Goal: Task Accomplishment & Management: Manage account settings

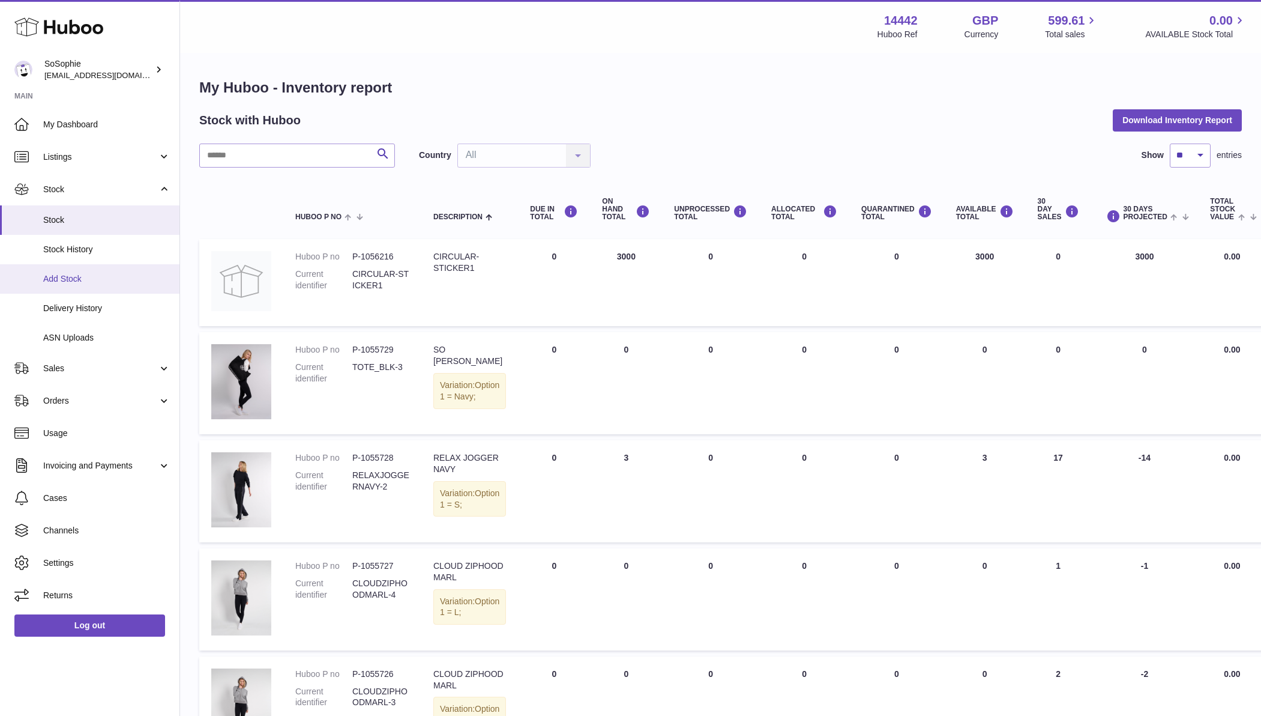
click at [69, 276] on span "Add Stock" at bounding box center [106, 278] width 127 height 11
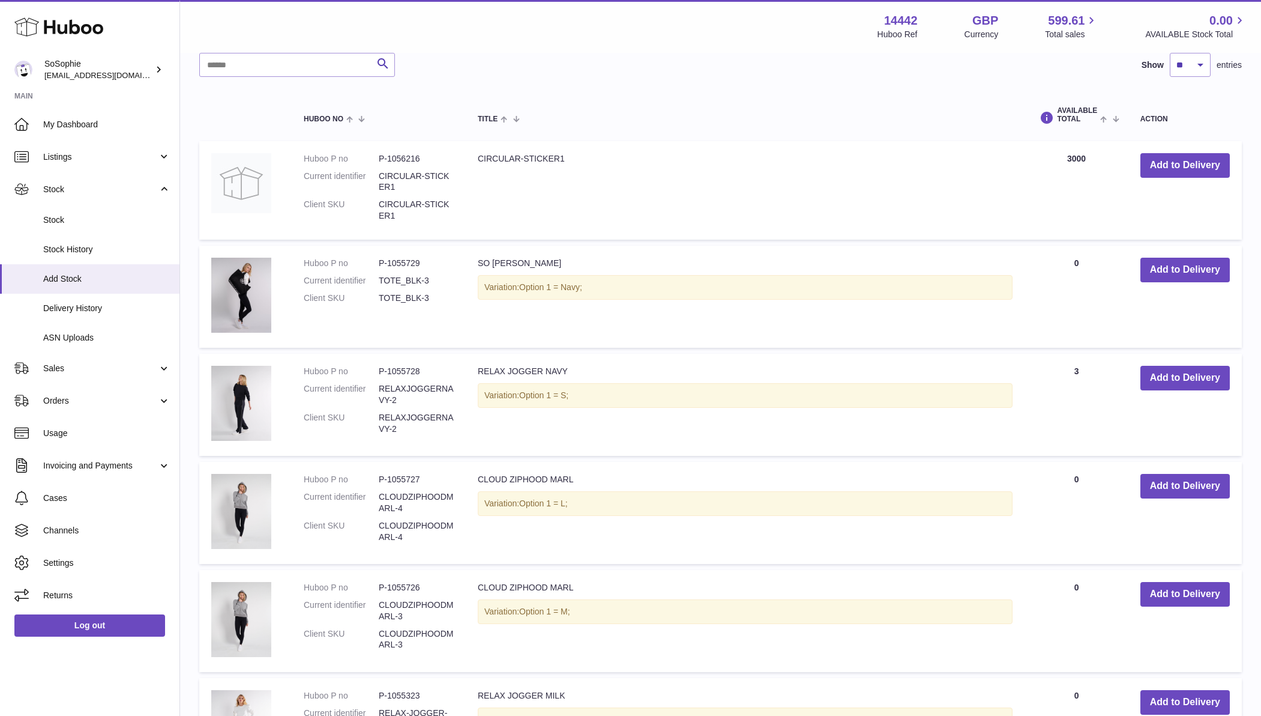
scroll to position [397, 0]
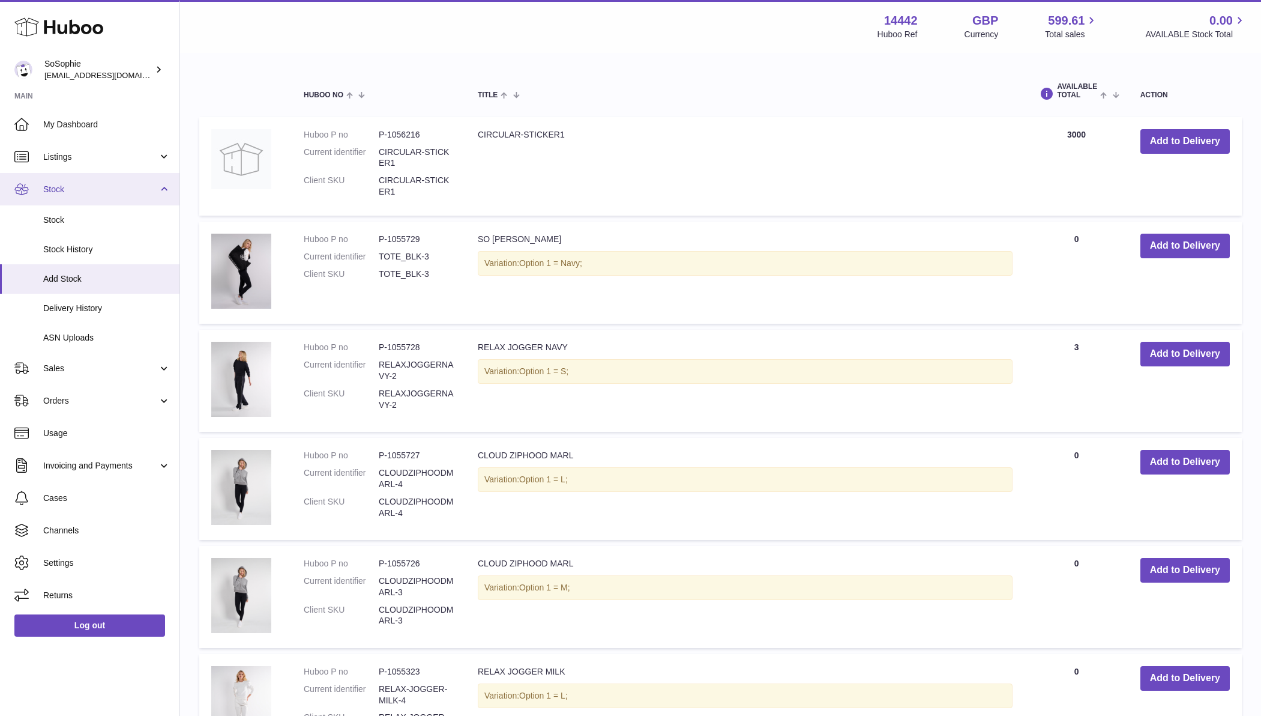
click at [77, 187] on span "Stock" at bounding box center [100, 189] width 115 height 11
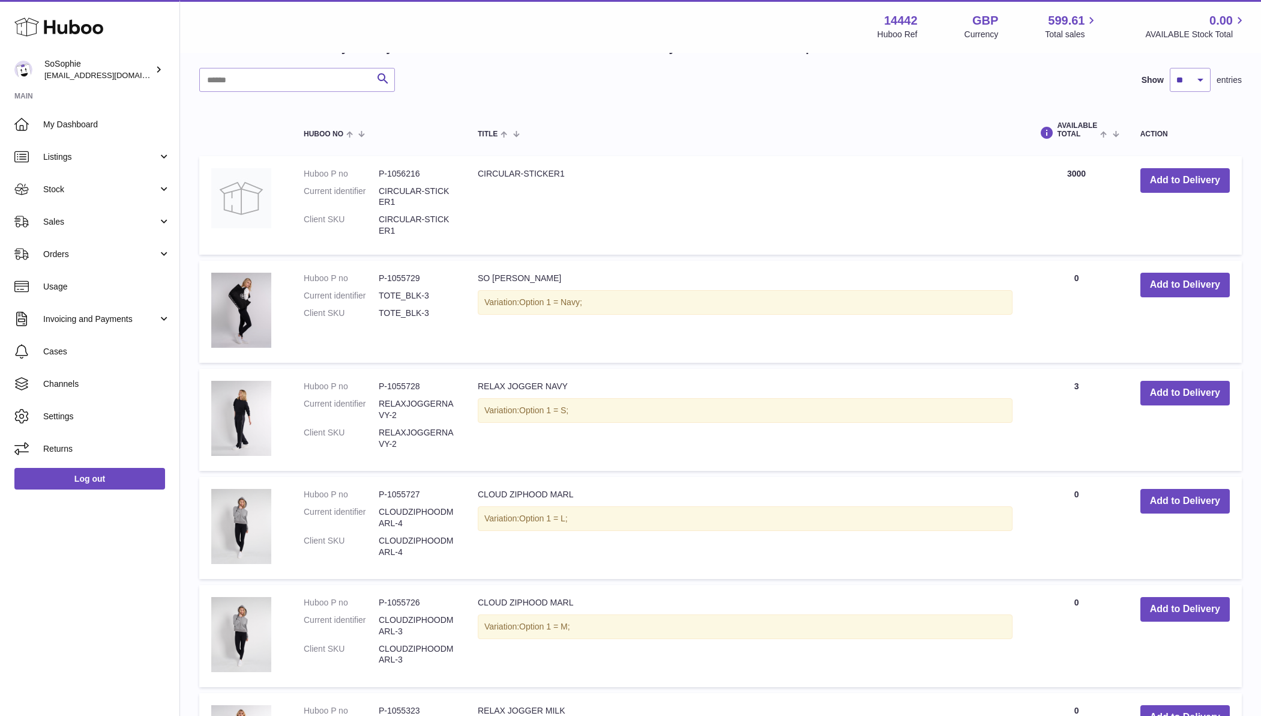
scroll to position [357, 0]
click at [1184, 387] on button "Add to Delivery" at bounding box center [1185, 394] width 89 height 25
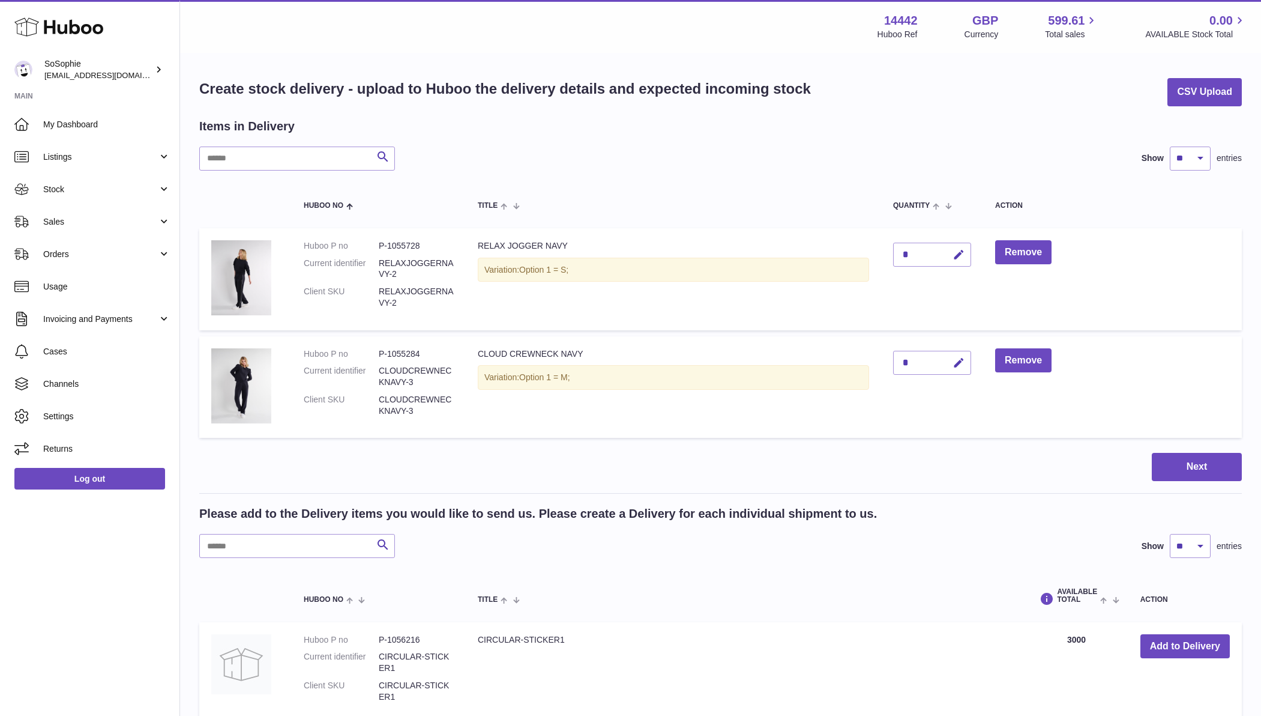
scroll to position [0, 0]
click at [1027, 360] on button "Remove" at bounding box center [1023, 360] width 56 height 25
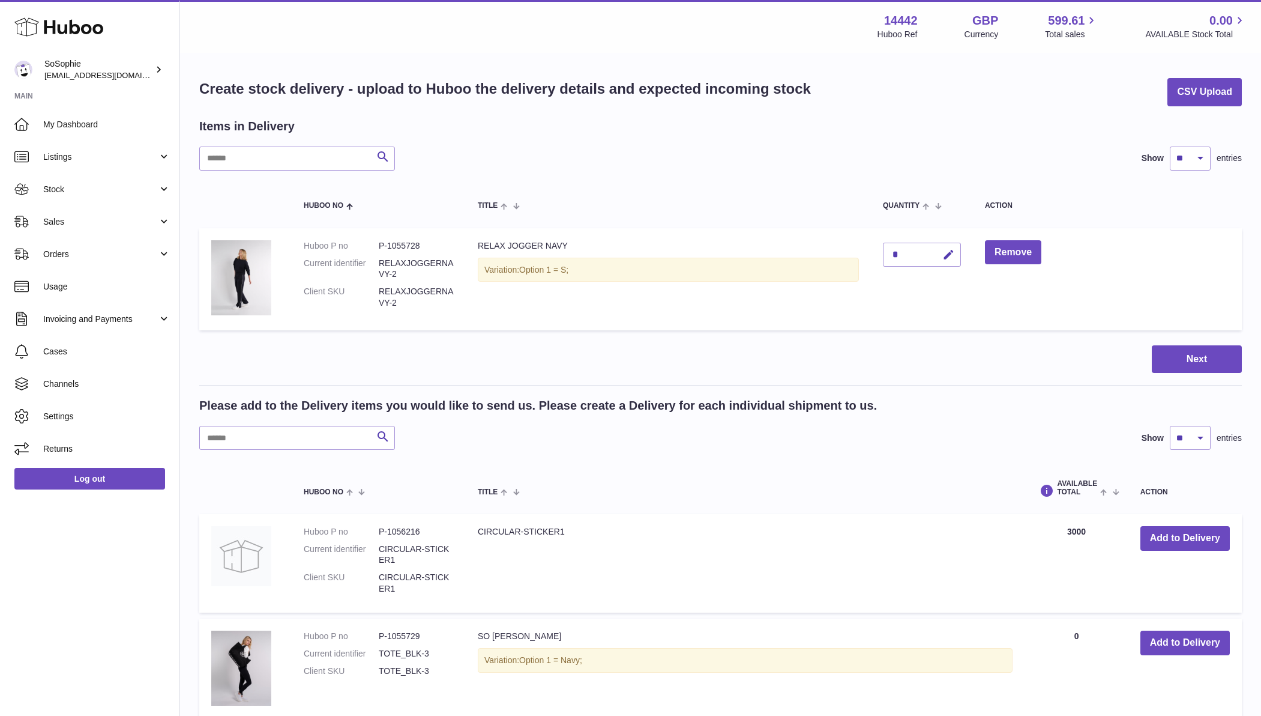
click at [1025, 248] on button "Remove" at bounding box center [1013, 252] width 56 height 25
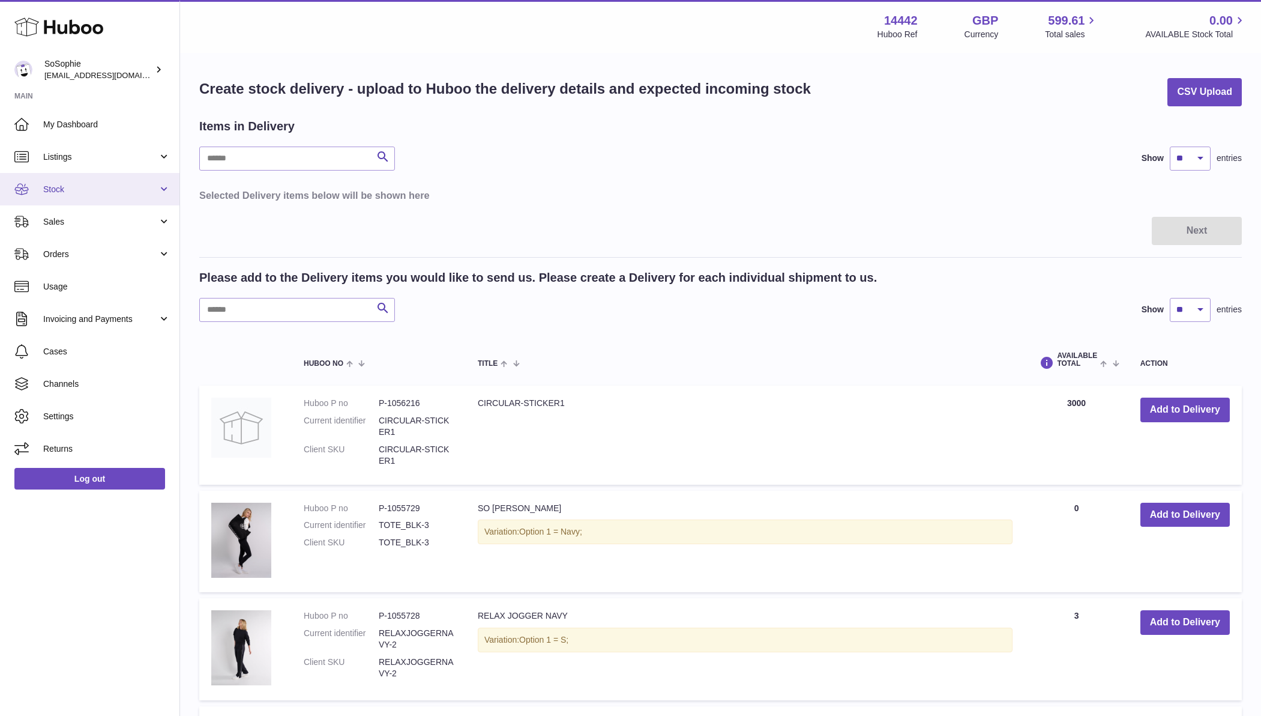
click at [155, 186] on span "Stock" at bounding box center [100, 189] width 115 height 11
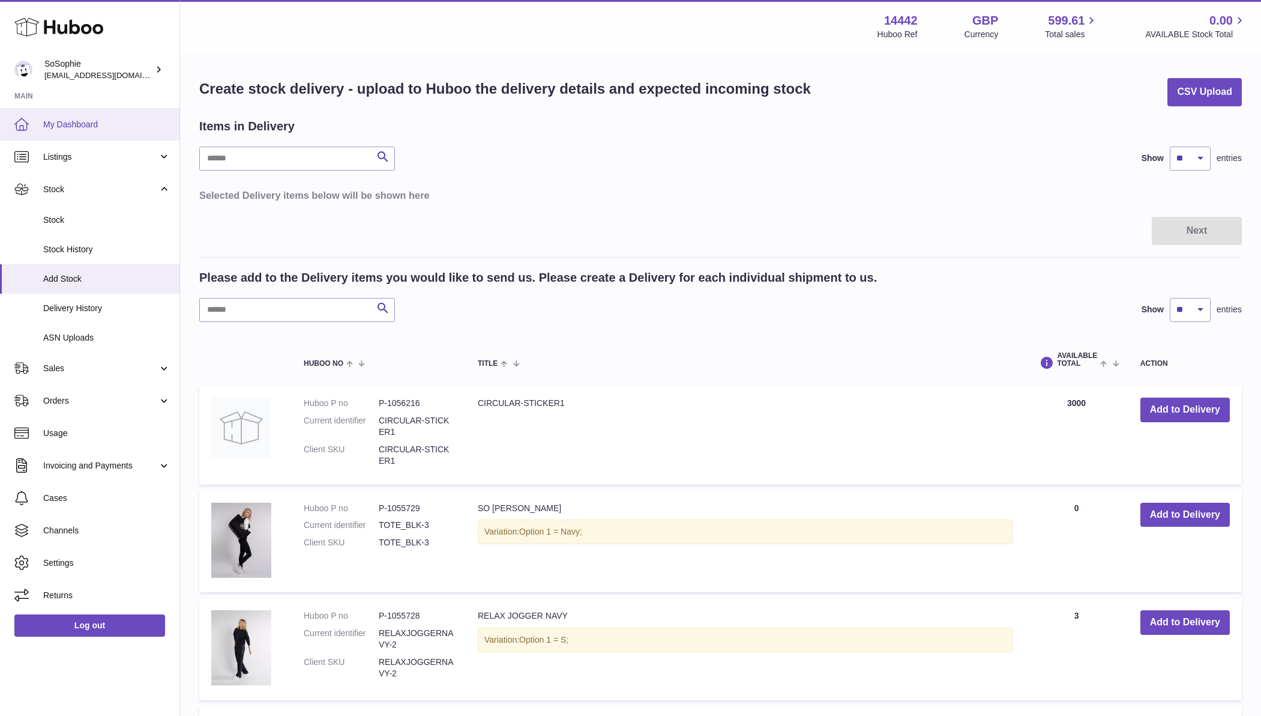
click at [80, 116] on link "My Dashboard" at bounding box center [90, 124] width 180 height 32
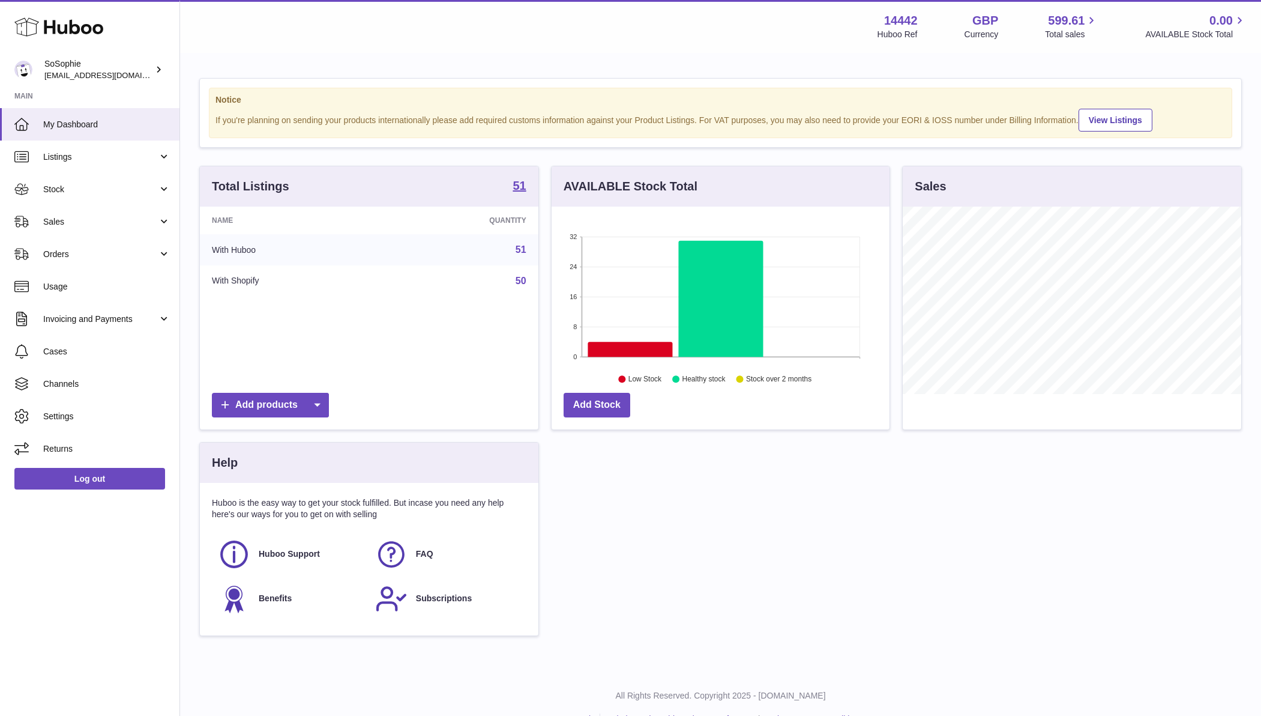
scroll to position [187, 338]
click at [630, 349] on icon at bounding box center [630, 349] width 85 height 15
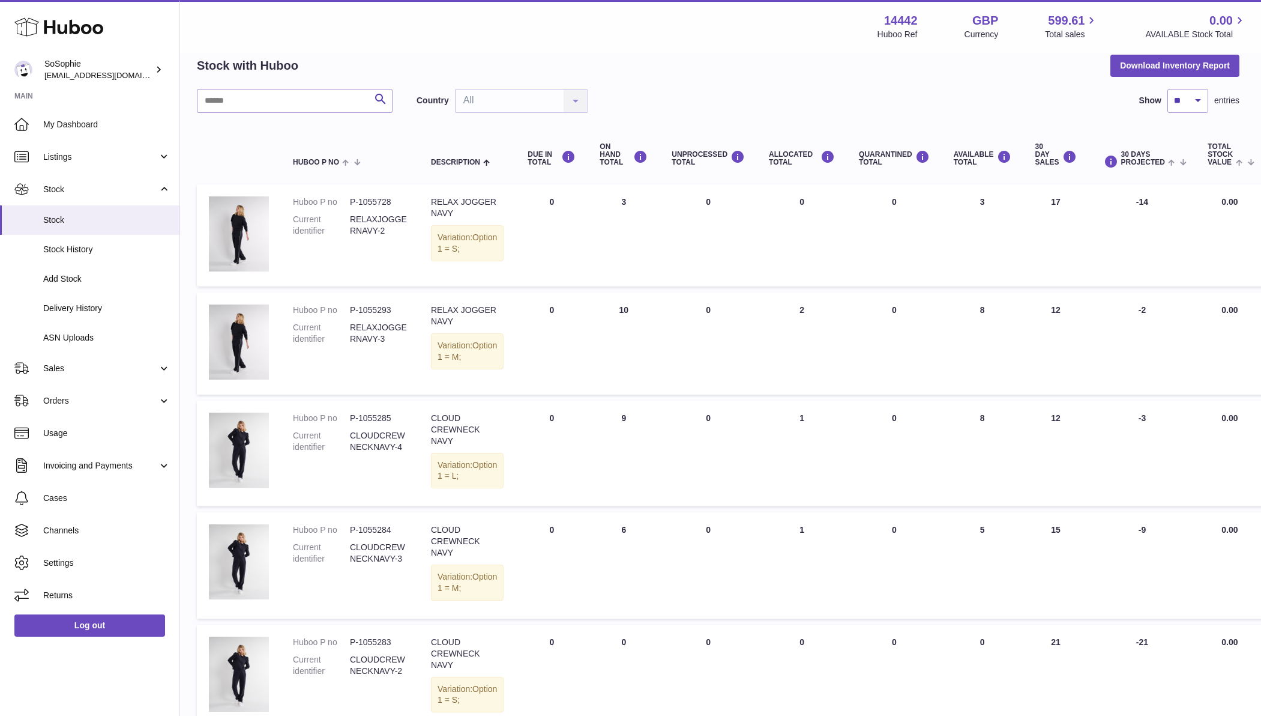
scroll to position [56, 2]
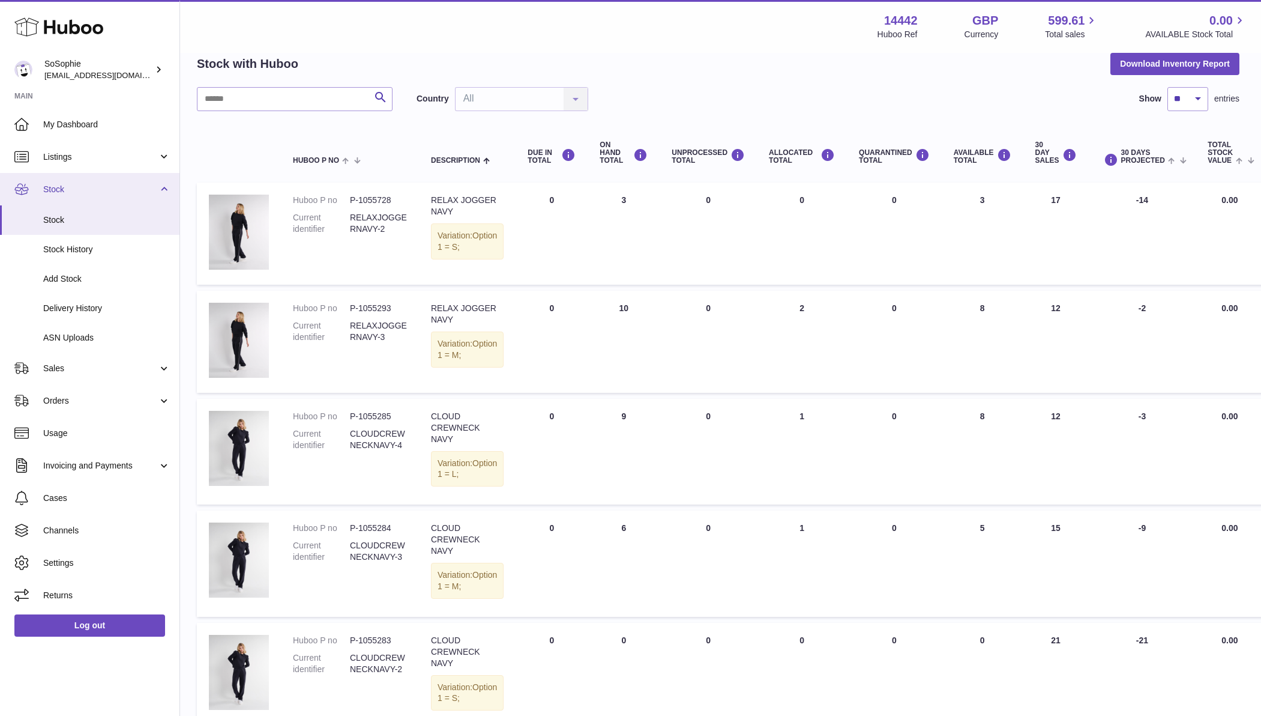
click at [166, 190] on link "Stock" at bounding box center [90, 189] width 180 height 32
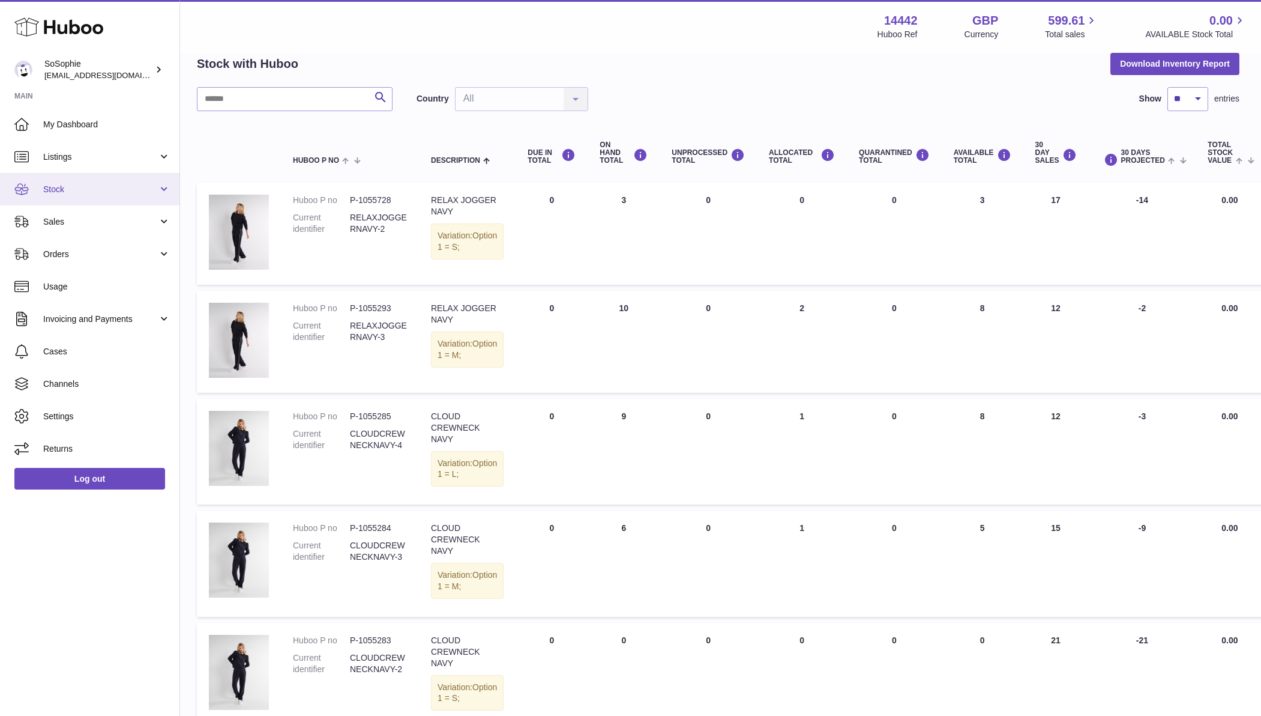
click at [118, 192] on span "Stock" at bounding box center [100, 189] width 115 height 11
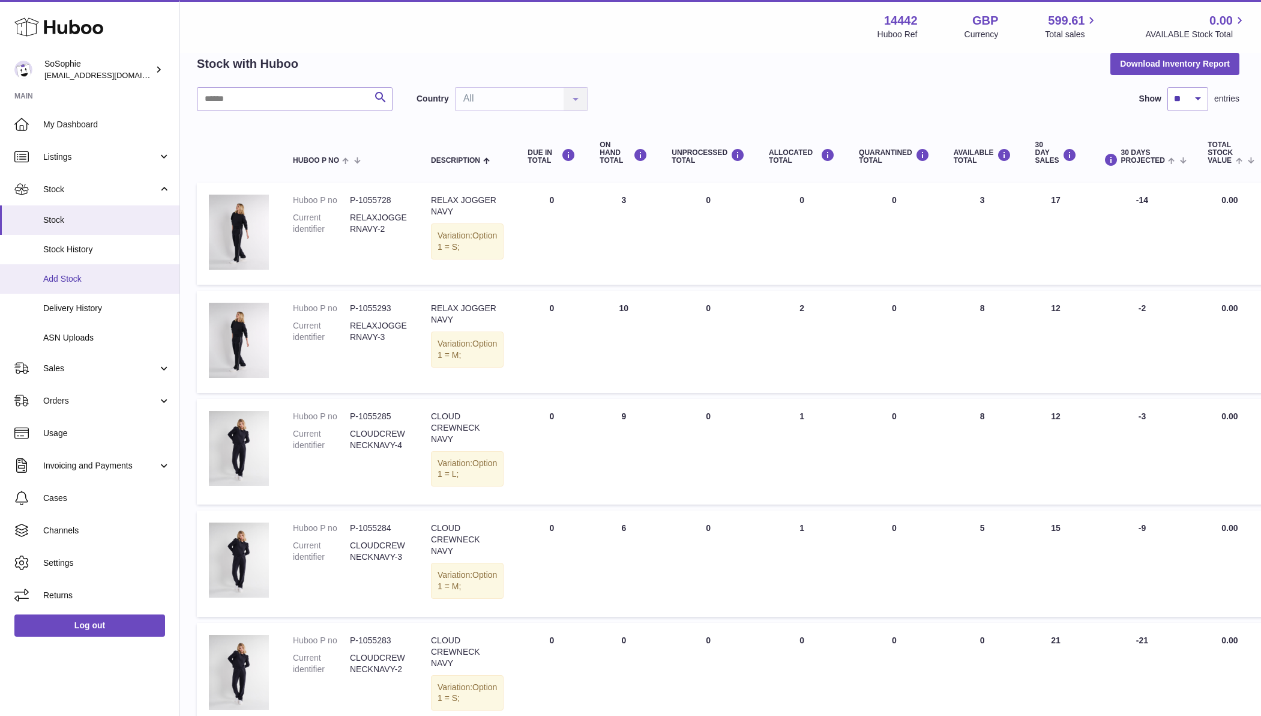
click at [73, 276] on span "Add Stock" at bounding box center [106, 278] width 127 height 11
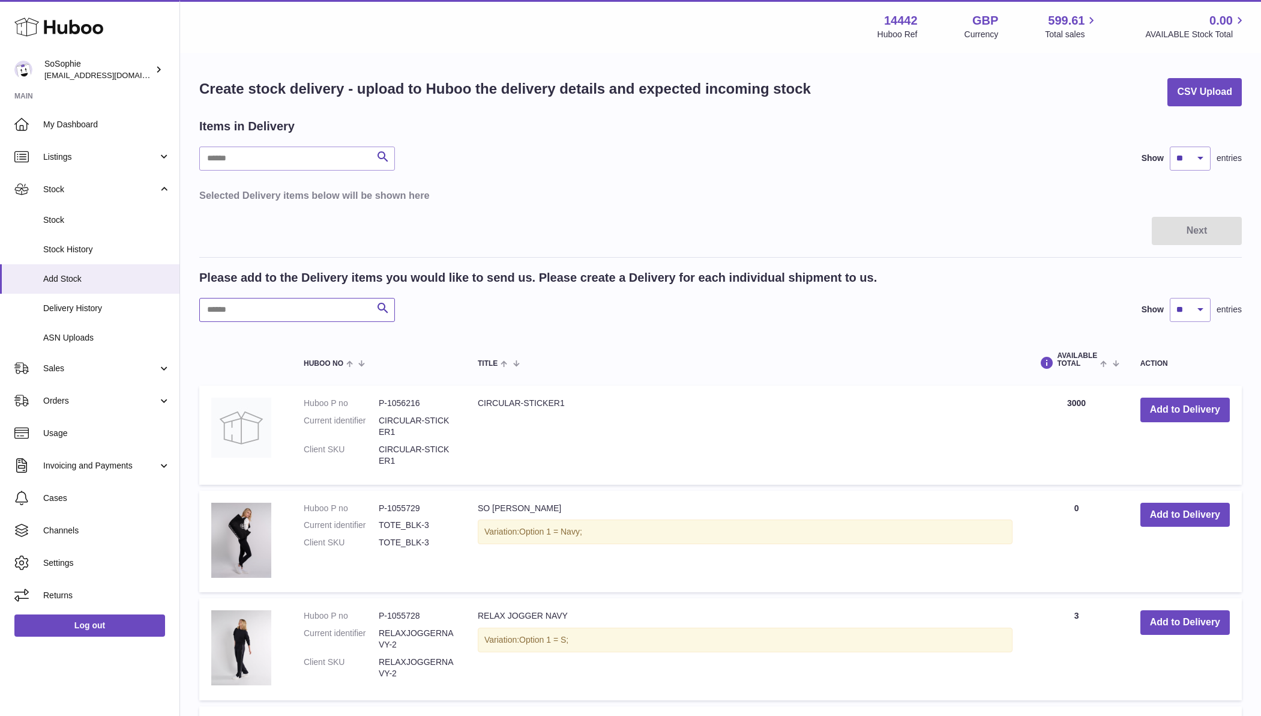
click at [282, 308] on input "text" at bounding box center [297, 310] width 196 height 24
drag, startPoint x: 219, startPoint y: 306, endPoint x: 175, endPoint y: 299, distance: 44.3
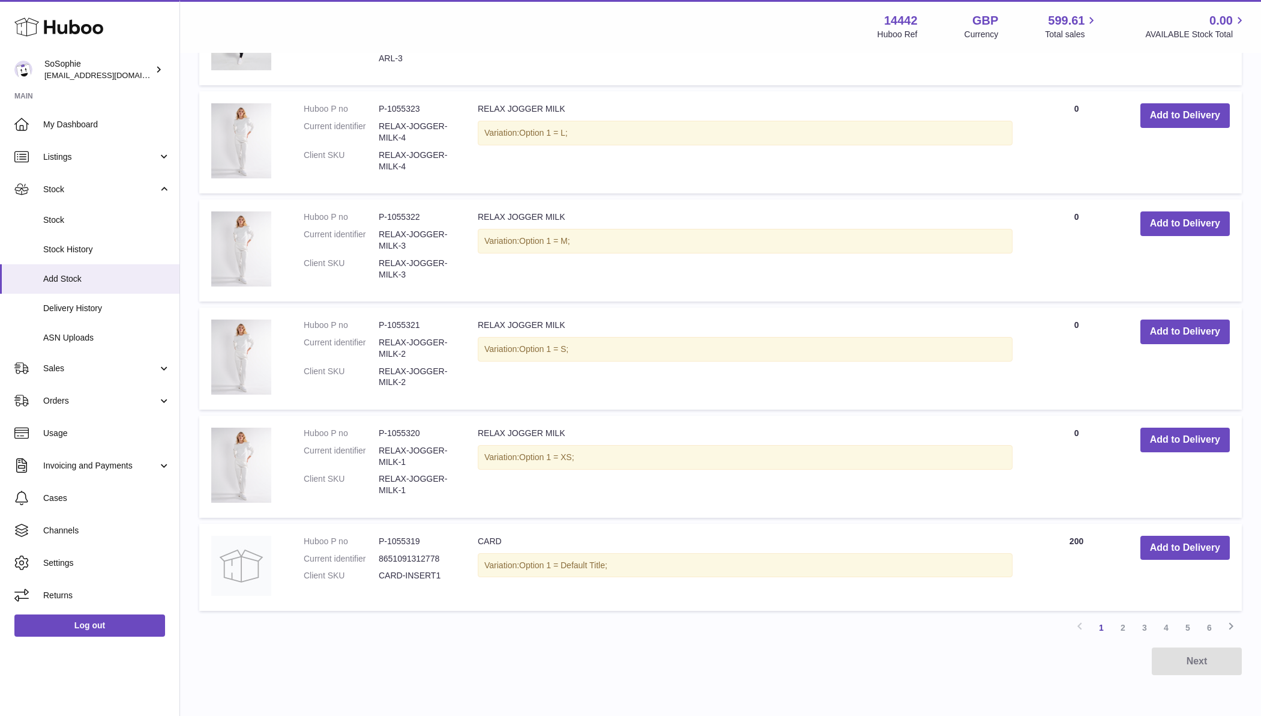
scroll to position [870, 0]
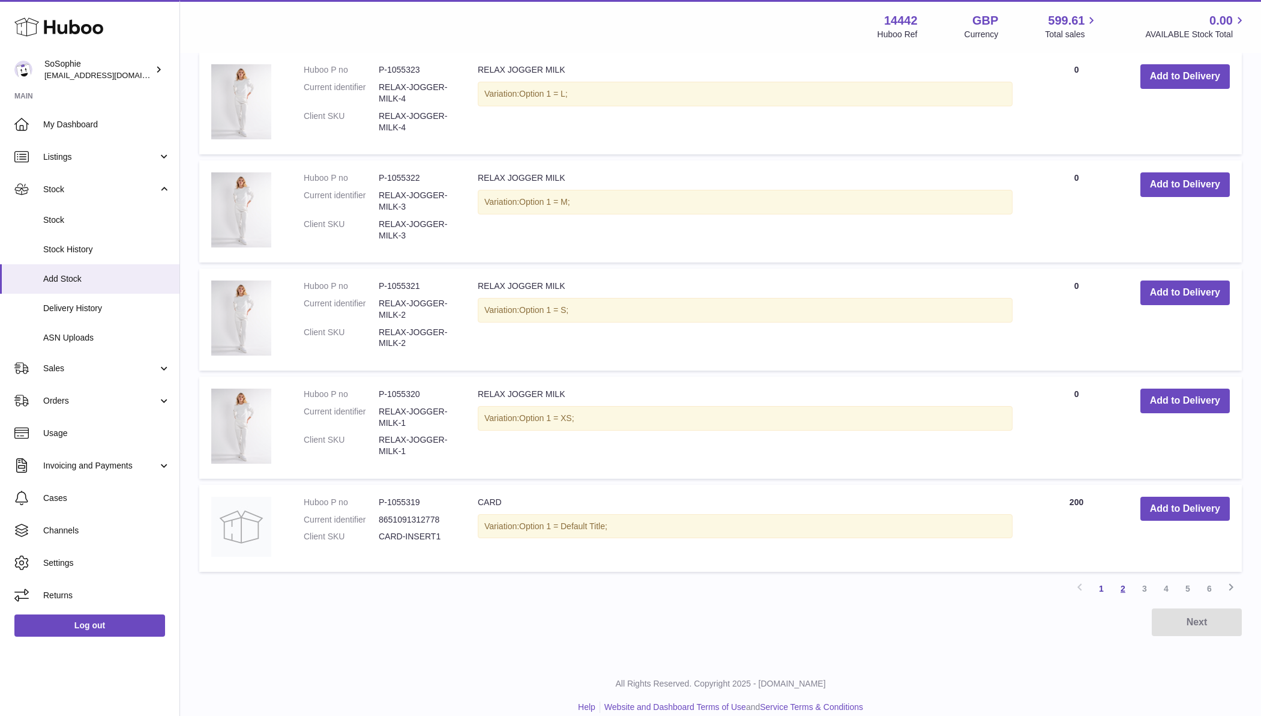
click at [1122, 582] on link "2" at bounding box center [1123, 589] width 22 height 22
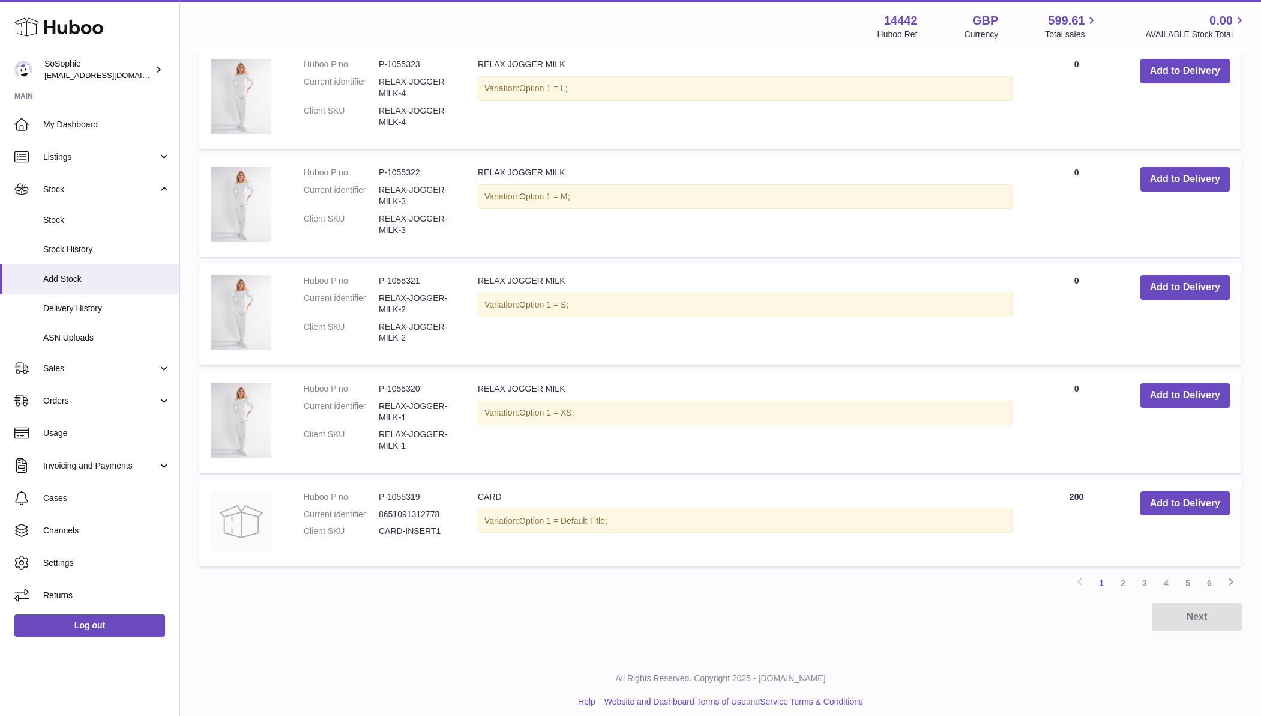
scroll to position [875, 0]
click at [1122, 574] on link "2" at bounding box center [1123, 584] width 22 height 22
click at [1143, 573] on link "3" at bounding box center [1145, 584] width 22 height 22
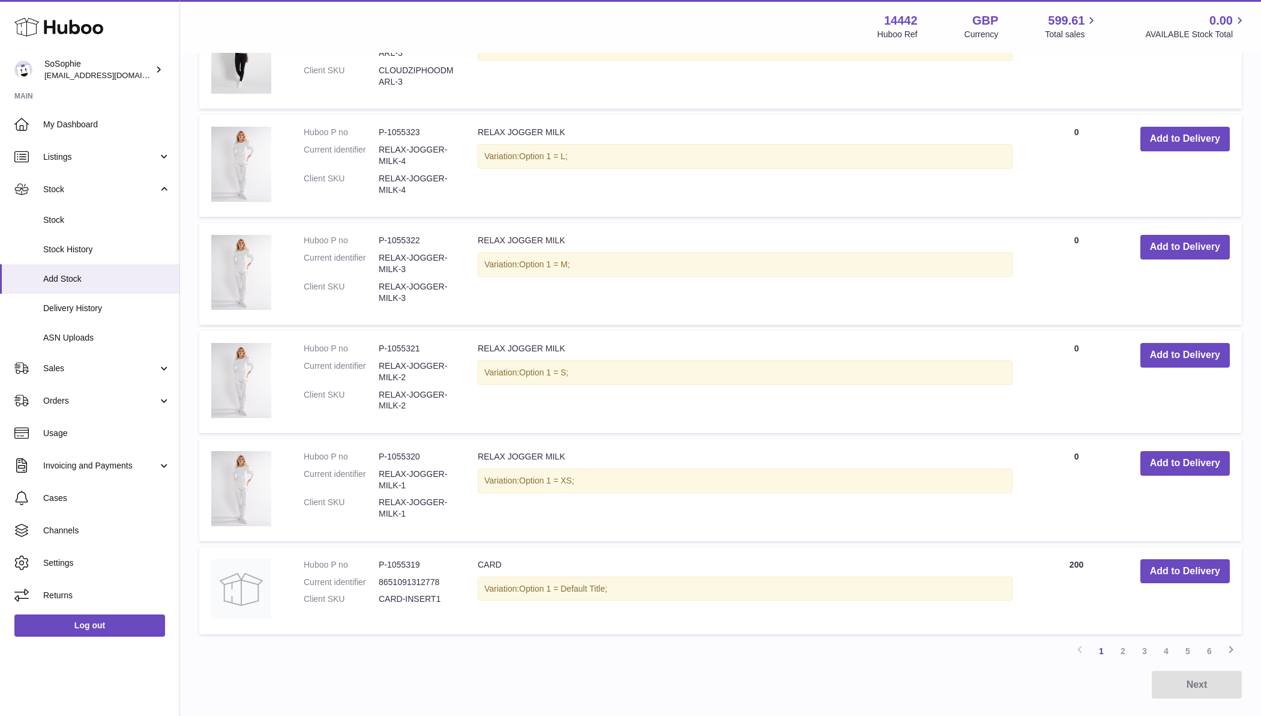
scroll to position [811, 0]
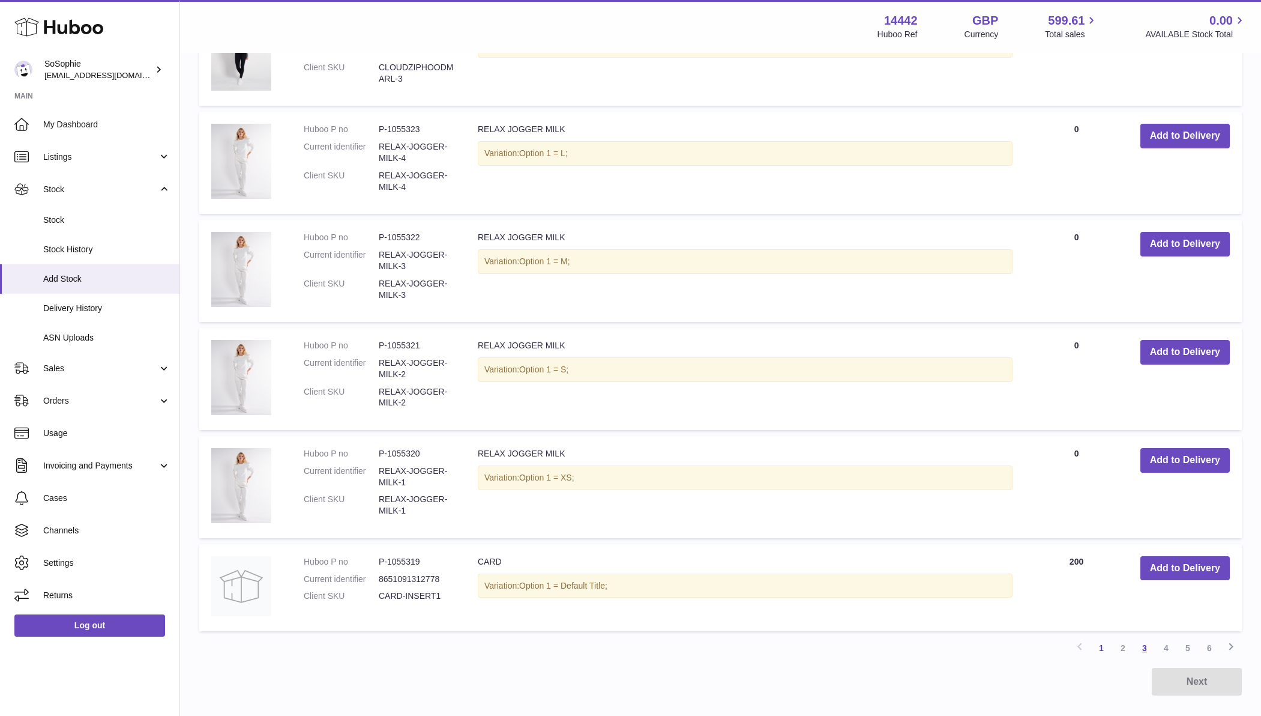
click at [1149, 641] on link "3" at bounding box center [1145, 648] width 22 height 22
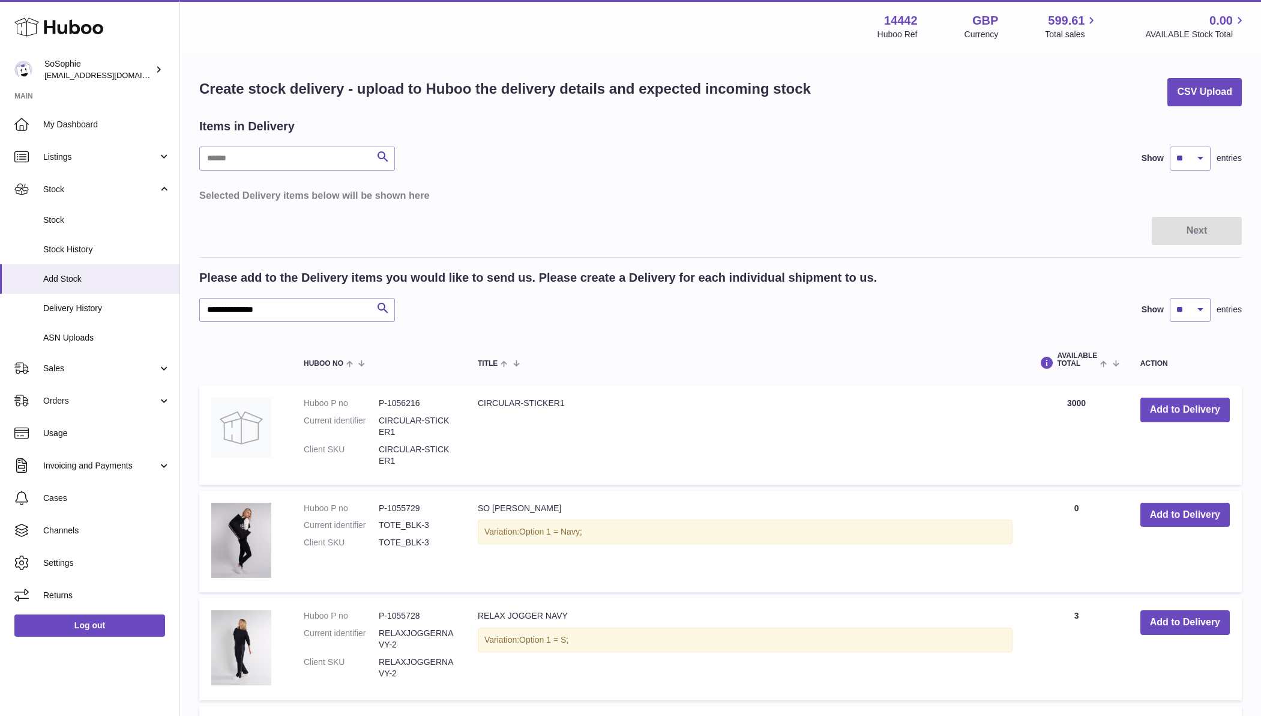
scroll to position [0, 0]
drag, startPoint x: 262, startPoint y: 306, endPoint x: 195, endPoint y: 305, distance: 67.9
type input "**********"
select select "***"
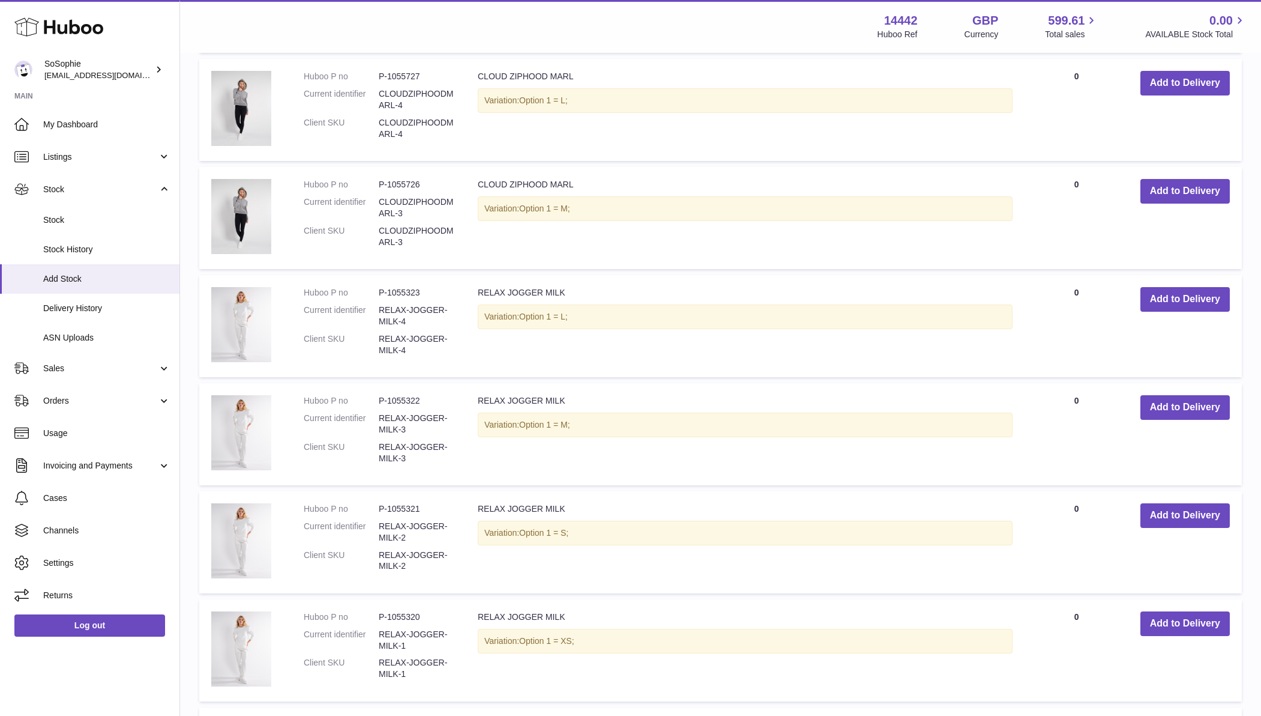
scroll to position [647, 0]
click at [58, 154] on span "Listings" at bounding box center [100, 156] width 115 height 11
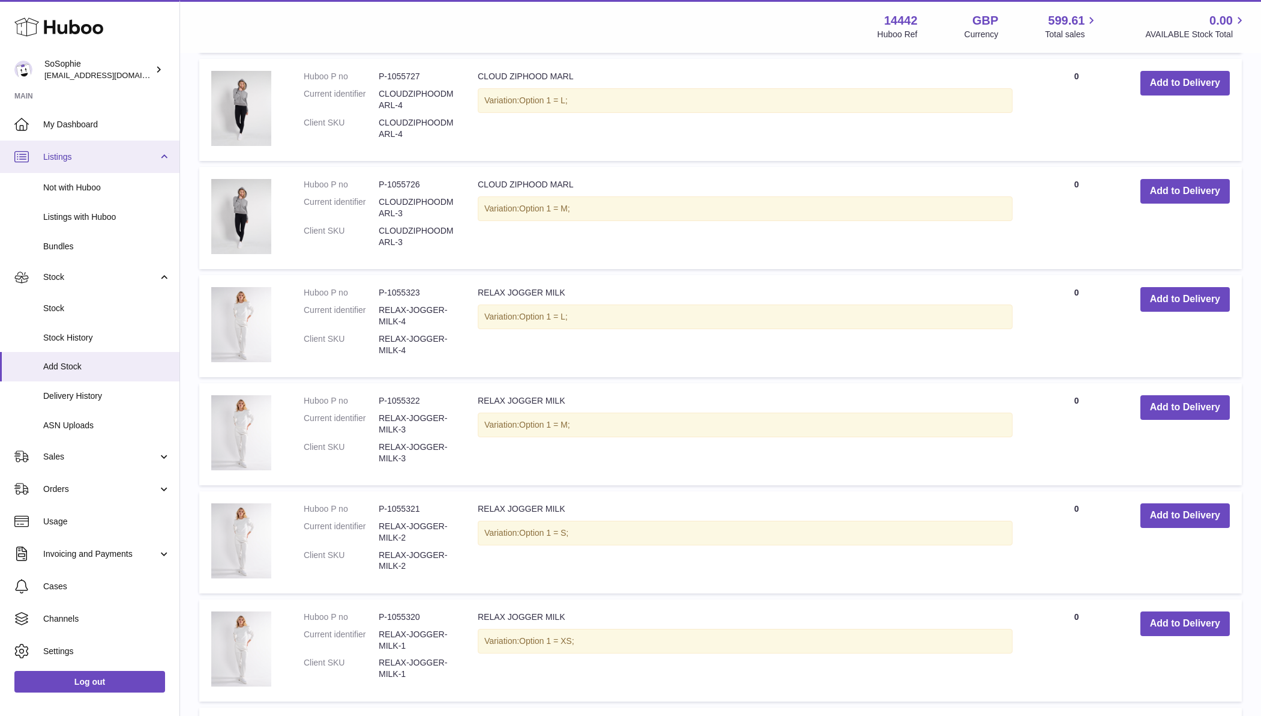
scroll to position [651, 0]
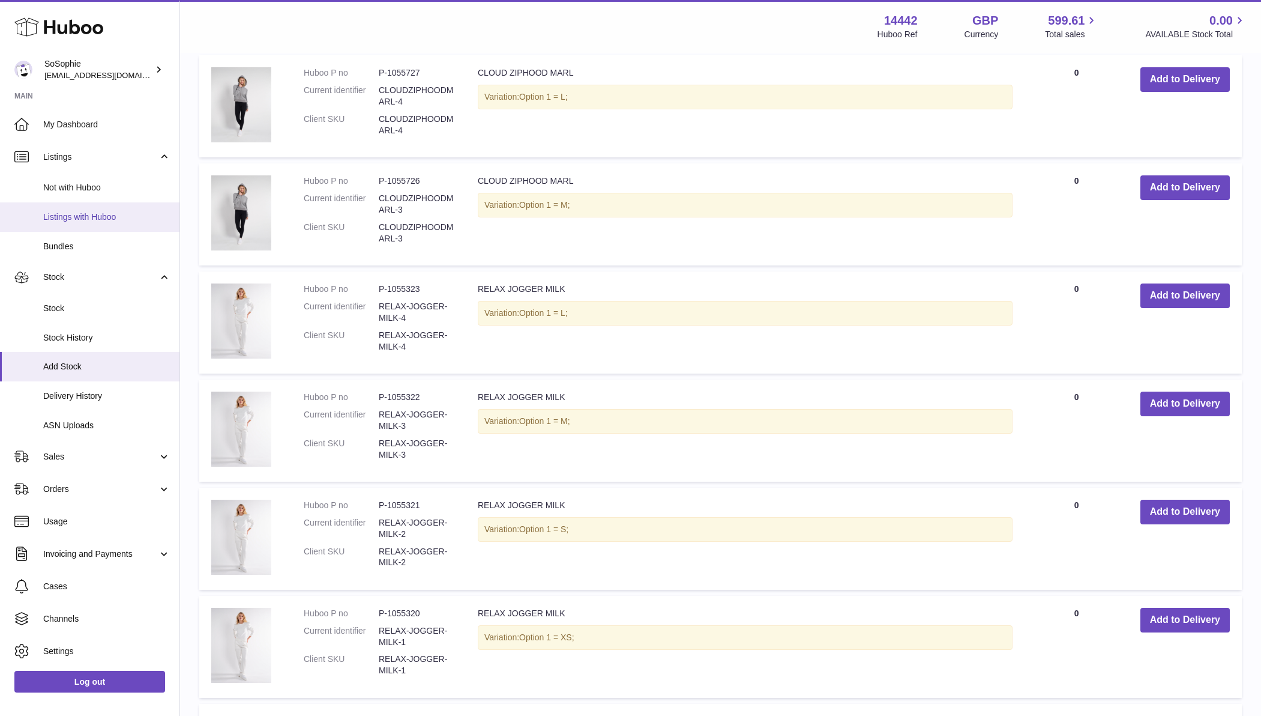
click at [75, 218] on span "Listings with Huboo" at bounding box center [106, 216] width 127 height 11
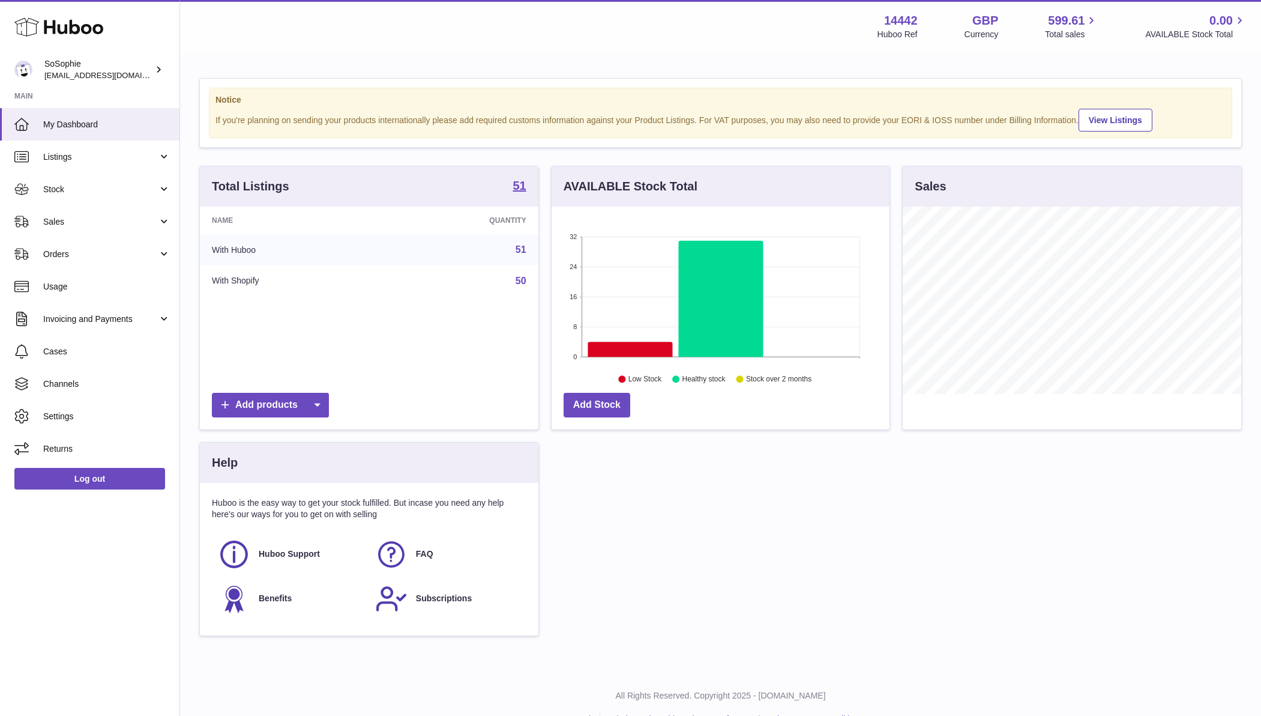
scroll to position [187, 338]
click at [90, 152] on span "Listings" at bounding box center [100, 156] width 115 height 11
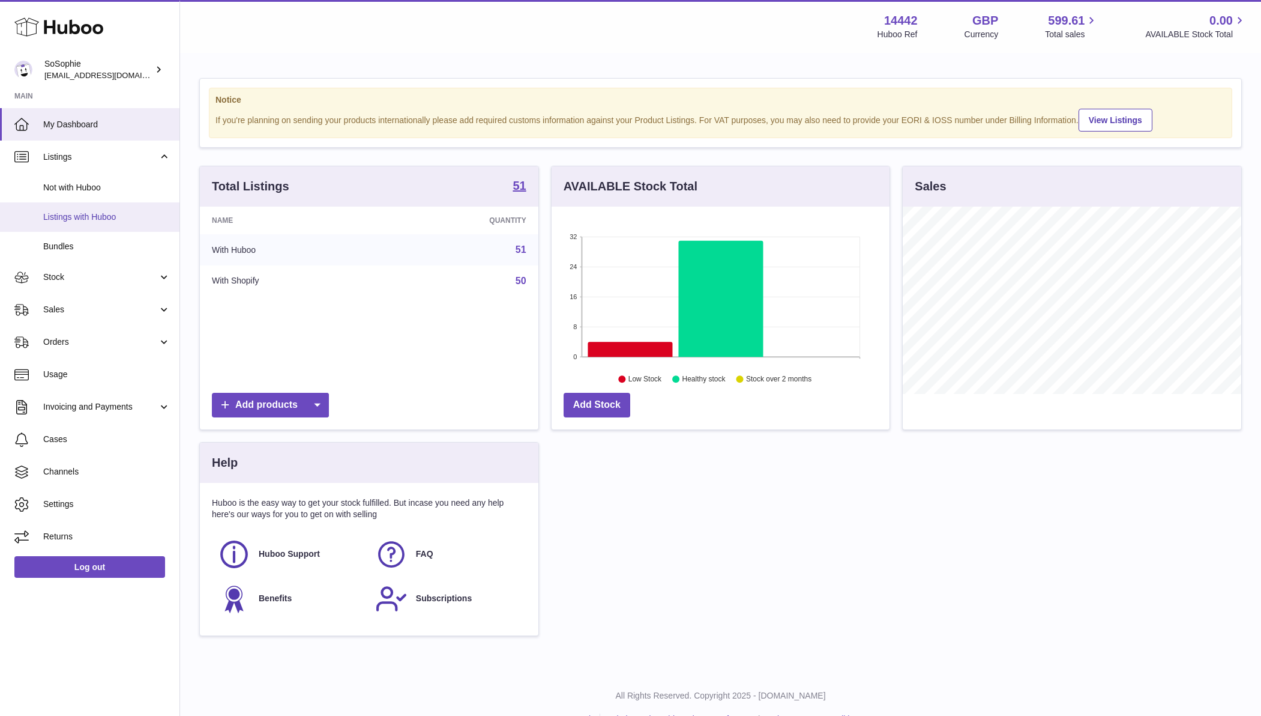
click at [77, 216] on span "Listings with Huboo" at bounding box center [106, 216] width 127 height 11
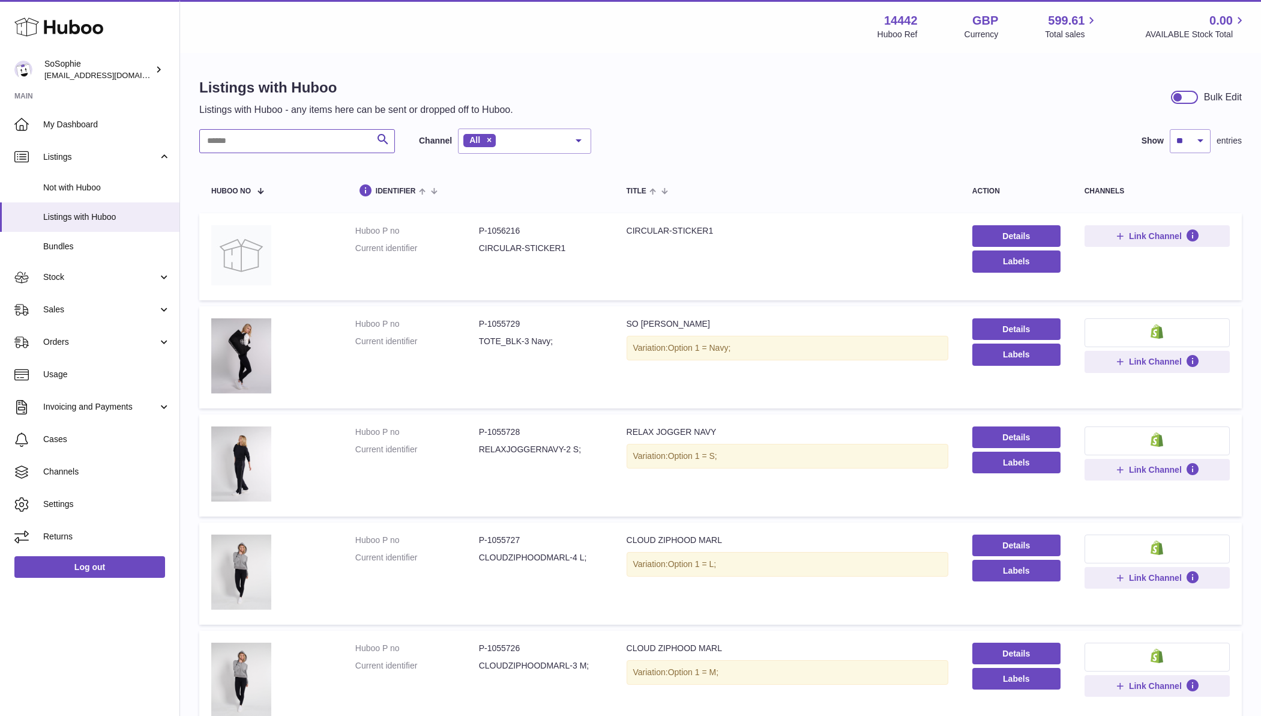
click at [276, 139] on input "text" at bounding box center [297, 141] width 196 height 24
type input "****"
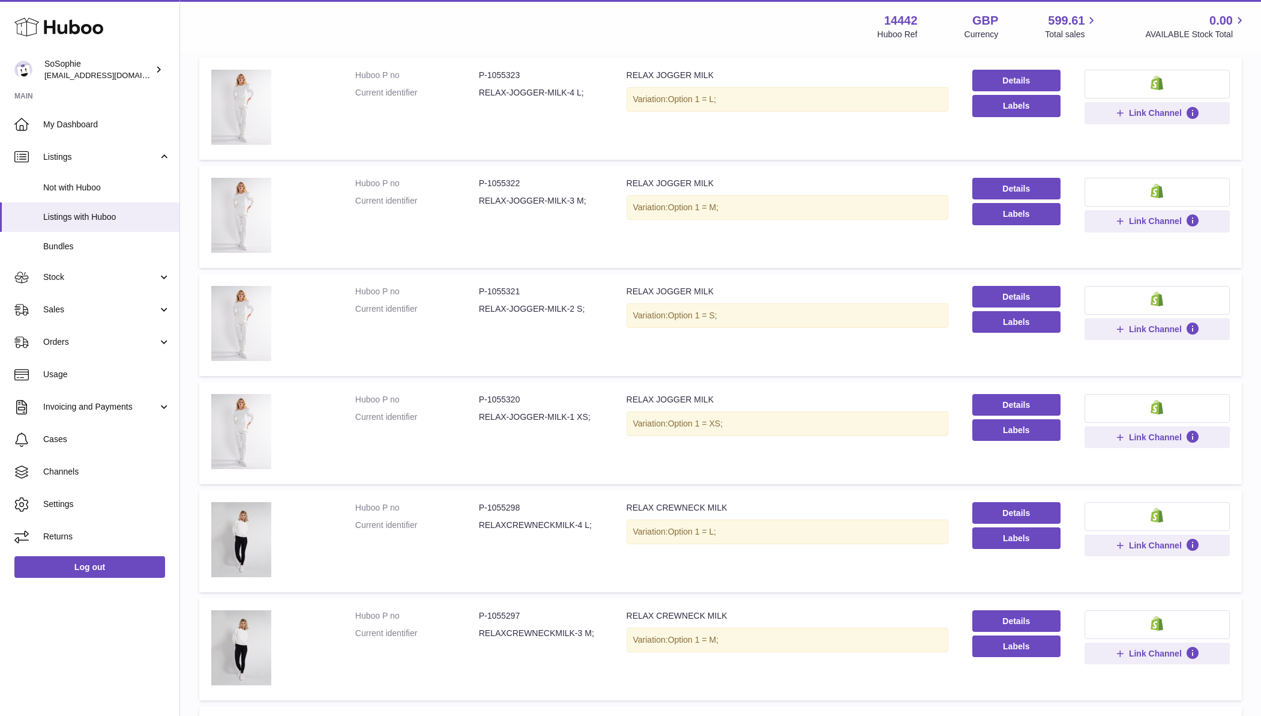
scroll to position [232, 0]
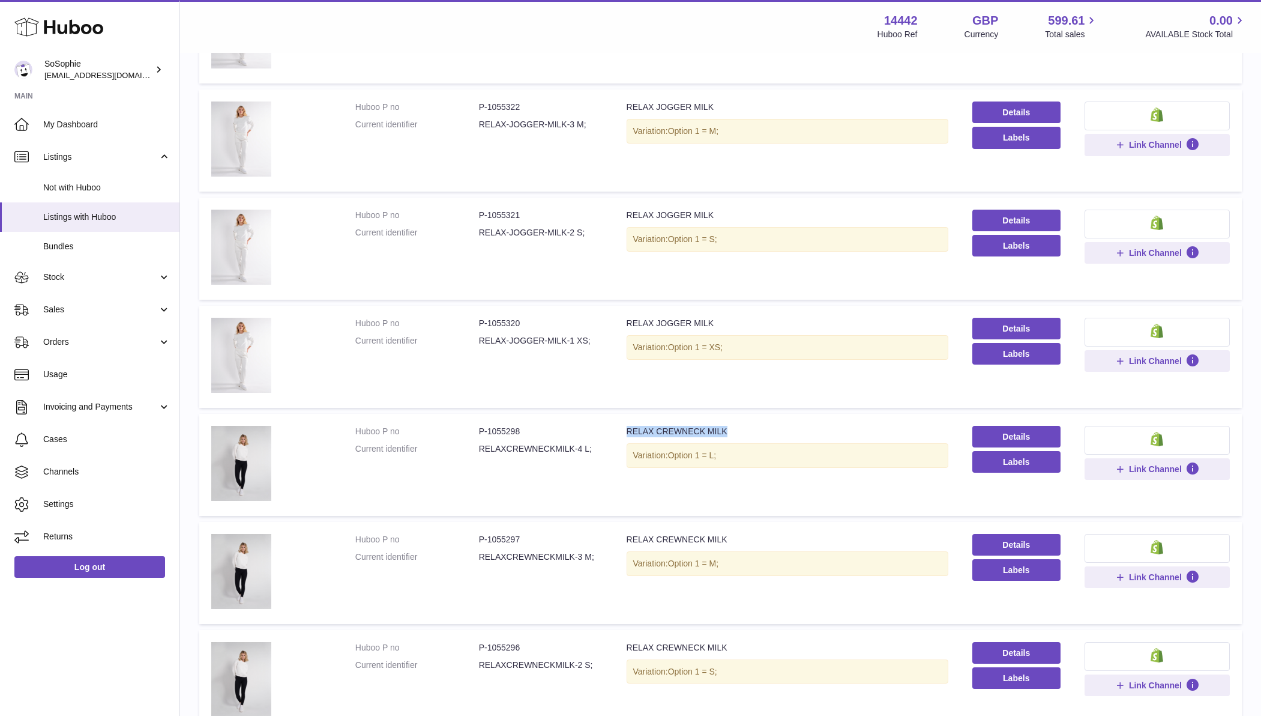
drag, startPoint x: 634, startPoint y: 426, endPoint x: 732, endPoint y: 429, distance: 97.9
click at [732, 429] on td "Title RELAX CREWNECK MILK Variation: Option 1 = L;" at bounding box center [788, 465] width 346 height 102
copy div "RELAX CREWNECK MILK"
click at [67, 274] on span "Stock" at bounding box center [100, 276] width 115 height 11
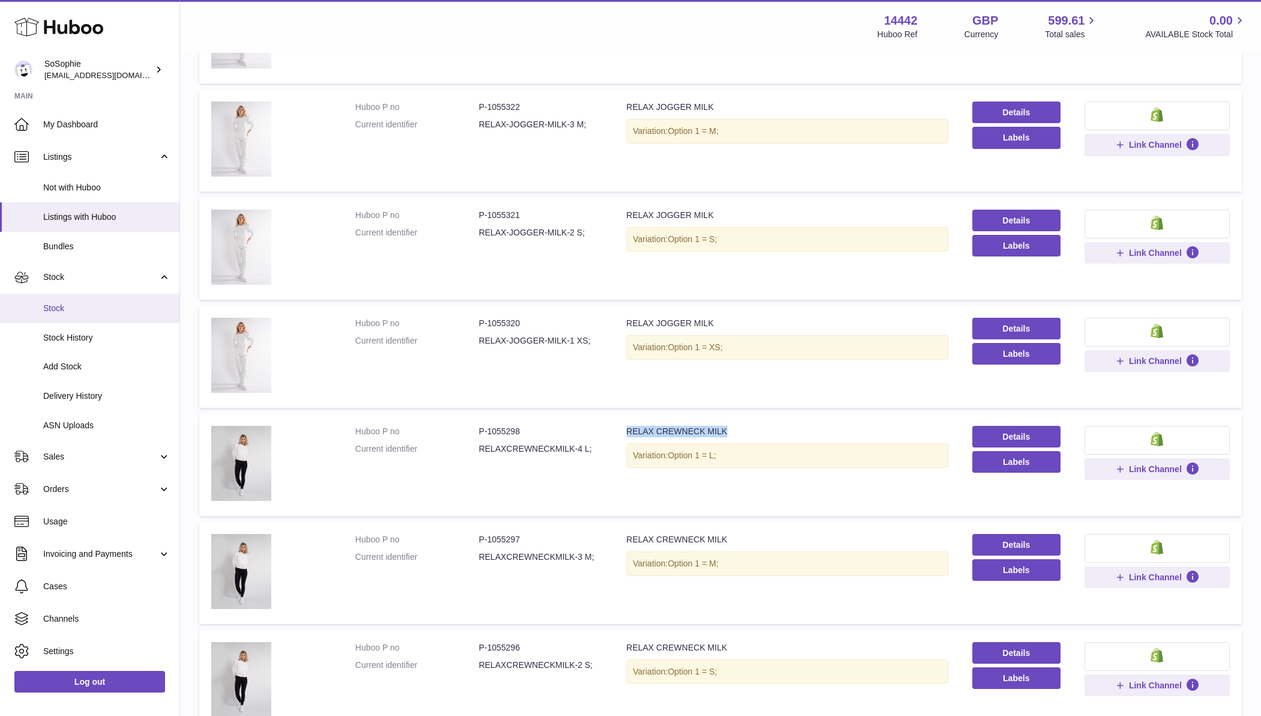
click at [59, 308] on span "Stock" at bounding box center [106, 308] width 127 height 11
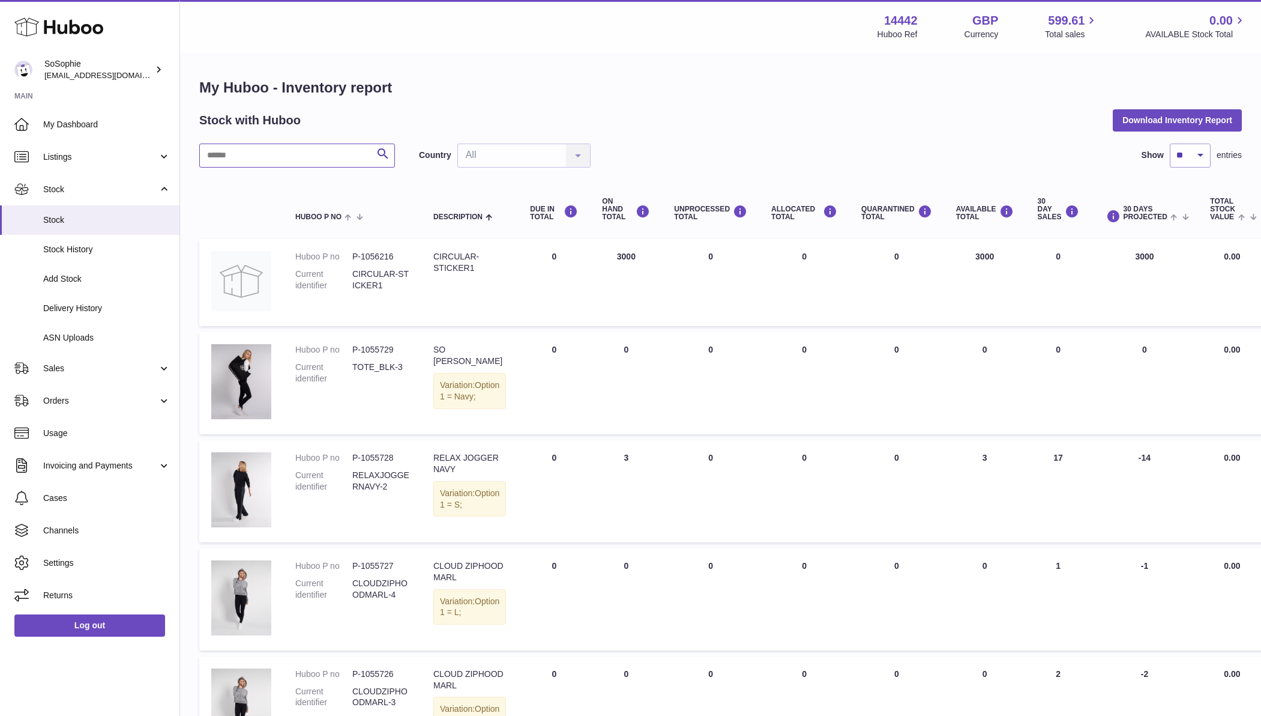
click at [272, 156] on input "text" at bounding box center [297, 155] width 196 height 24
paste input "**********"
type input "**********"
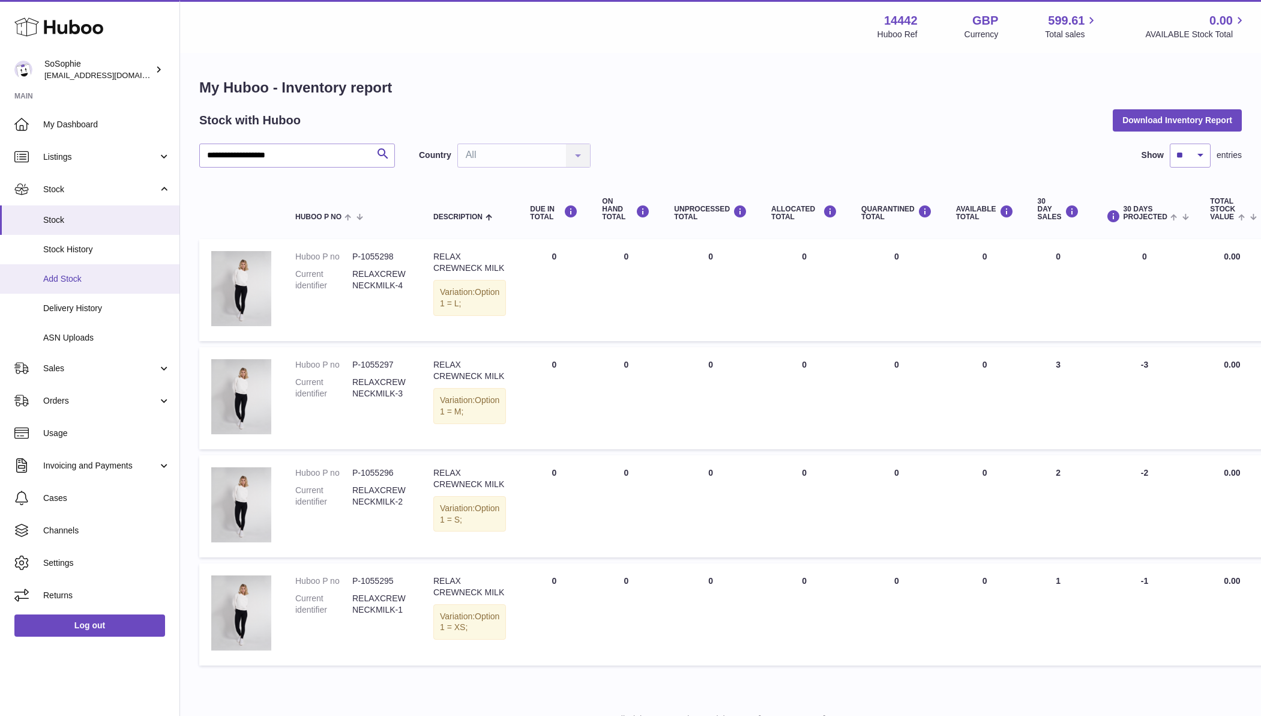
click at [80, 273] on span "Add Stock" at bounding box center [106, 278] width 127 height 11
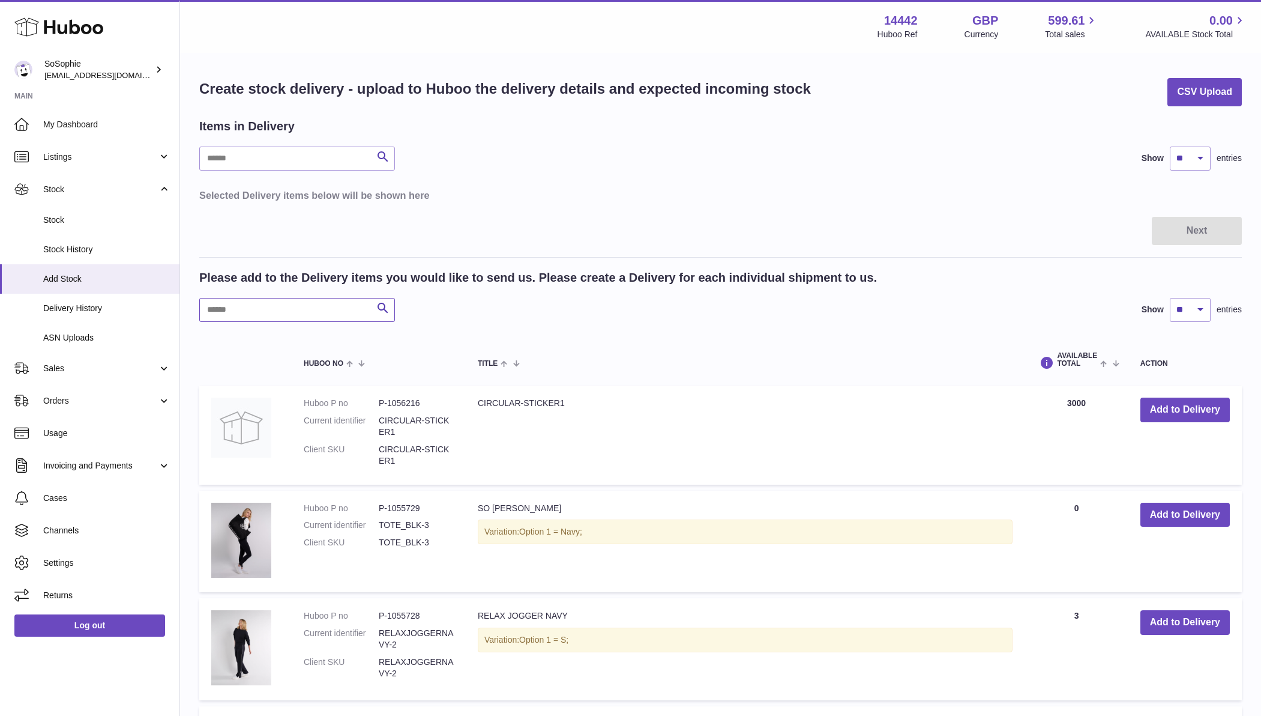
click at [256, 306] on input "text" at bounding box center [297, 310] width 196 height 24
paste input "**********"
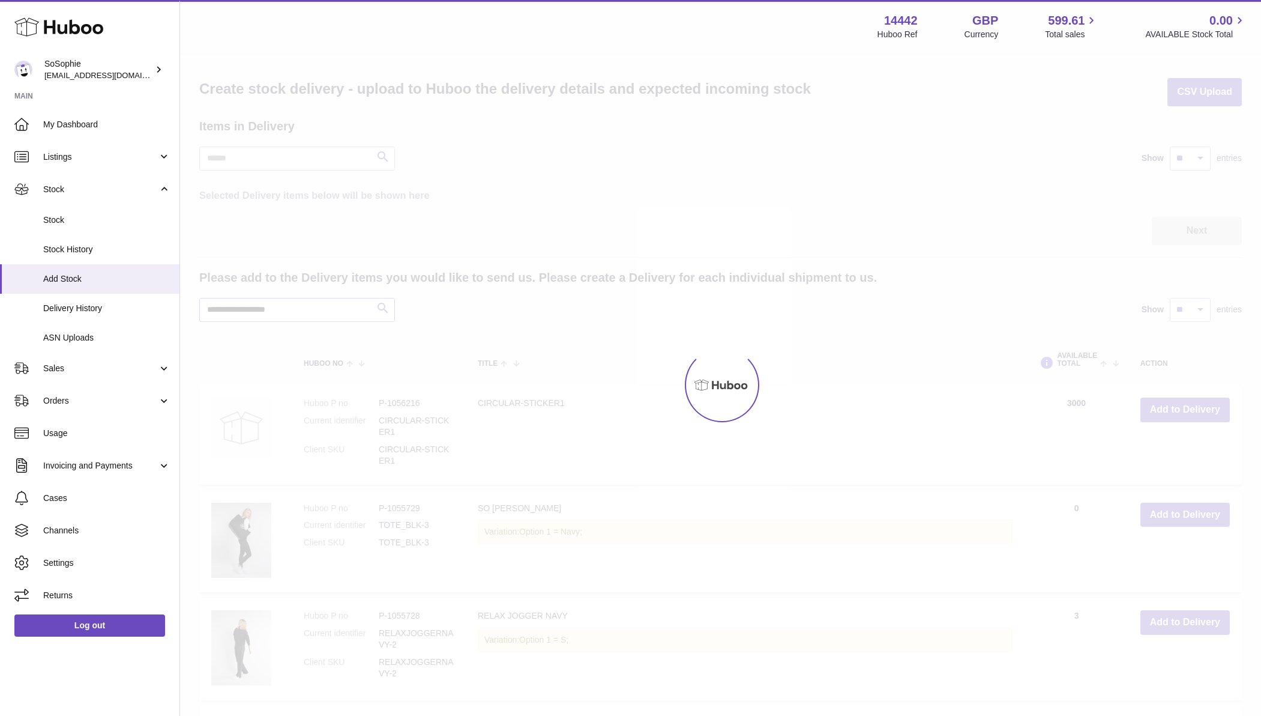
type input "**********"
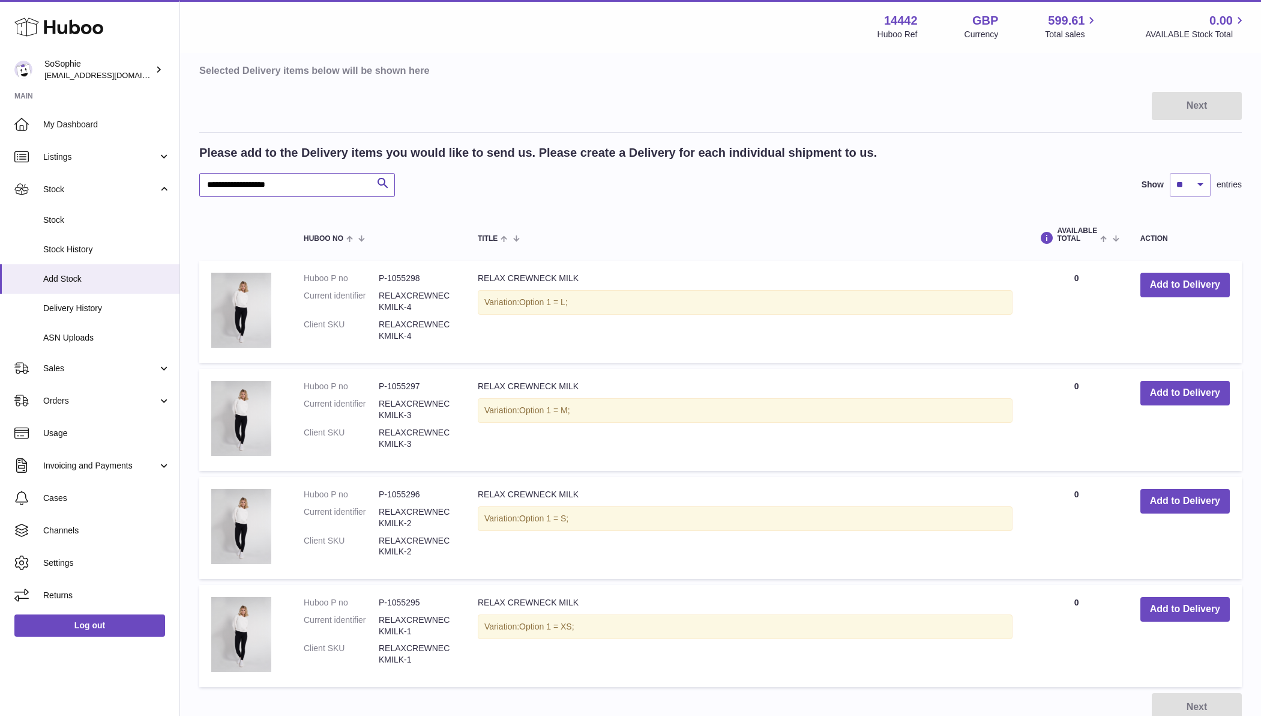
scroll to position [128, 0]
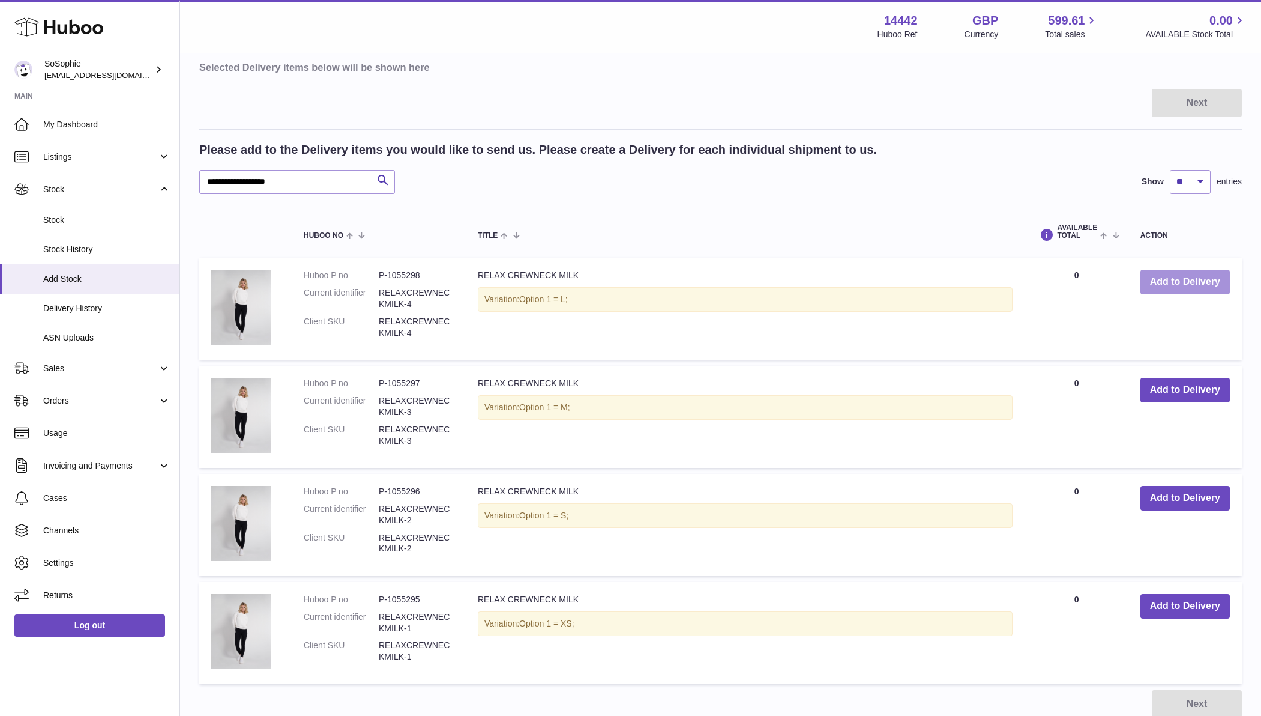
click at [1176, 283] on button "Add to Delivery" at bounding box center [1185, 282] width 89 height 25
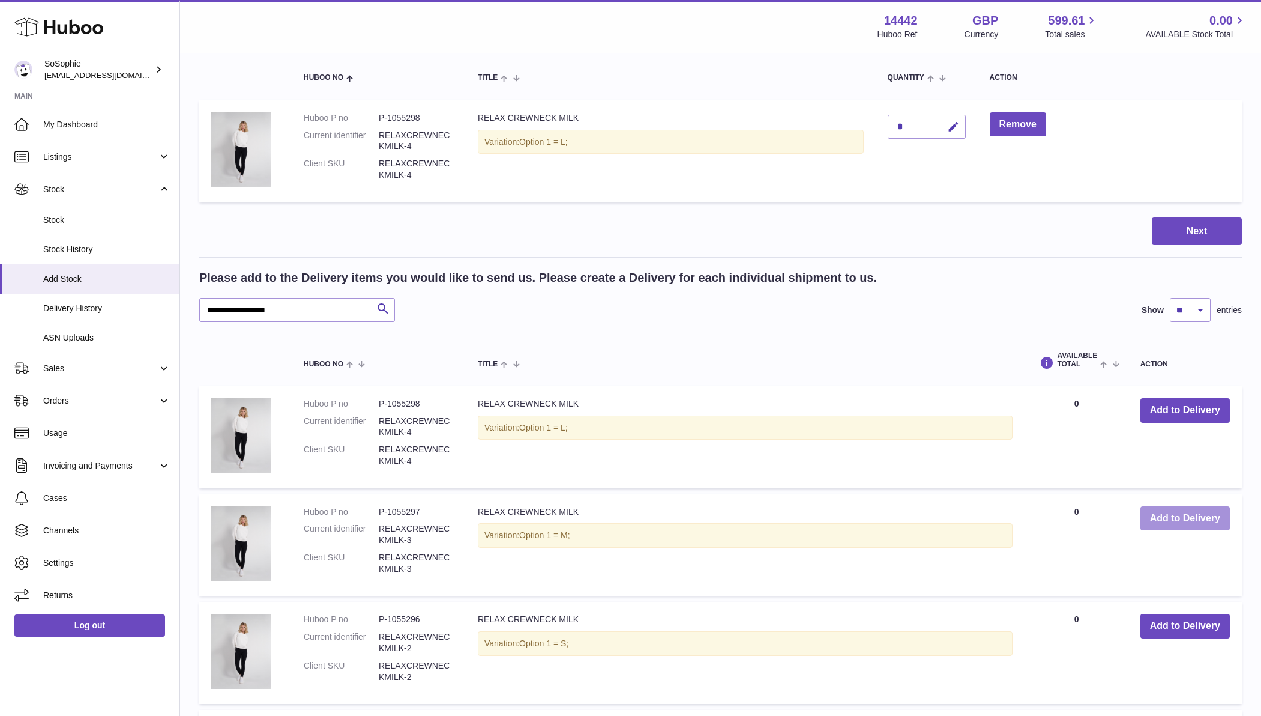
click at [1192, 512] on button "Add to Delivery" at bounding box center [1185, 518] width 89 height 25
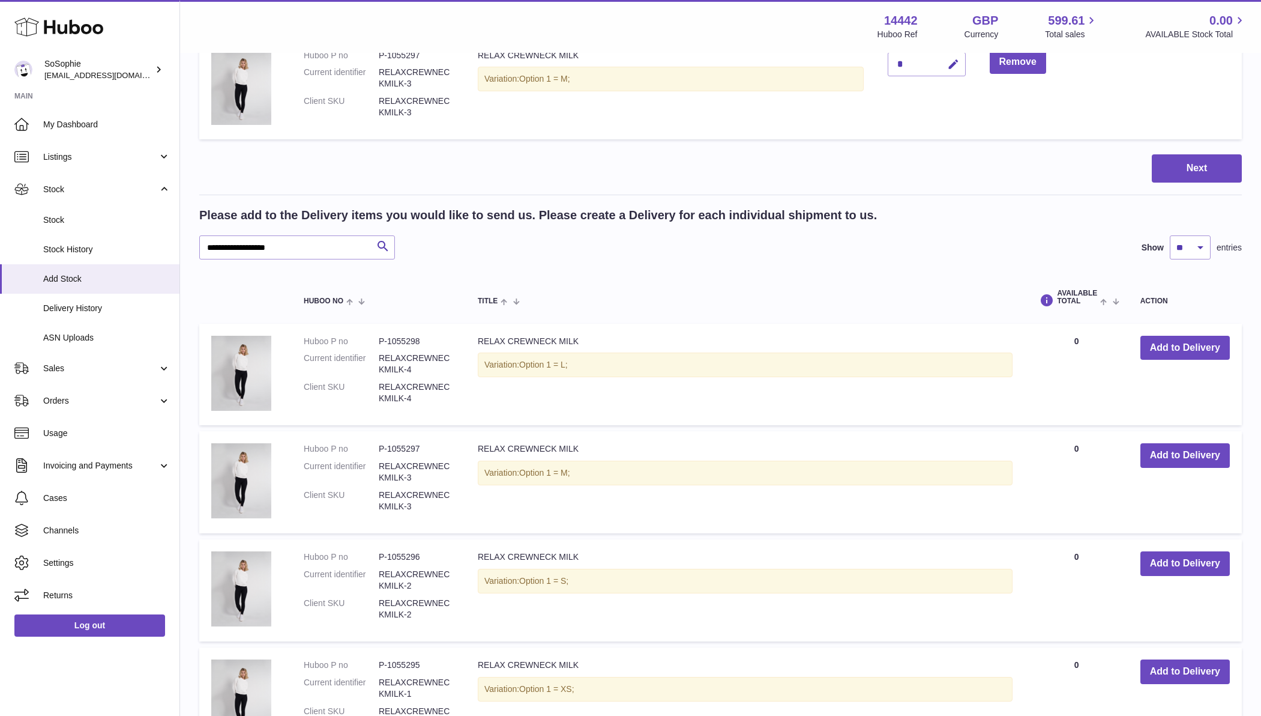
scroll to position [331, 0]
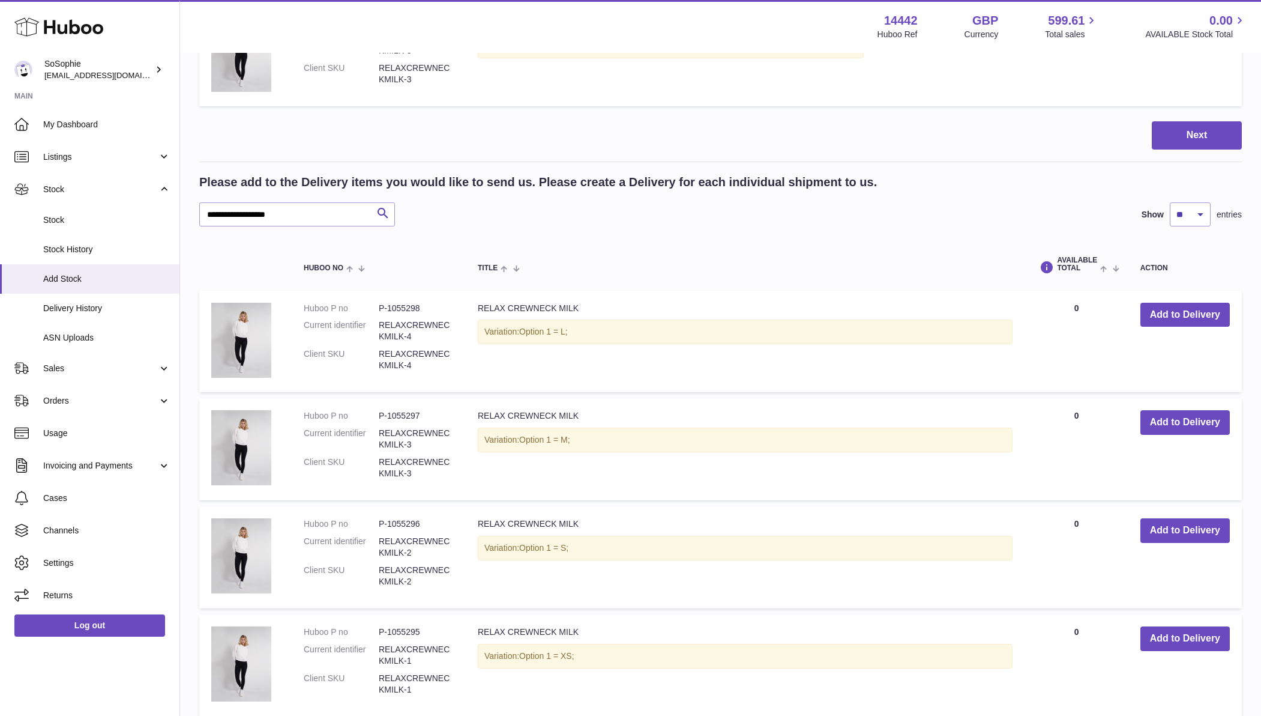
click at [1176, 531] on button "Add to Delivery" at bounding box center [1185, 530] width 89 height 25
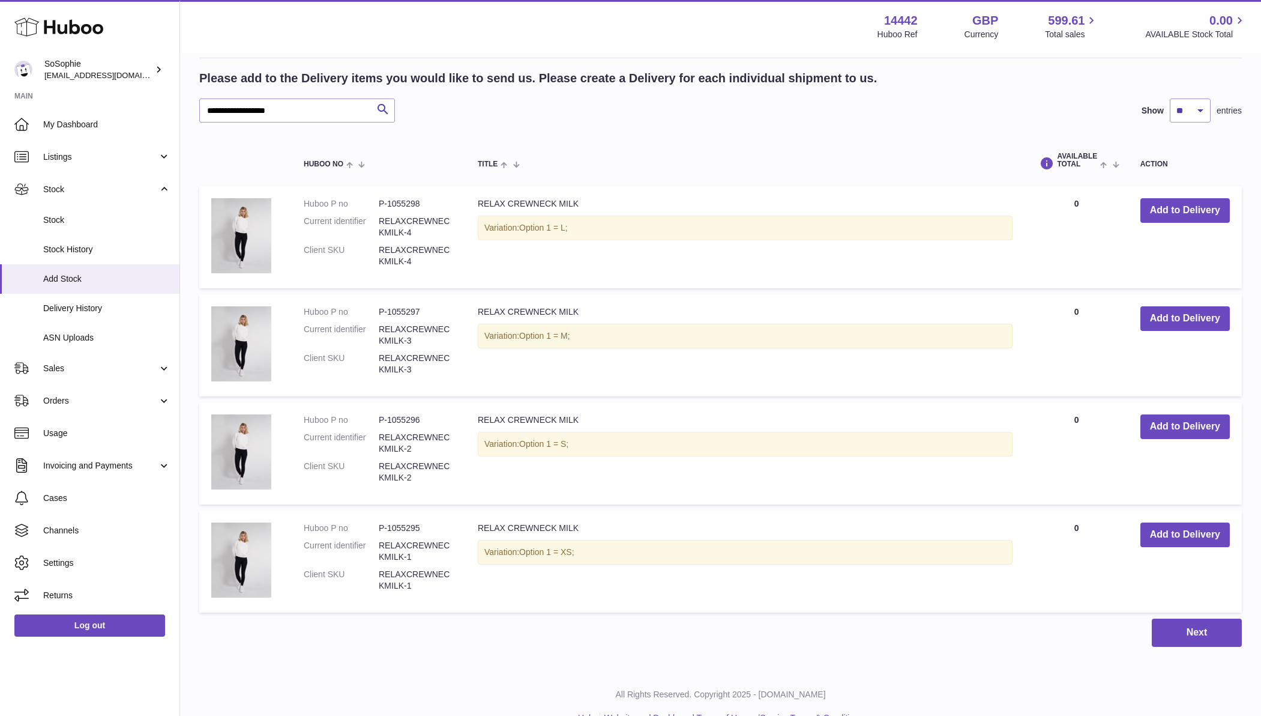
scroll to position [545, 0]
click at [1174, 531] on button "Add to Delivery" at bounding box center [1185, 533] width 89 height 25
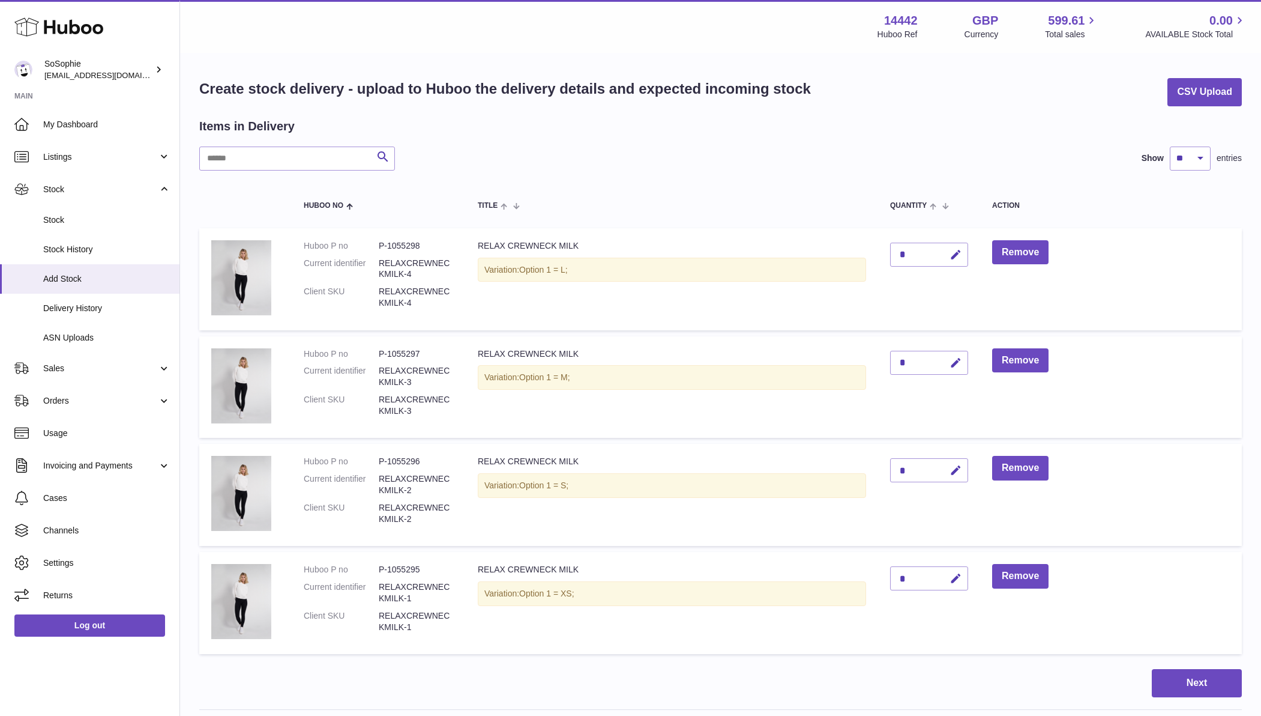
scroll to position [0, 0]
click at [267, 161] on input "text" at bounding box center [297, 158] width 196 height 24
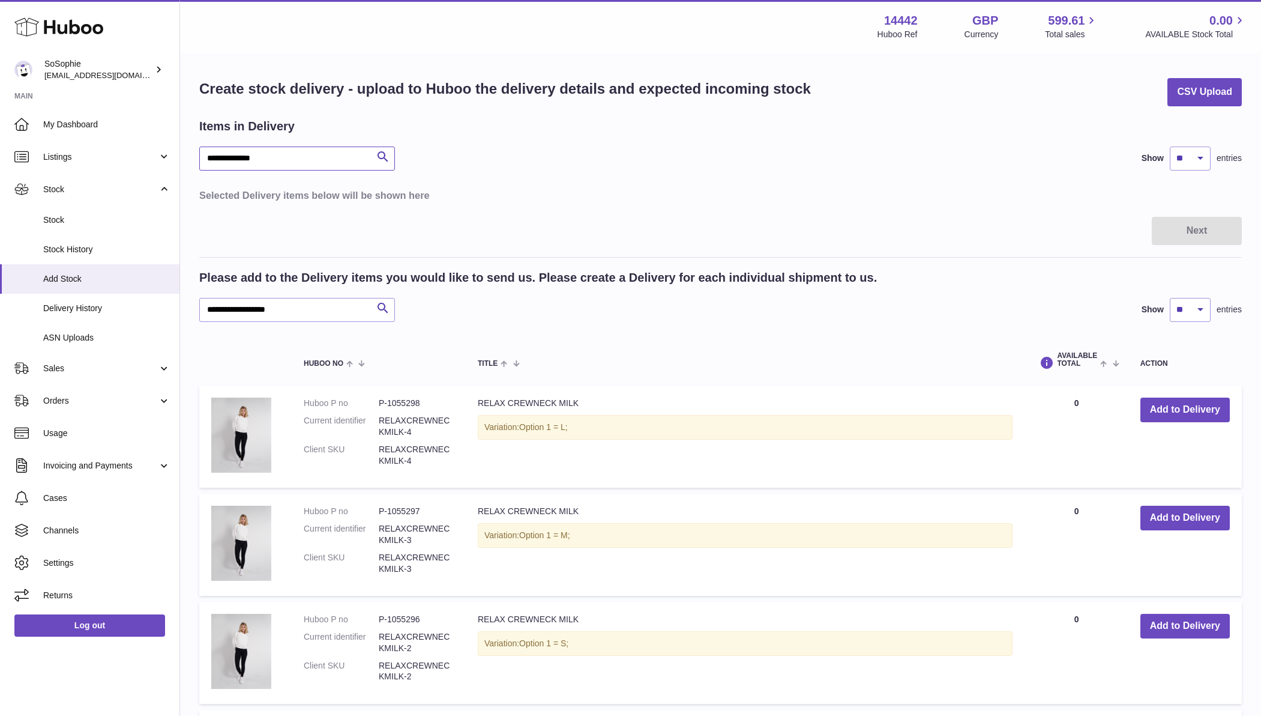
type input "**********"
drag, startPoint x: 268, startPoint y: 158, endPoint x: 169, endPoint y: 155, distance: 99.1
click at [169, 155] on div "**********" at bounding box center [630, 470] width 1261 height 940
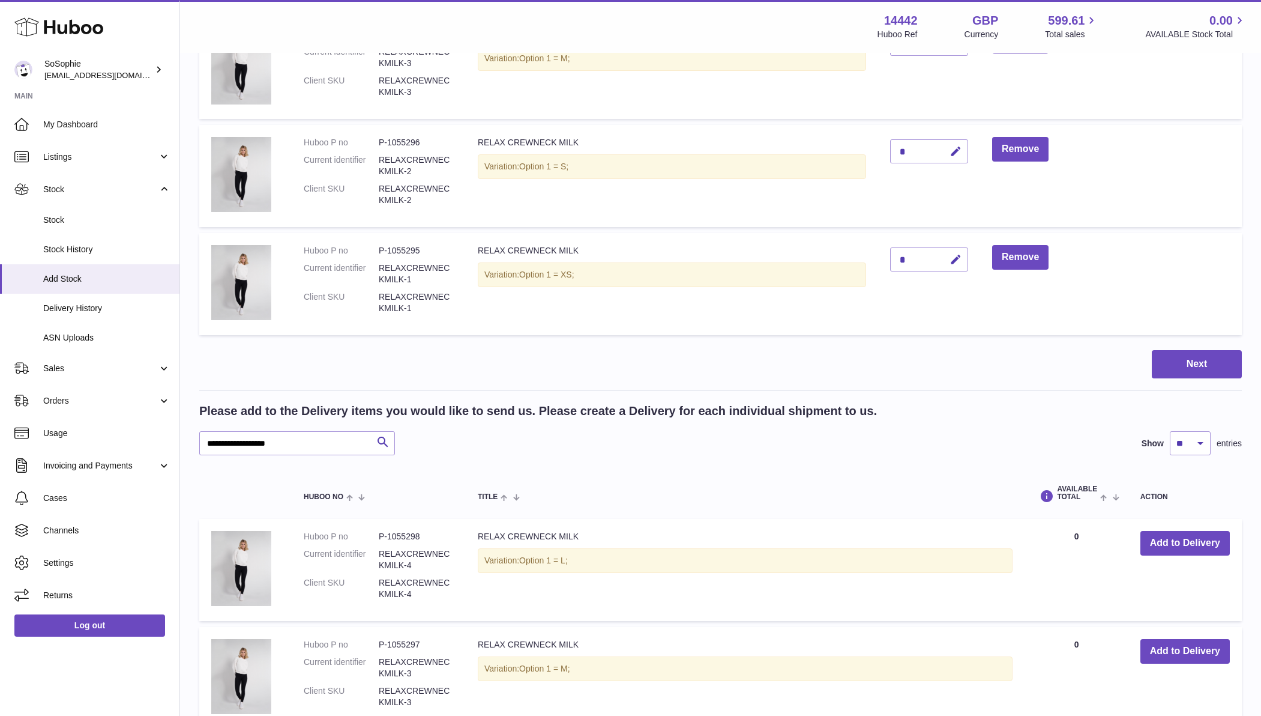
scroll to position [334, 0]
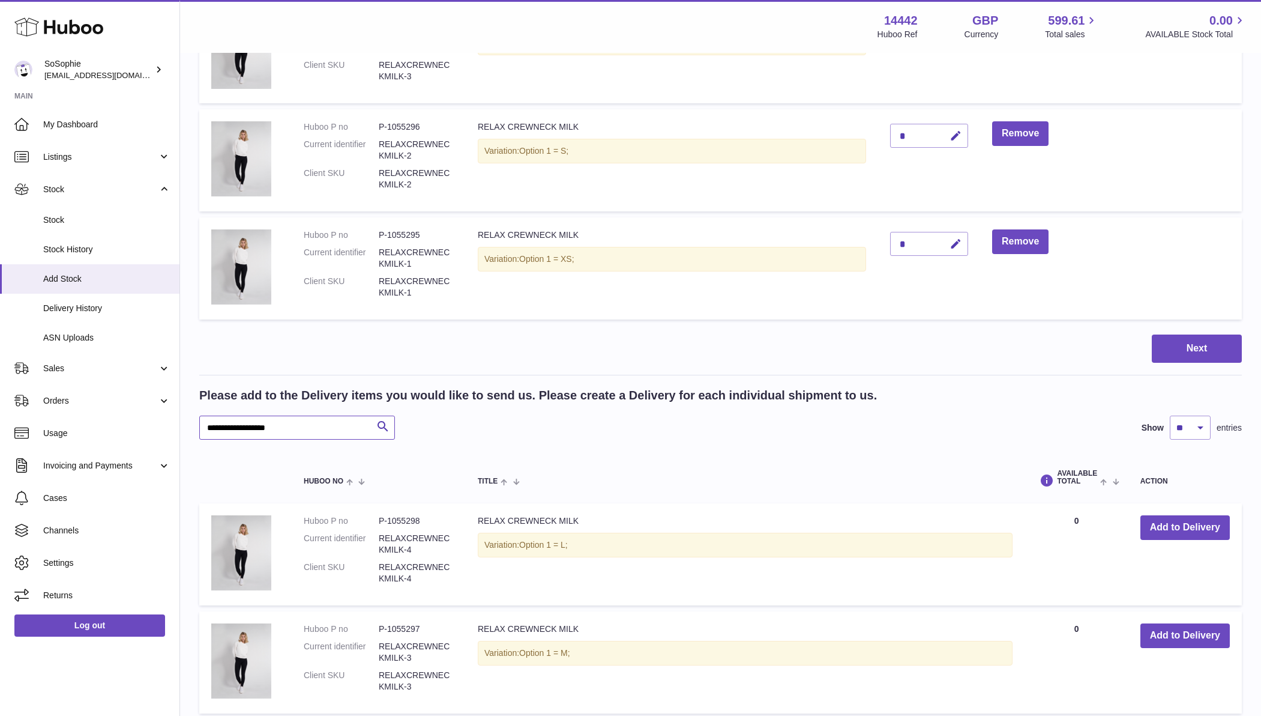
drag, startPoint x: 289, startPoint y: 426, endPoint x: 182, endPoint y: 421, distance: 107.6
click at [184, 421] on div "Create stock delivery - upload to Huboo the delivery details and expected incom…" at bounding box center [720, 354] width 1081 height 1268
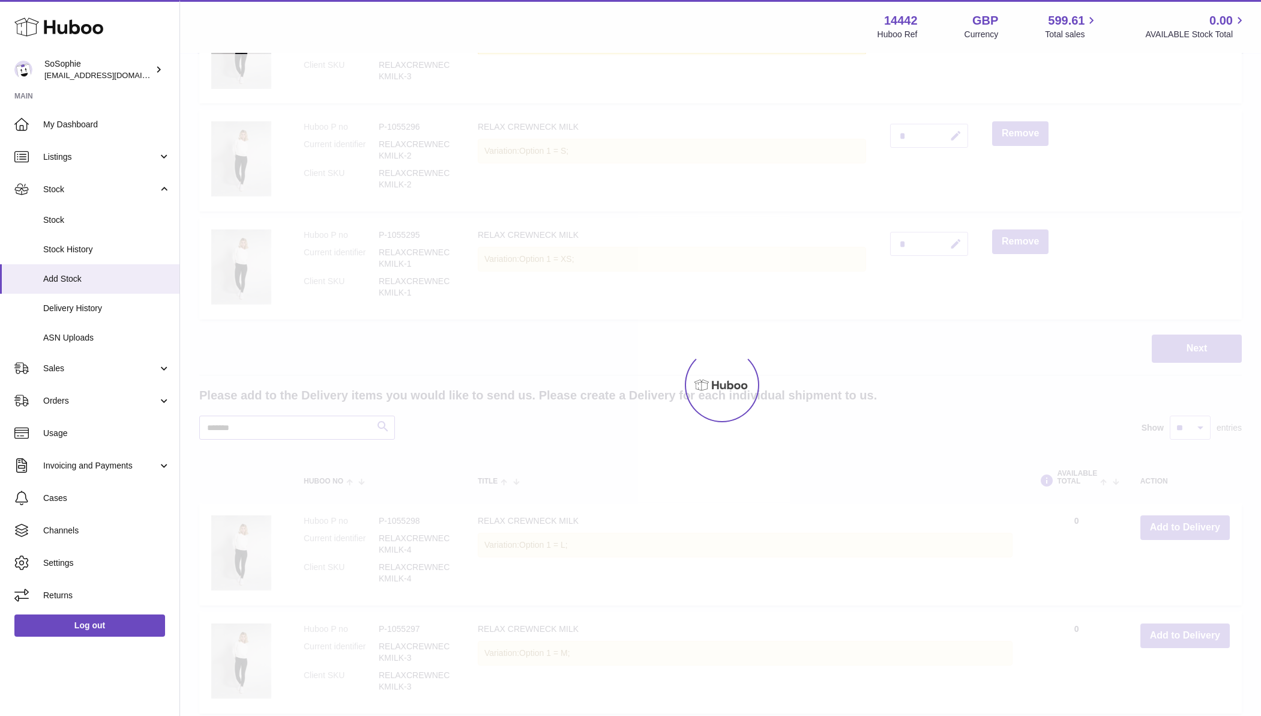
scroll to position [235, 0]
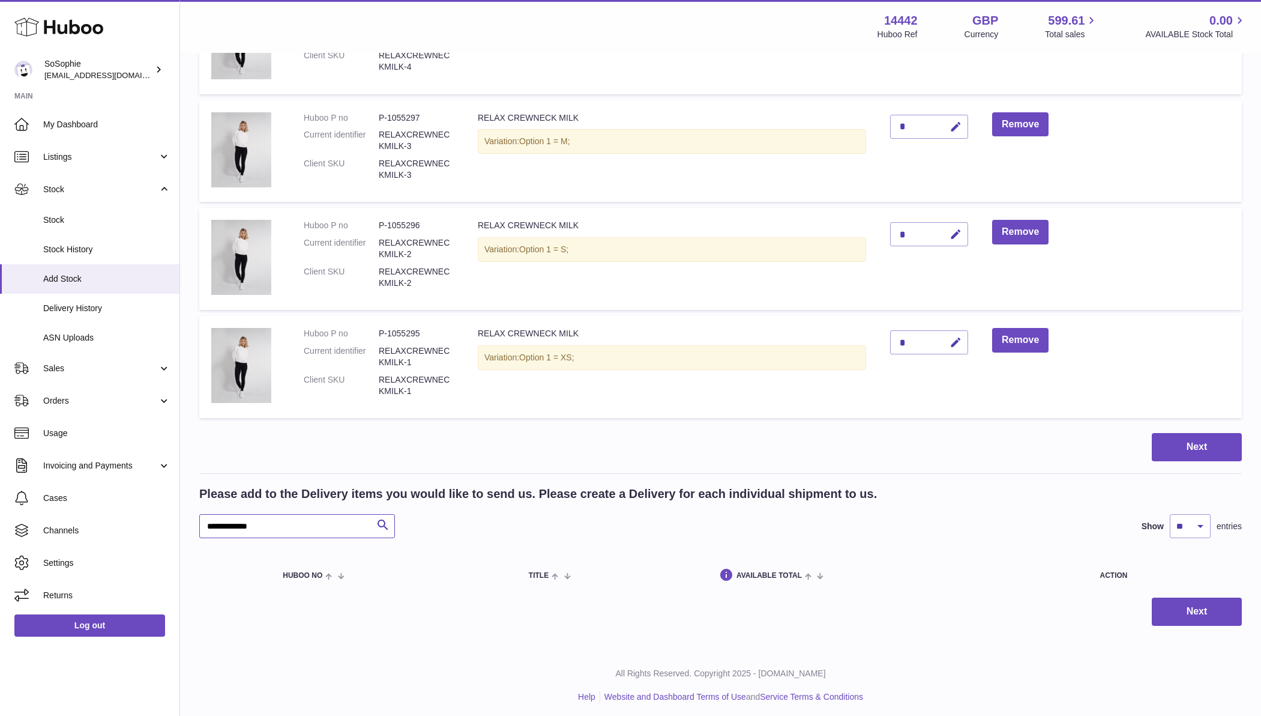
scroll to position [235, 0]
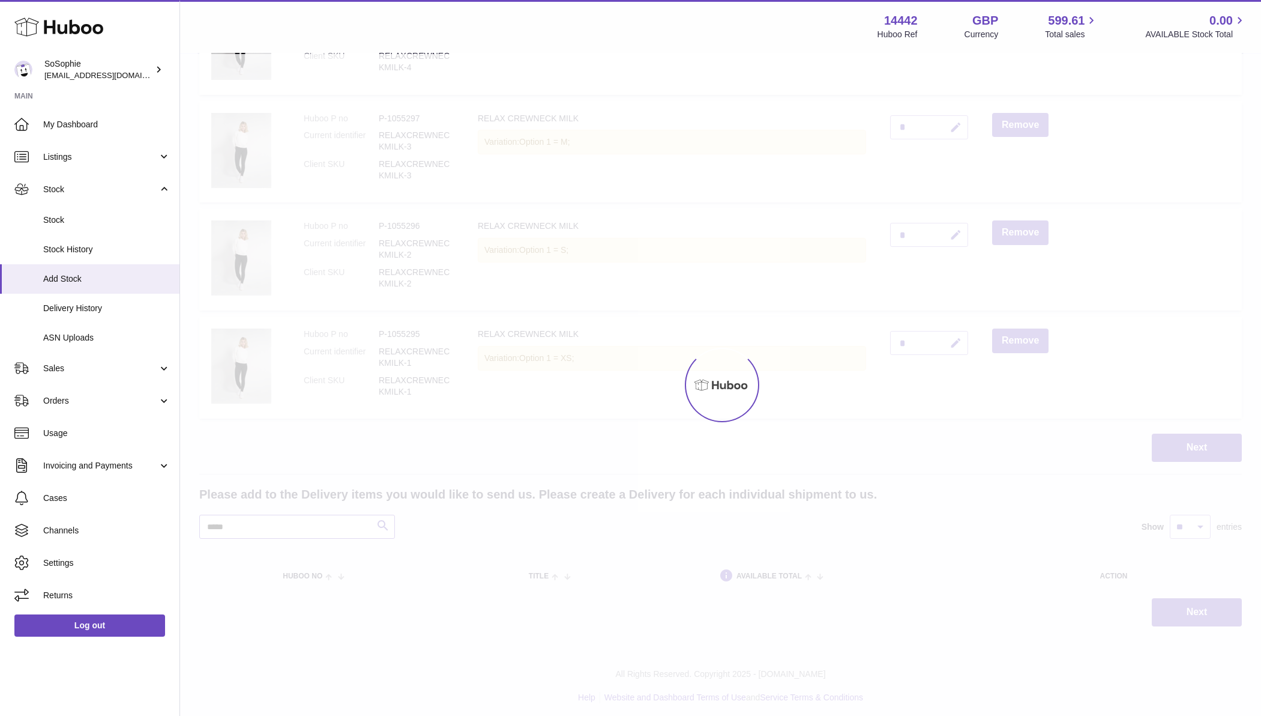
type input "******"
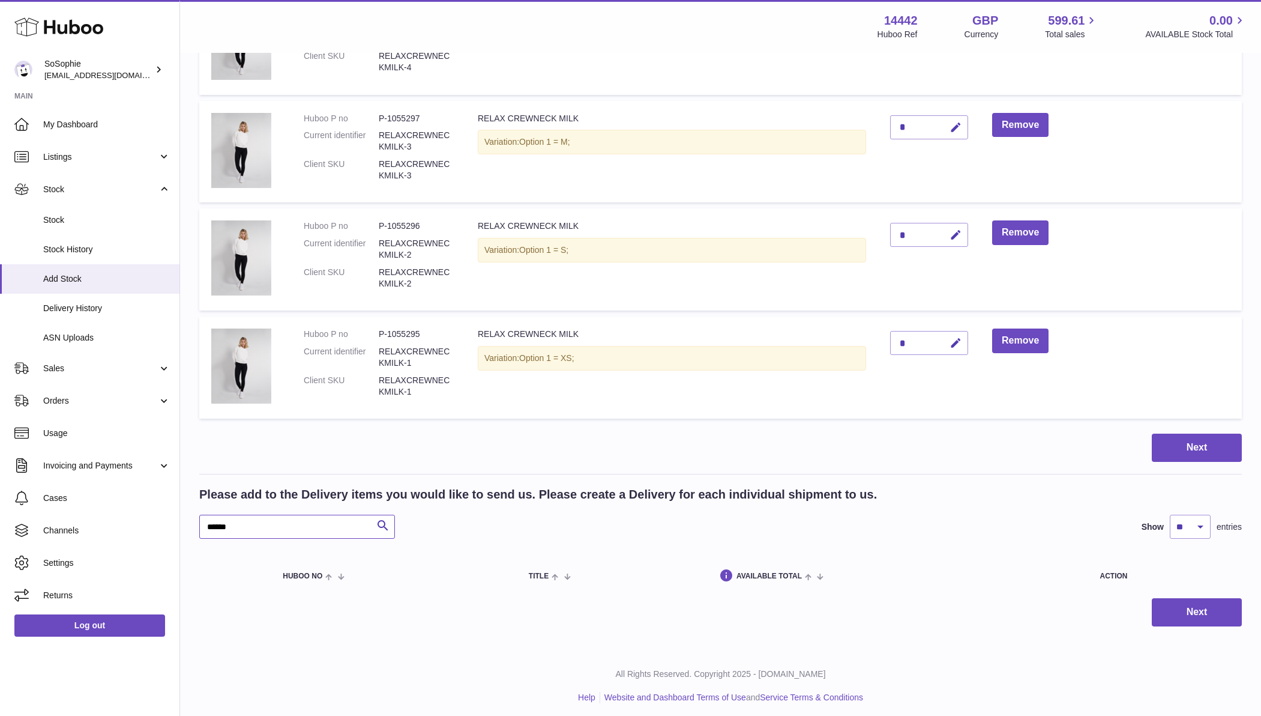
drag, startPoint x: 242, startPoint y: 522, endPoint x: 186, endPoint y: 520, distance: 55.9
click at [186, 520] on div "Create stock delivery - upload to Huboo the delivery details and expected incom…" at bounding box center [720, 235] width 1081 height 832
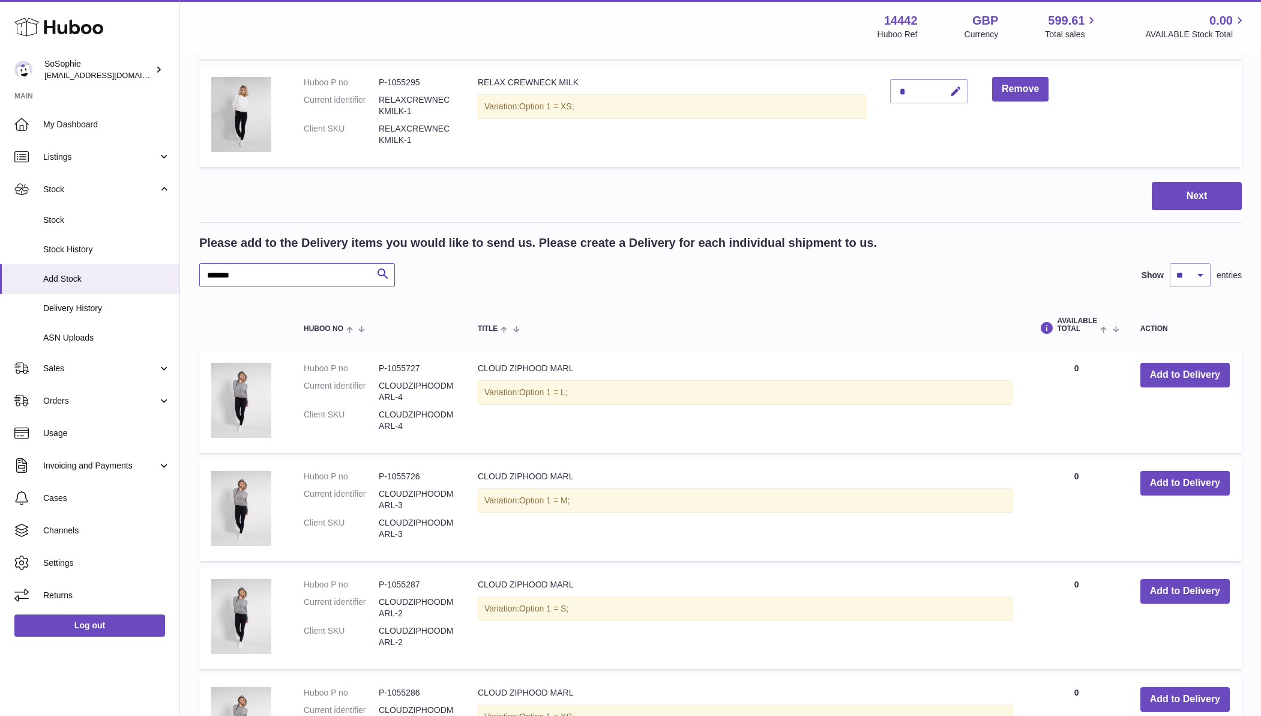
scroll to position [492, 0]
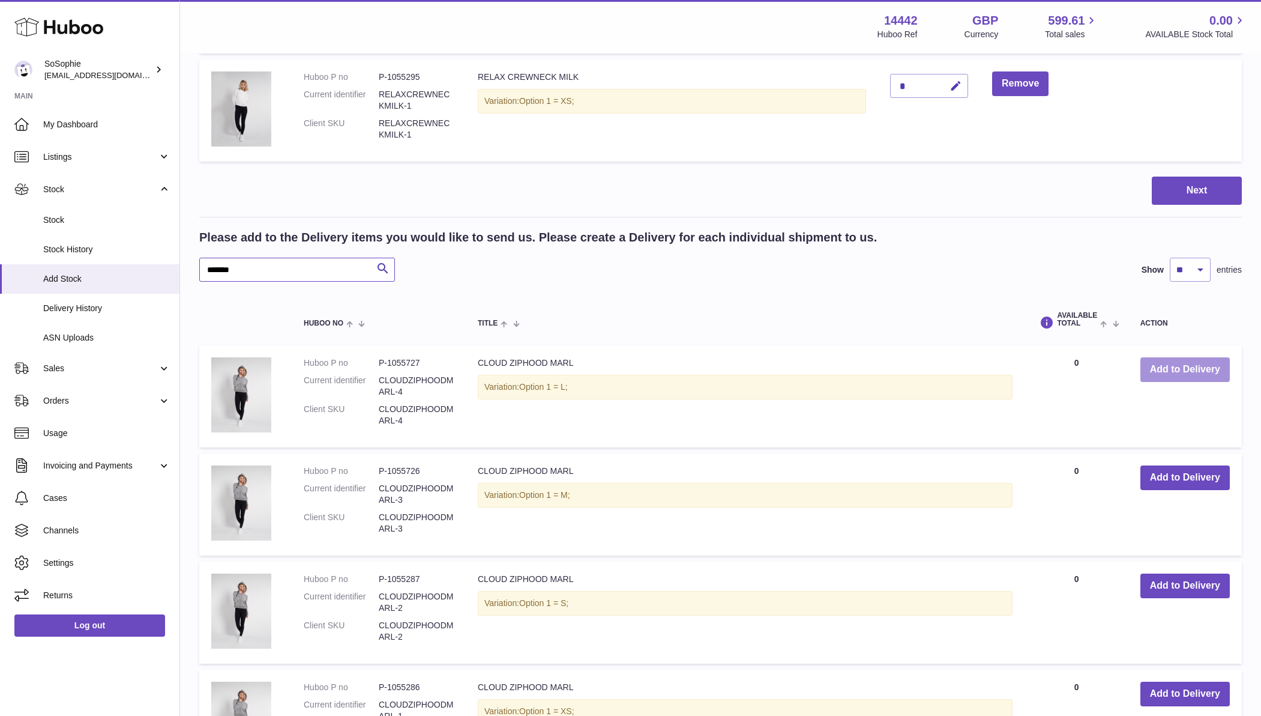
type input "*******"
click at [1173, 360] on button "Add to Delivery" at bounding box center [1185, 369] width 89 height 25
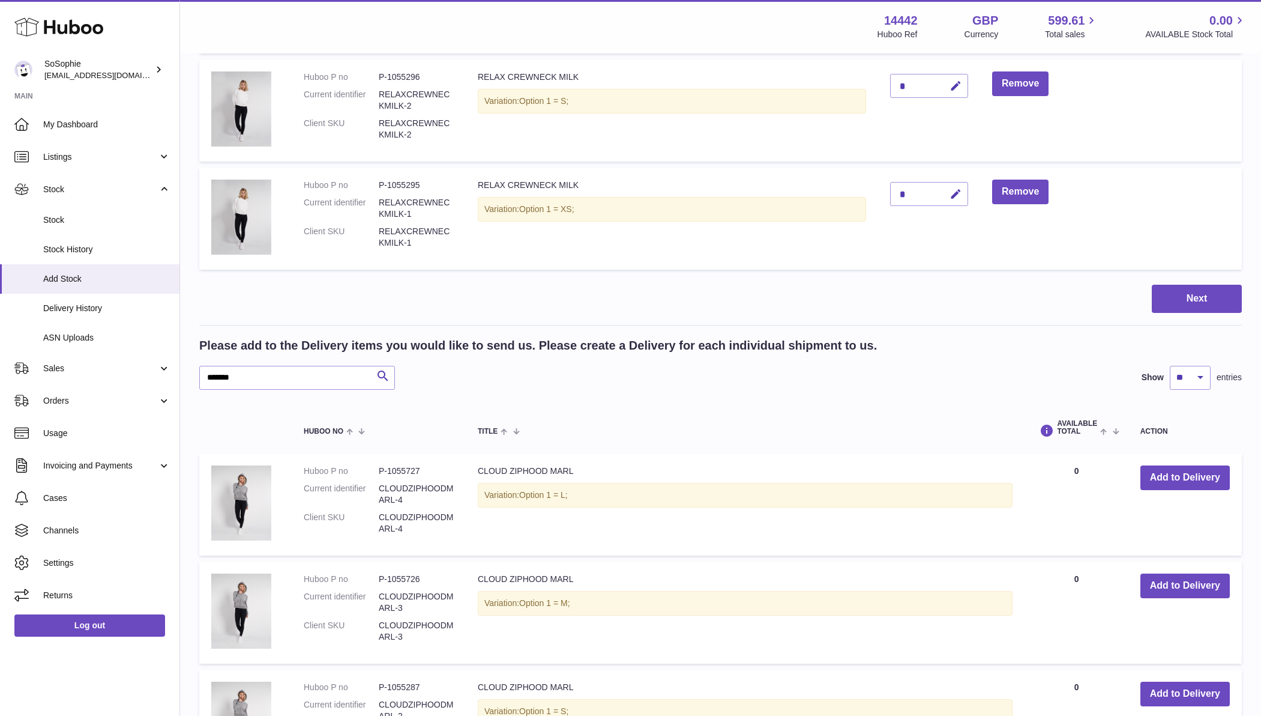
click at [1185, 577] on button "Add to Delivery" at bounding box center [1185, 585] width 89 height 25
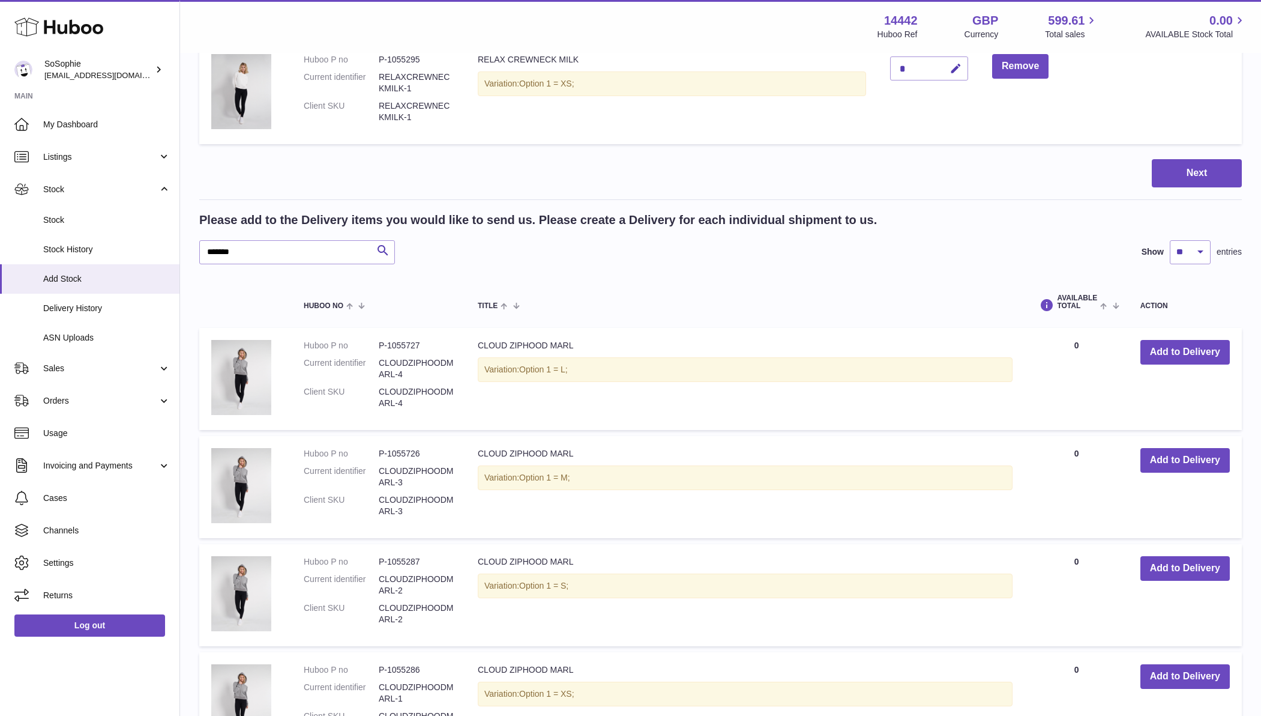
scroll to position [728, 0]
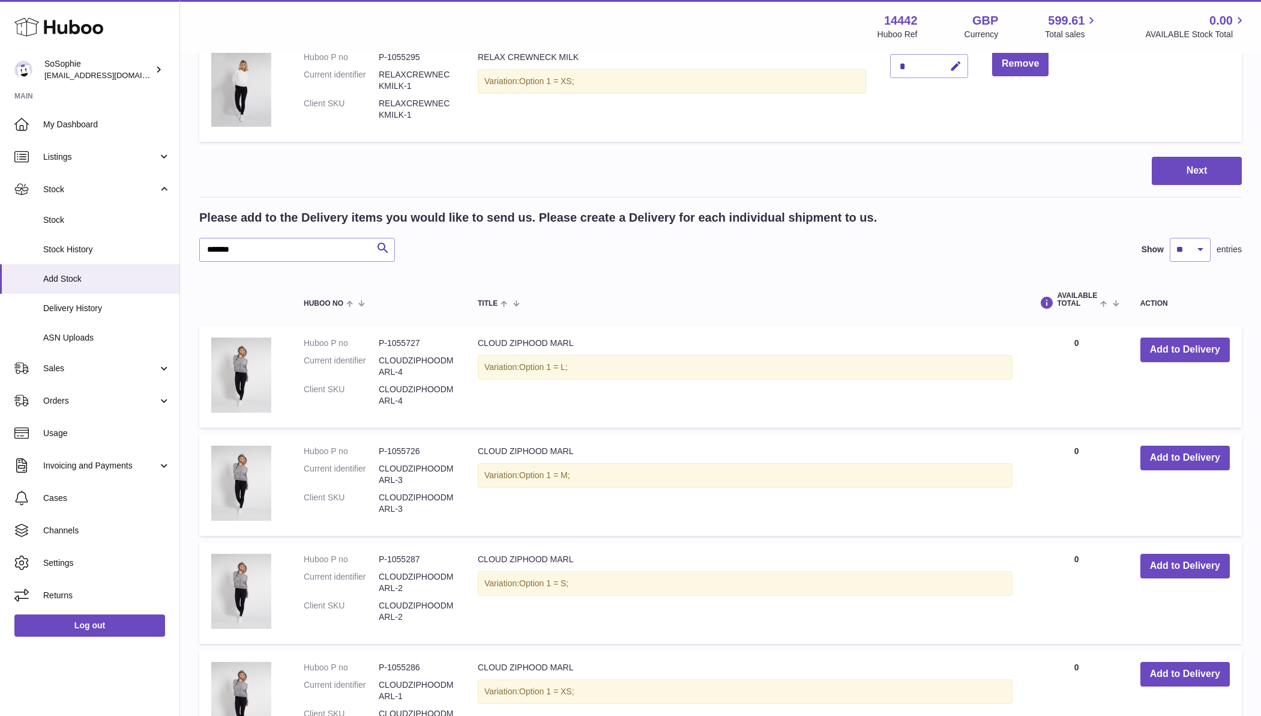
click at [1182, 555] on button "Add to Delivery" at bounding box center [1185, 566] width 89 height 25
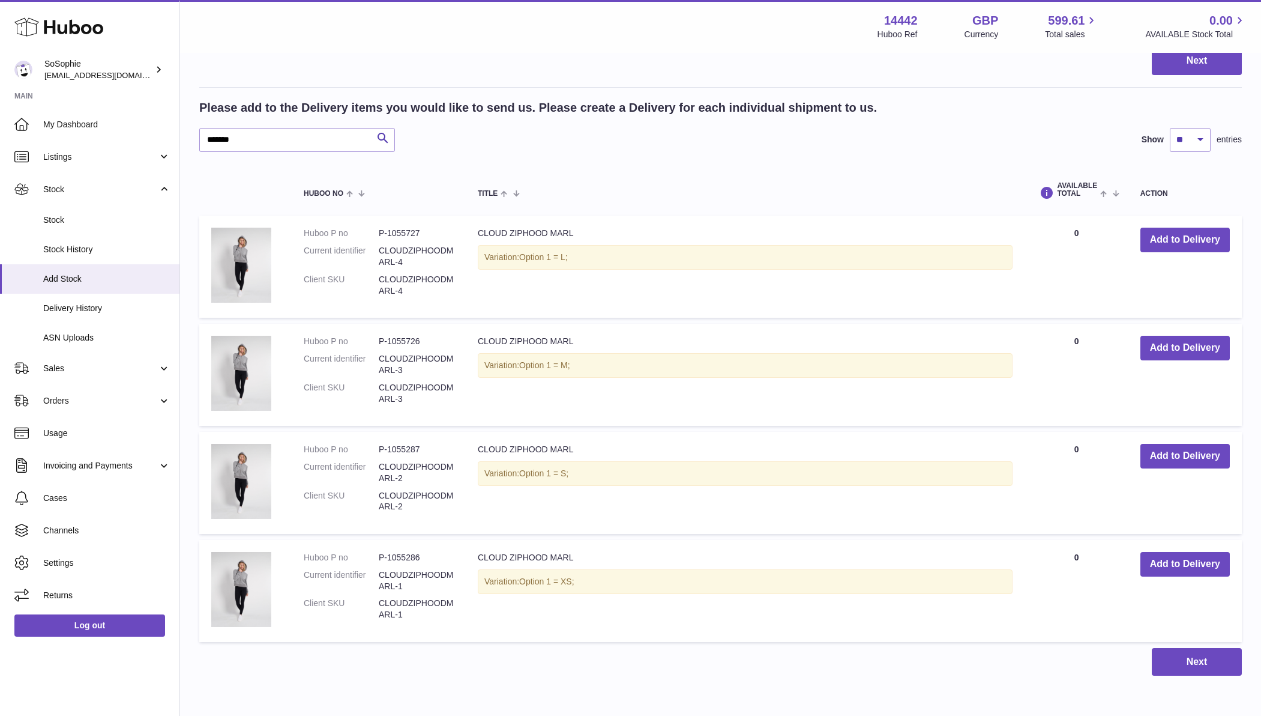
scroll to position [957, 0]
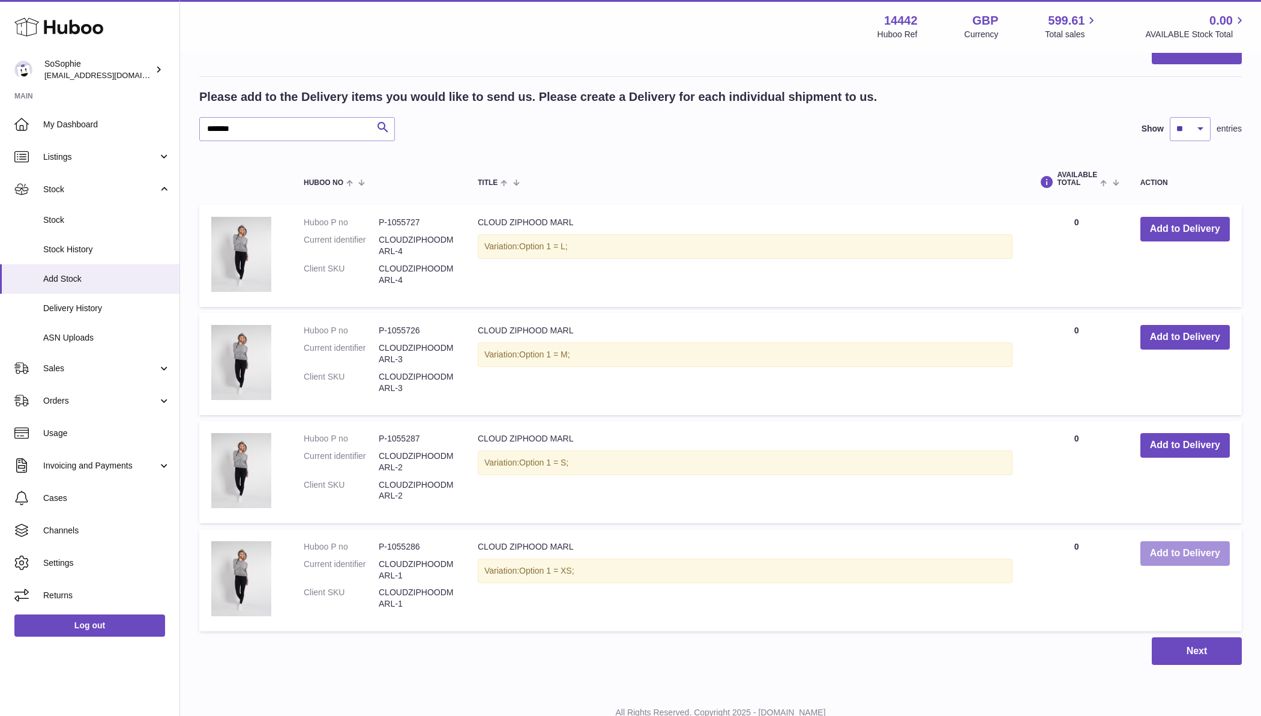
click at [1173, 548] on button "Add to Delivery" at bounding box center [1185, 553] width 89 height 25
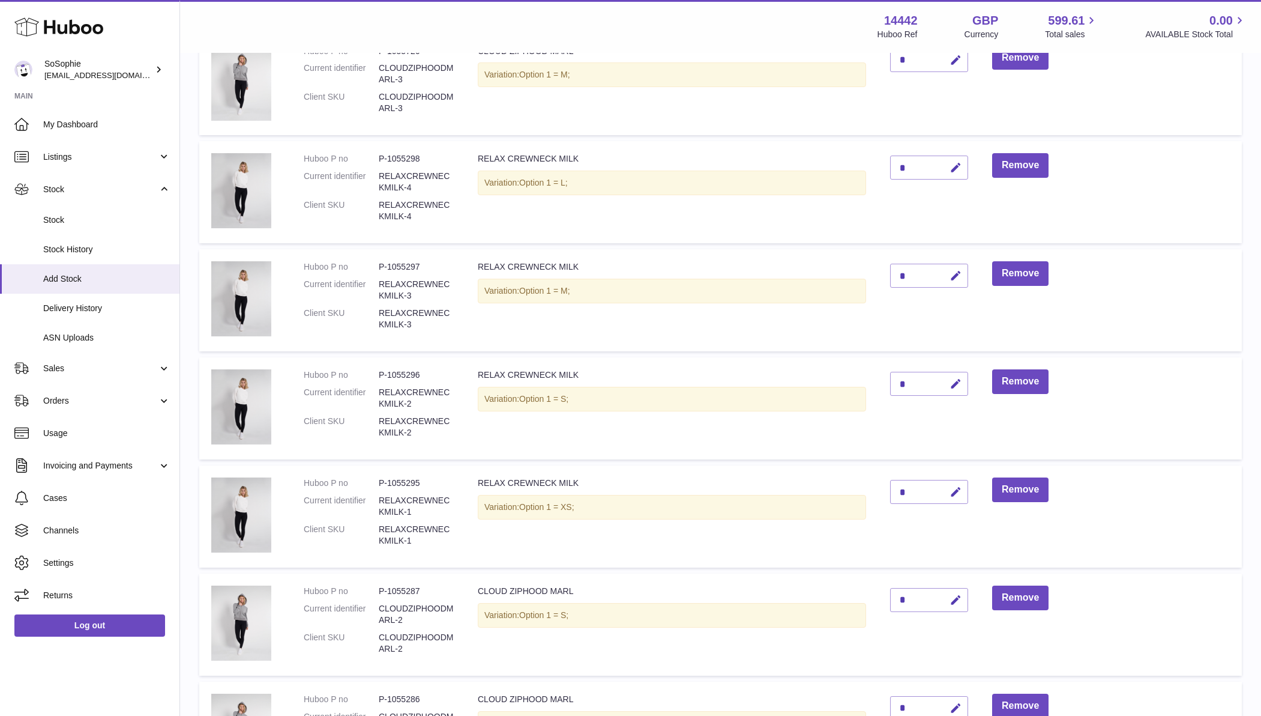
scroll to position [303, 0]
click at [919, 165] on div "*" at bounding box center [929, 167] width 78 height 24
click at [957, 165] on icon "button" at bounding box center [956, 167] width 13 height 13
type input "**"
click at [952, 161] on button "submit" at bounding box center [954, 166] width 23 height 19
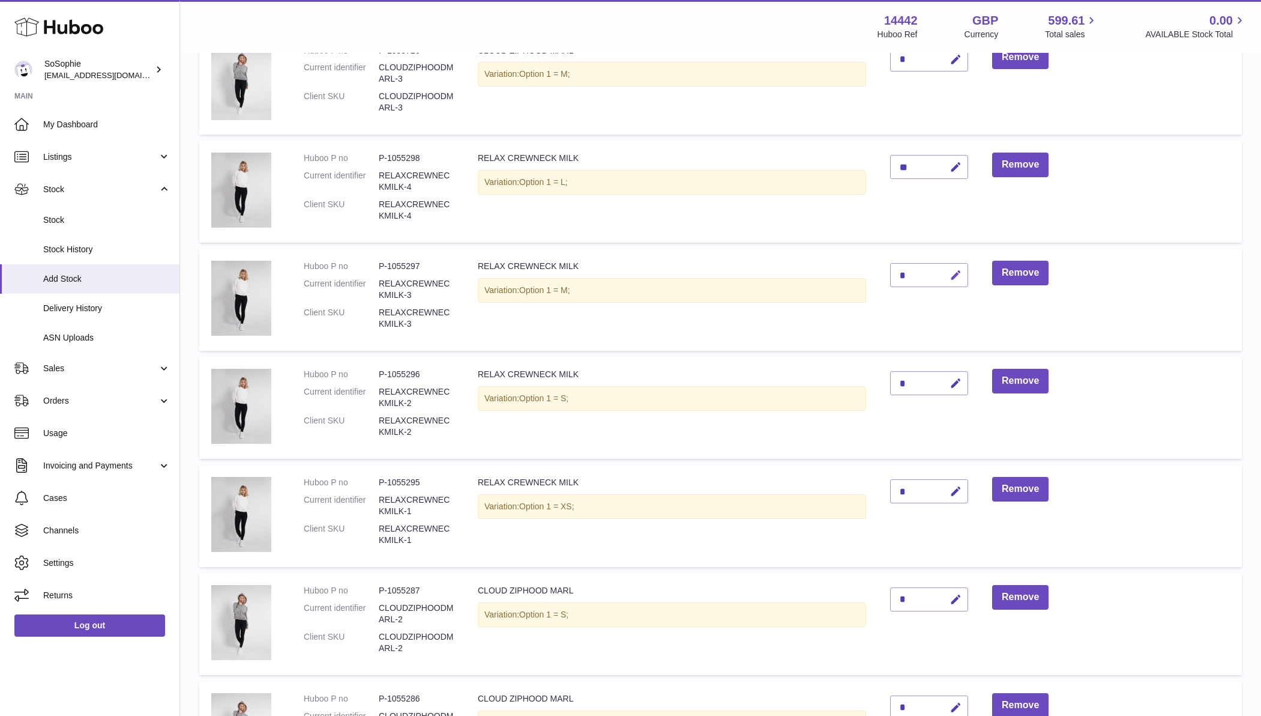
click at [958, 271] on icon "button" at bounding box center [956, 275] width 13 height 13
type input "**"
click at [959, 273] on icon "submit" at bounding box center [956, 275] width 11 height 11
click at [957, 380] on icon "button" at bounding box center [956, 383] width 13 height 13
type input "**"
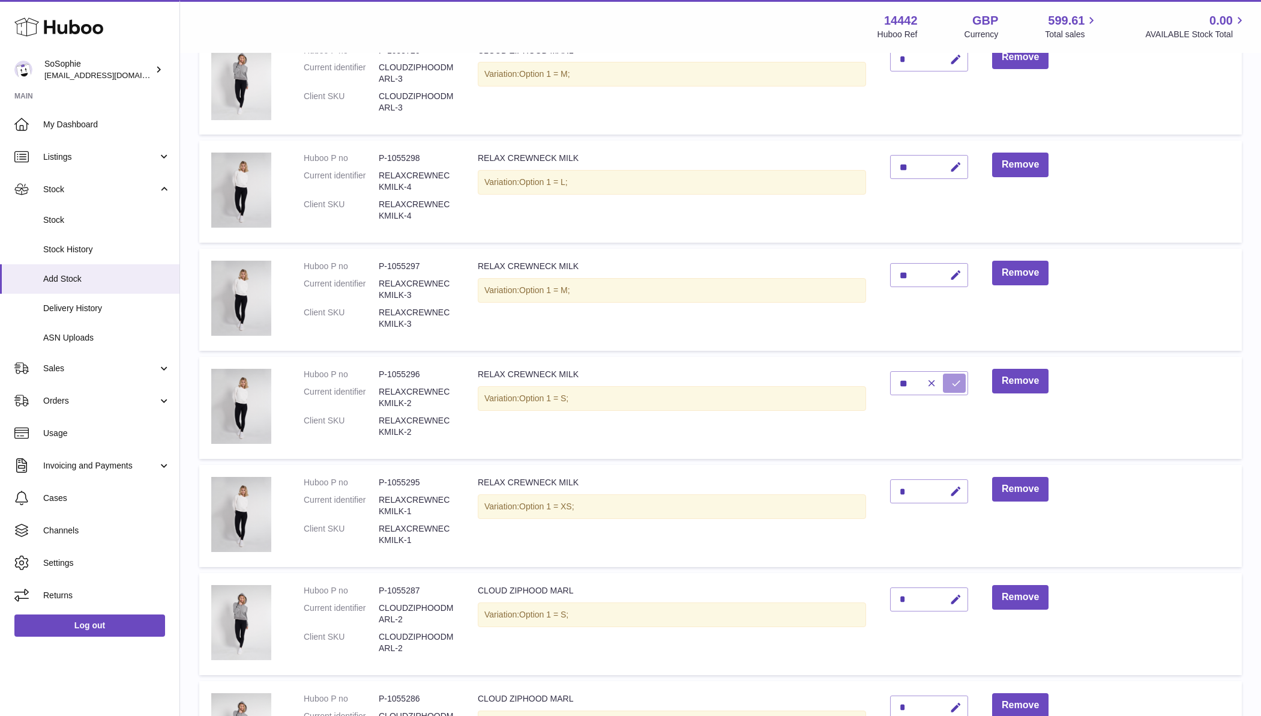
click at [957, 380] on icon "submit" at bounding box center [956, 383] width 11 height 11
click at [961, 488] on icon "button" at bounding box center [956, 491] width 13 height 13
type input "**"
click at [959, 488] on icon "submit" at bounding box center [956, 491] width 11 height 11
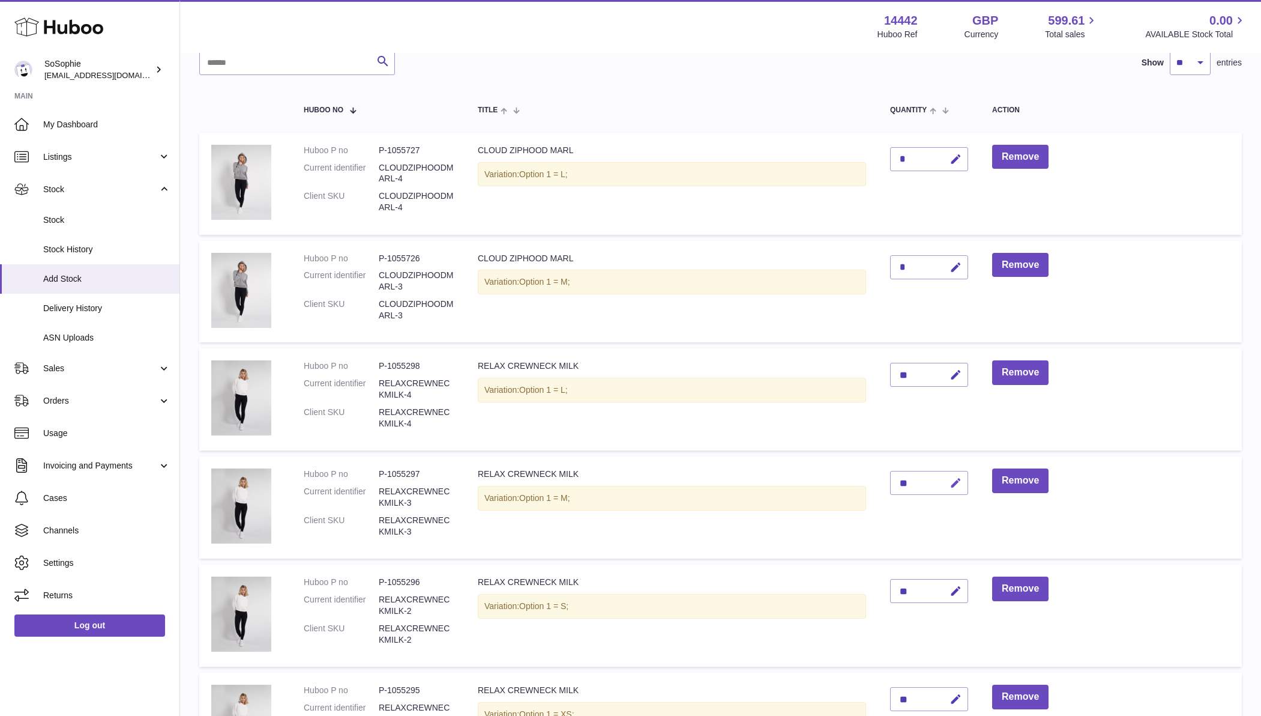
scroll to position [97, 0]
click at [917, 155] on div "*" at bounding box center [929, 158] width 78 height 24
click at [959, 156] on icon "button" at bounding box center [956, 158] width 13 height 13
type input "**"
click at [918, 259] on div "*" at bounding box center [929, 266] width 78 height 24
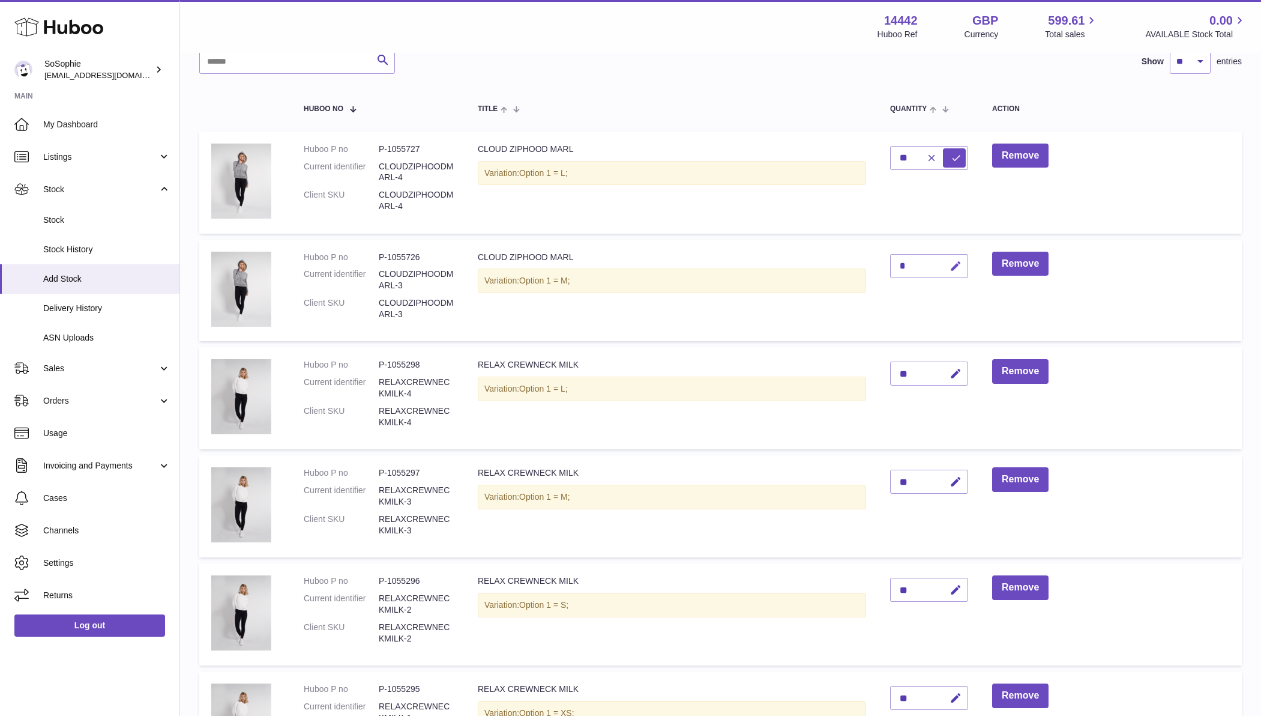
click at [958, 262] on icon "button" at bounding box center [956, 266] width 13 height 13
type input "**"
click at [961, 264] on icon "submit" at bounding box center [956, 266] width 11 height 11
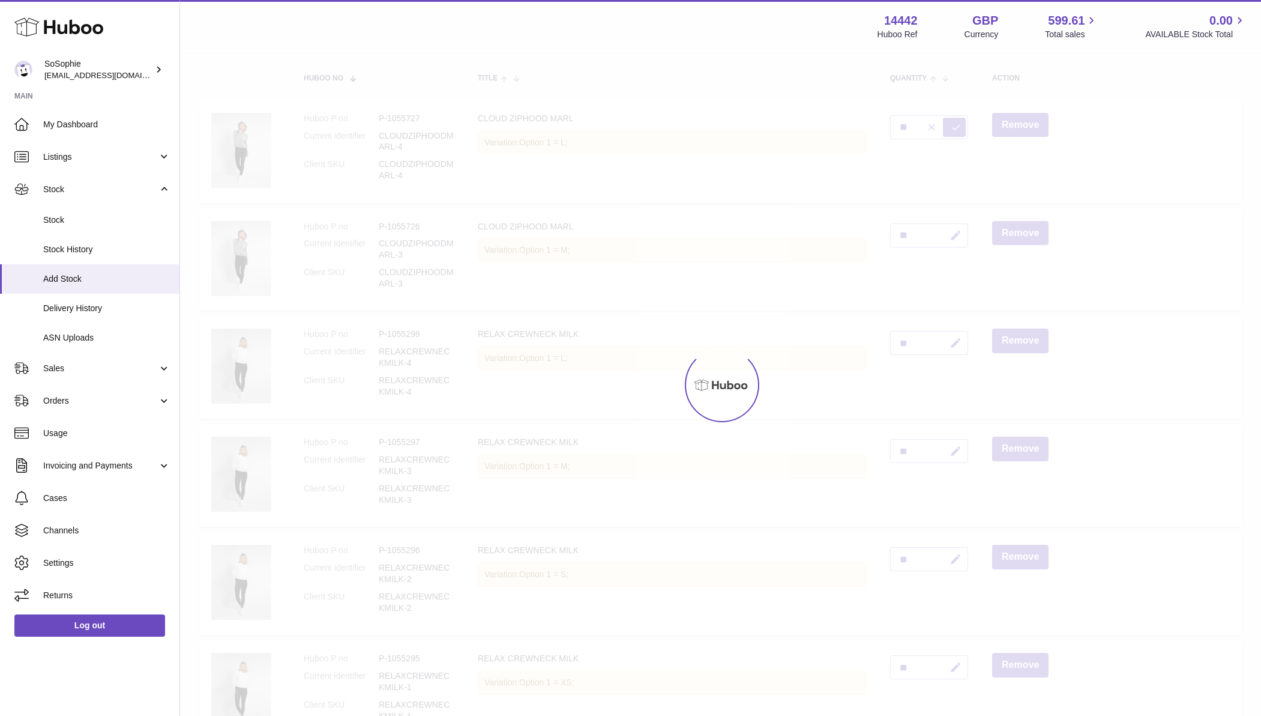
type input "*"
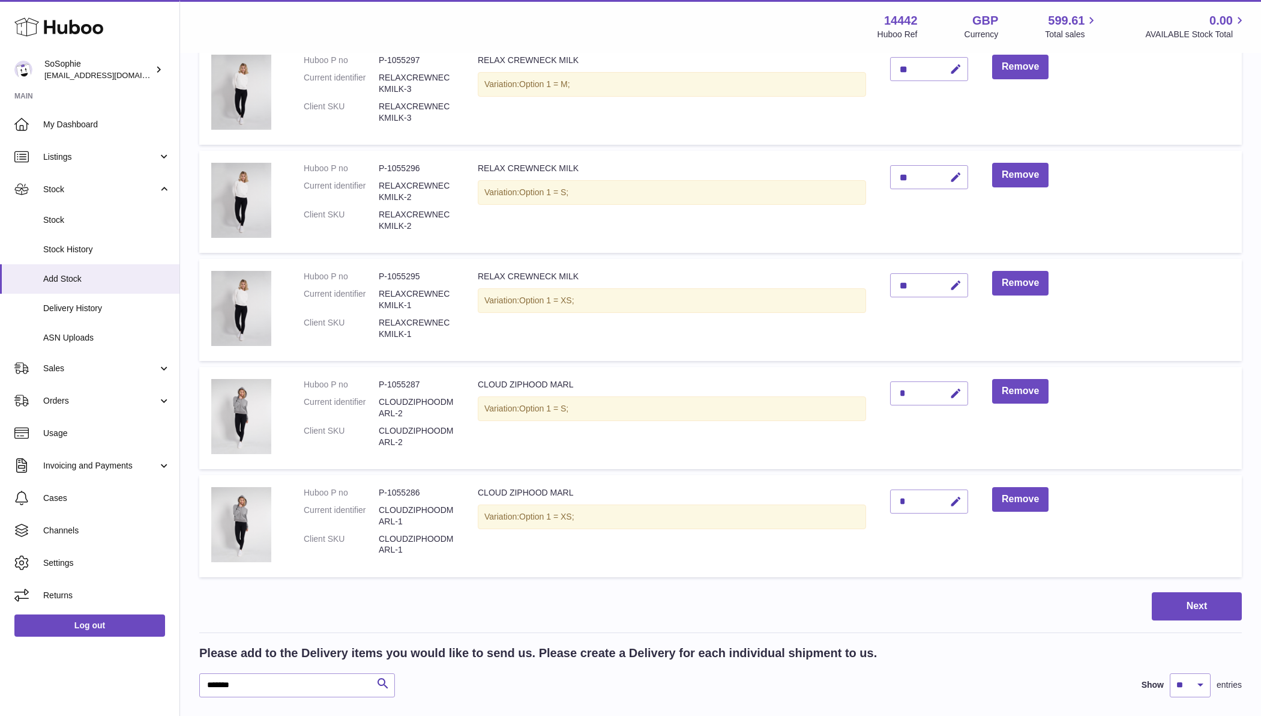
scroll to position [514, 0]
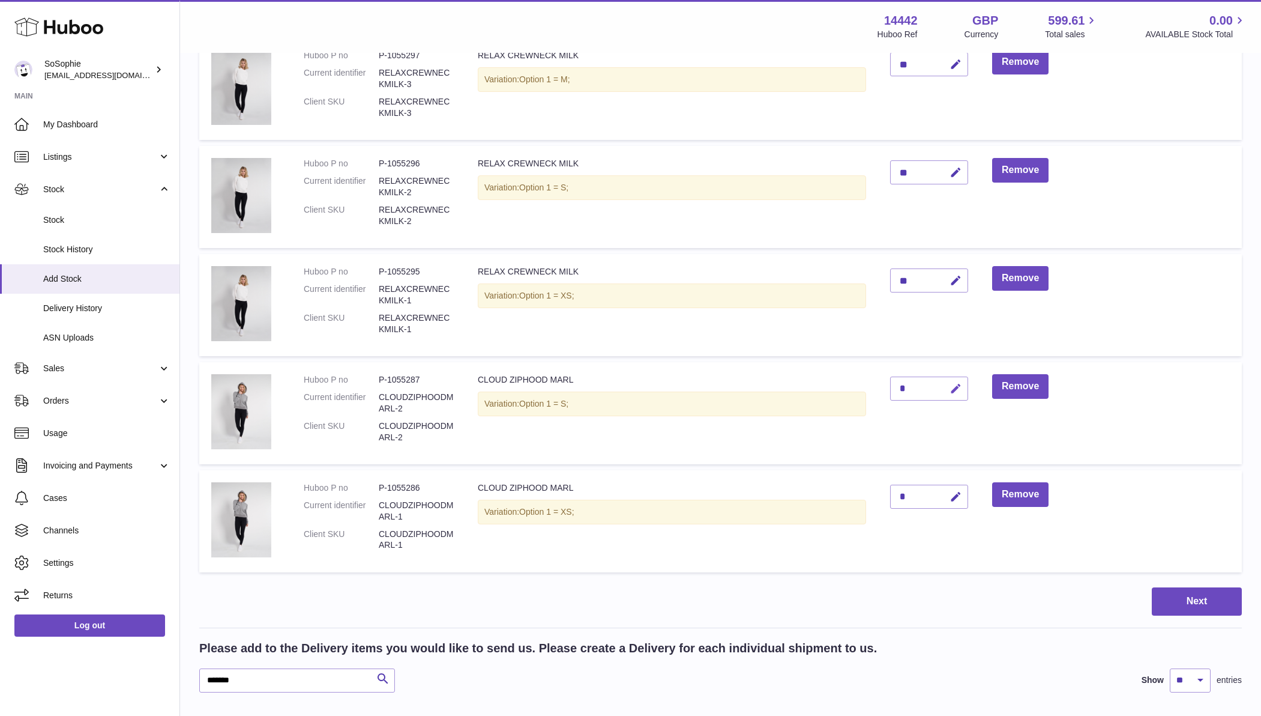
click at [957, 383] on icon "button" at bounding box center [956, 388] width 13 height 13
type input "**"
click at [956, 384] on icon "submit" at bounding box center [956, 388] width 11 height 11
click at [917, 493] on div "*" at bounding box center [929, 497] width 78 height 24
click at [955, 491] on icon "button" at bounding box center [956, 497] width 13 height 13
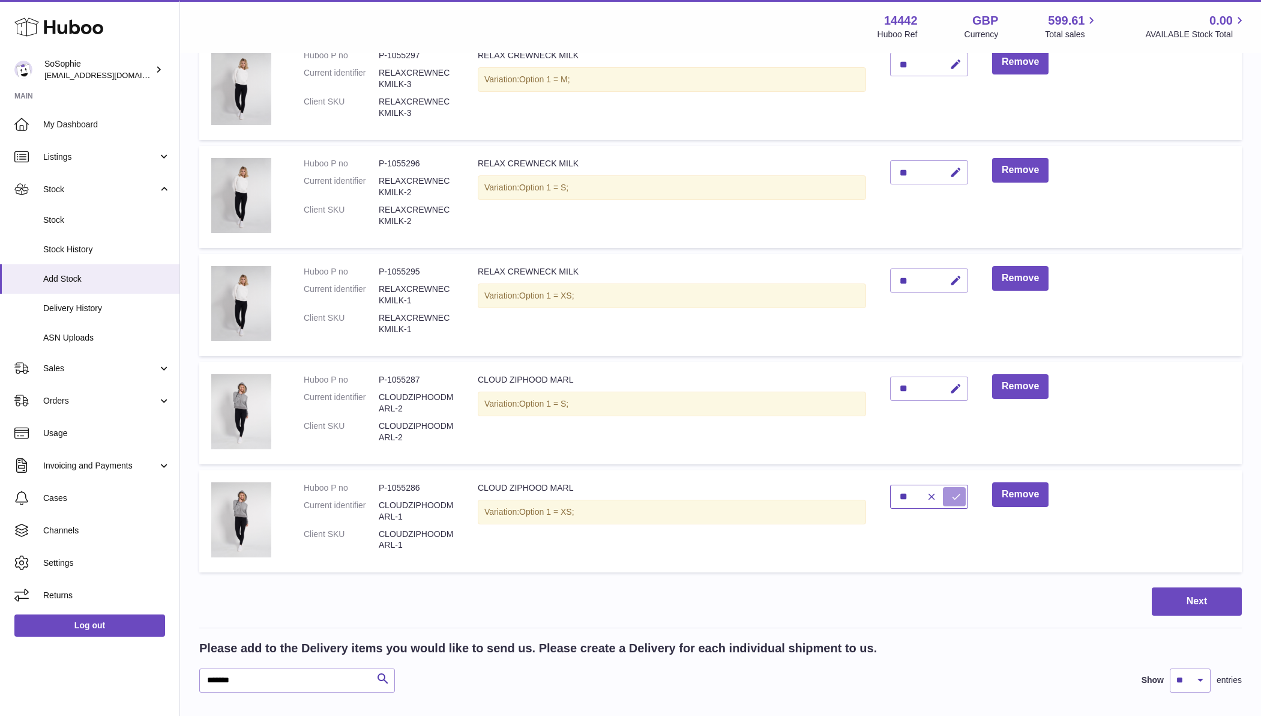
type input "**"
click at [955, 491] on icon "submit" at bounding box center [956, 496] width 11 height 11
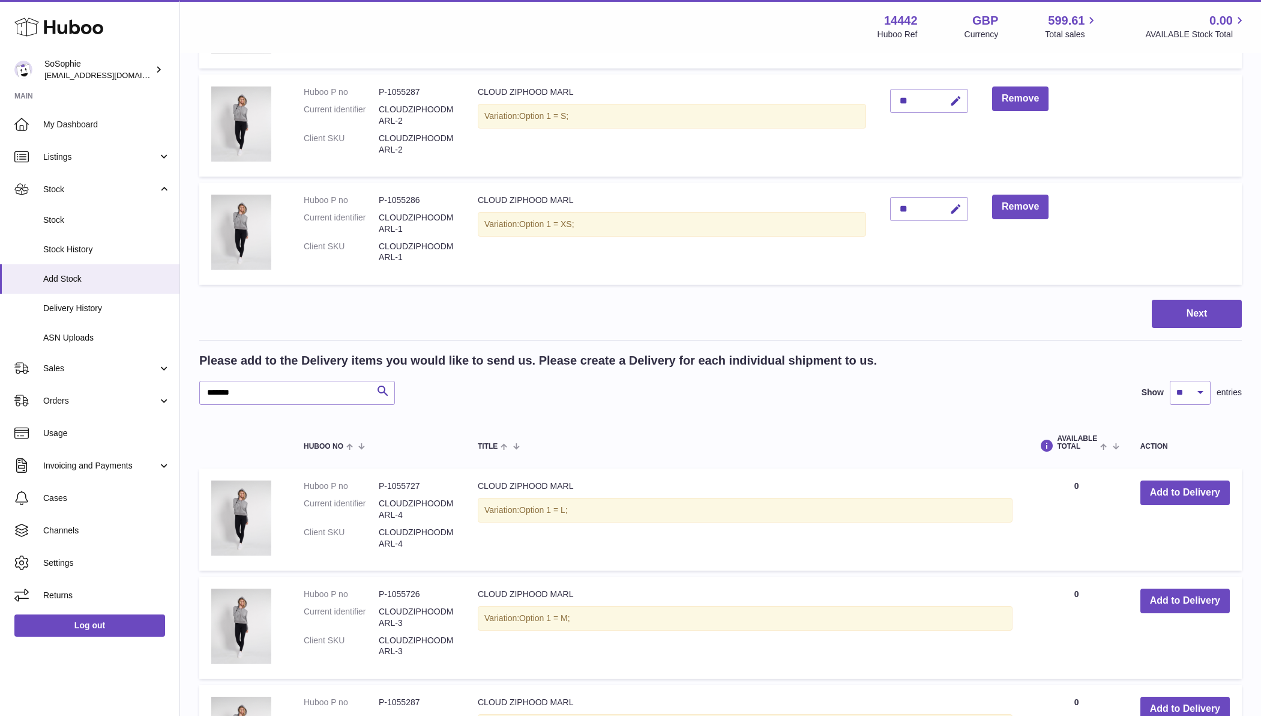
scroll to position [839, 0]
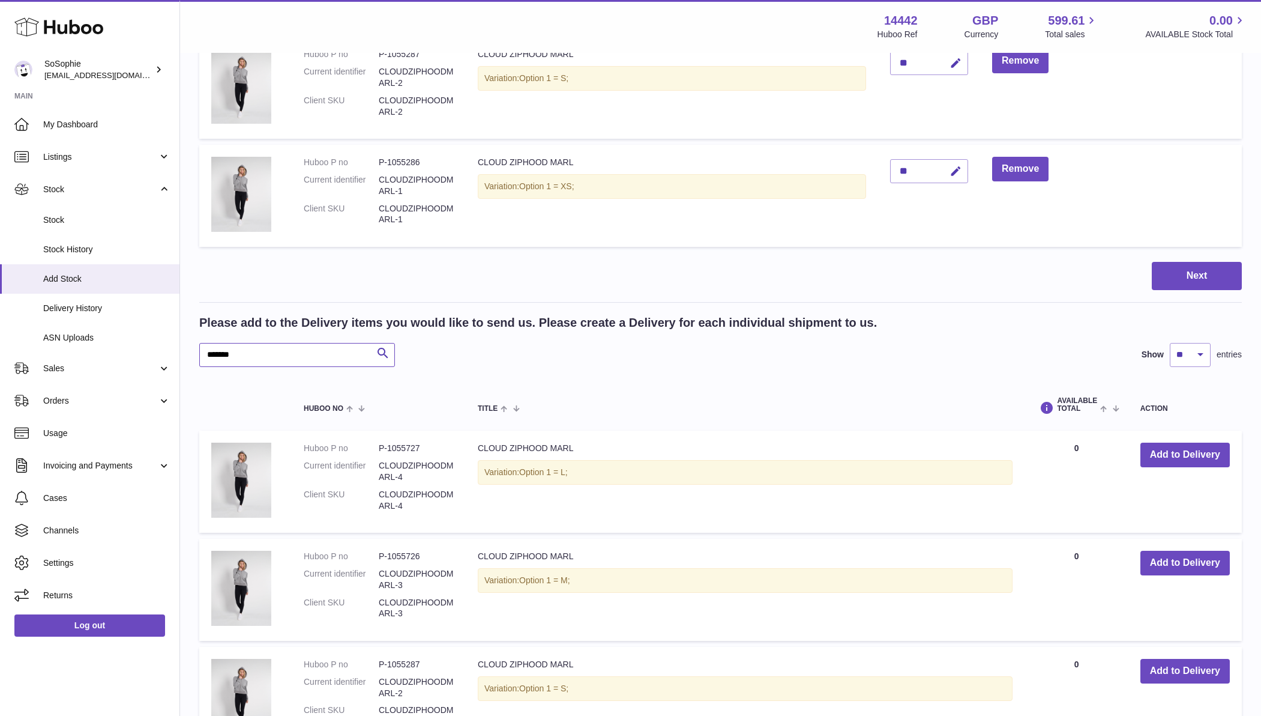
click at [259, 346] on input "*******" at bounding box center [297, 355] width 196 height 24
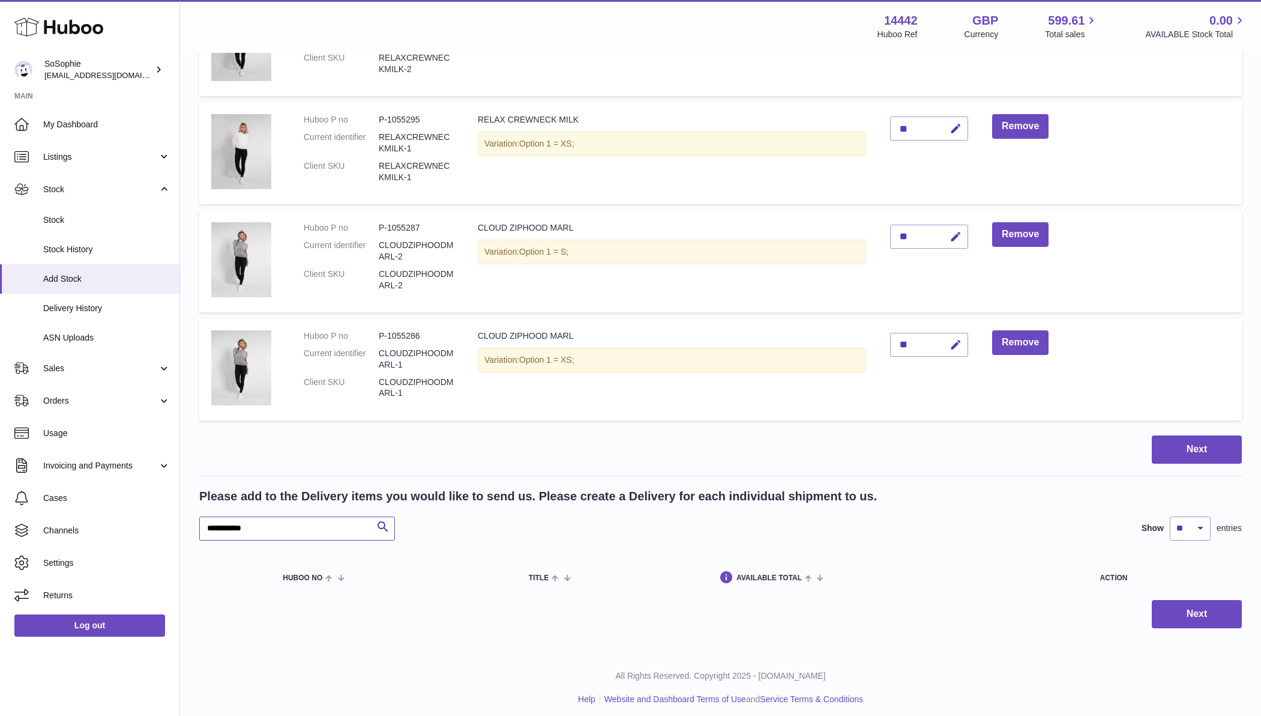
scroll to position [665, 0]
drag, startPoint x: 204, startPoint y: 522, endPoint x: 185, endPoint y: 519, distance: 18.8
click at [187, 520] on div "Create stock delivery - upload to Huboo the delivery details and expected incom…" at bounding box center [720, 21] width 1081 height 1264
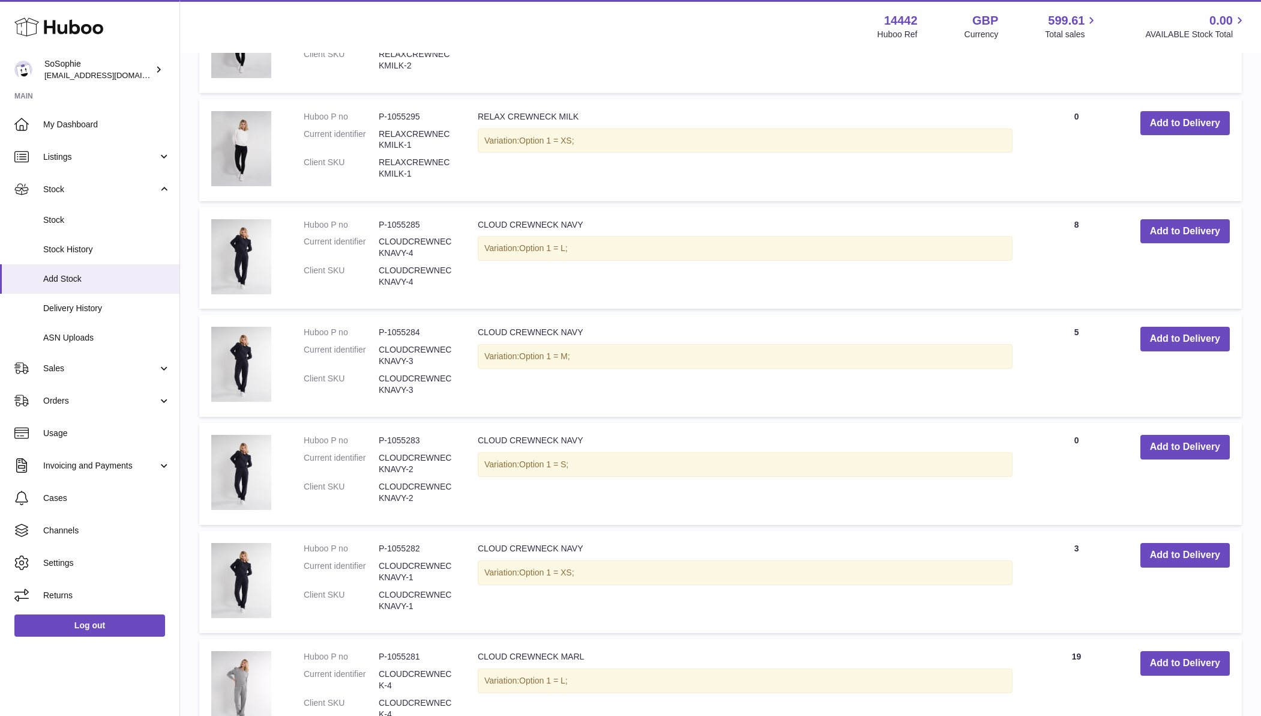
scroll to position [1500, 0]
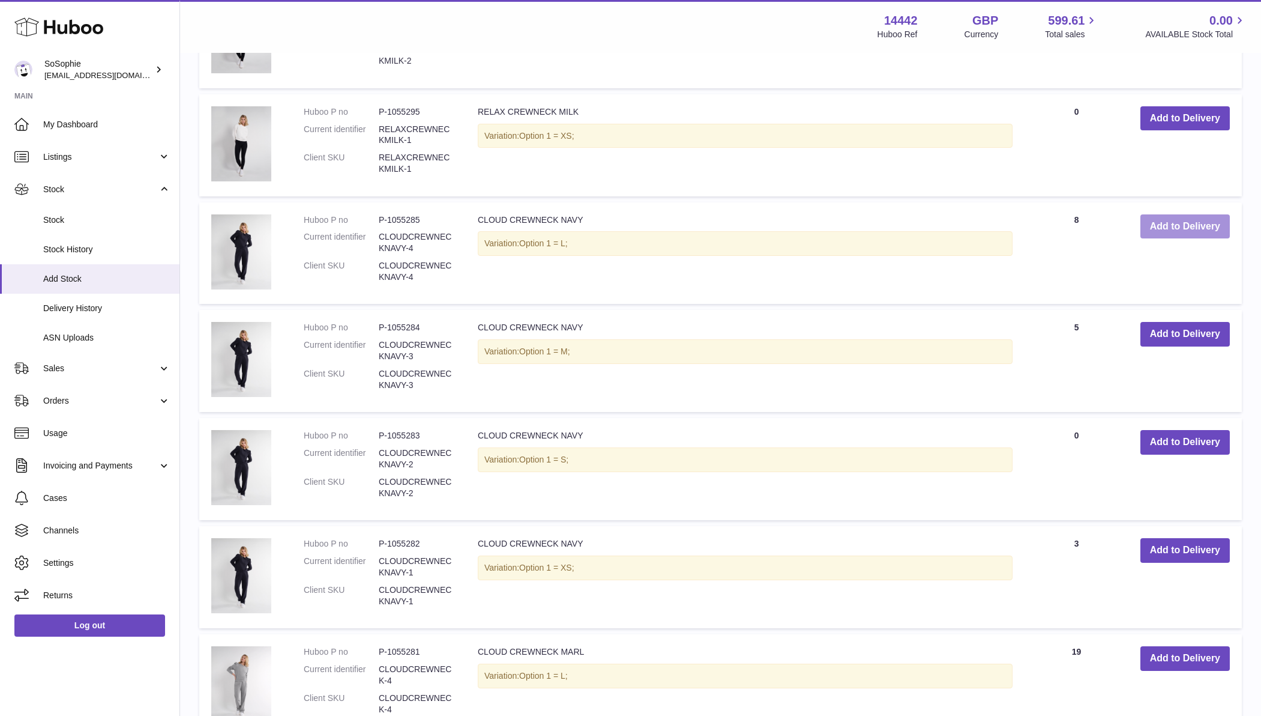
type input "****"
click at [1184, 219] on button "Add to Delivery" at bounding box center [1185, 226] width 89 height 25
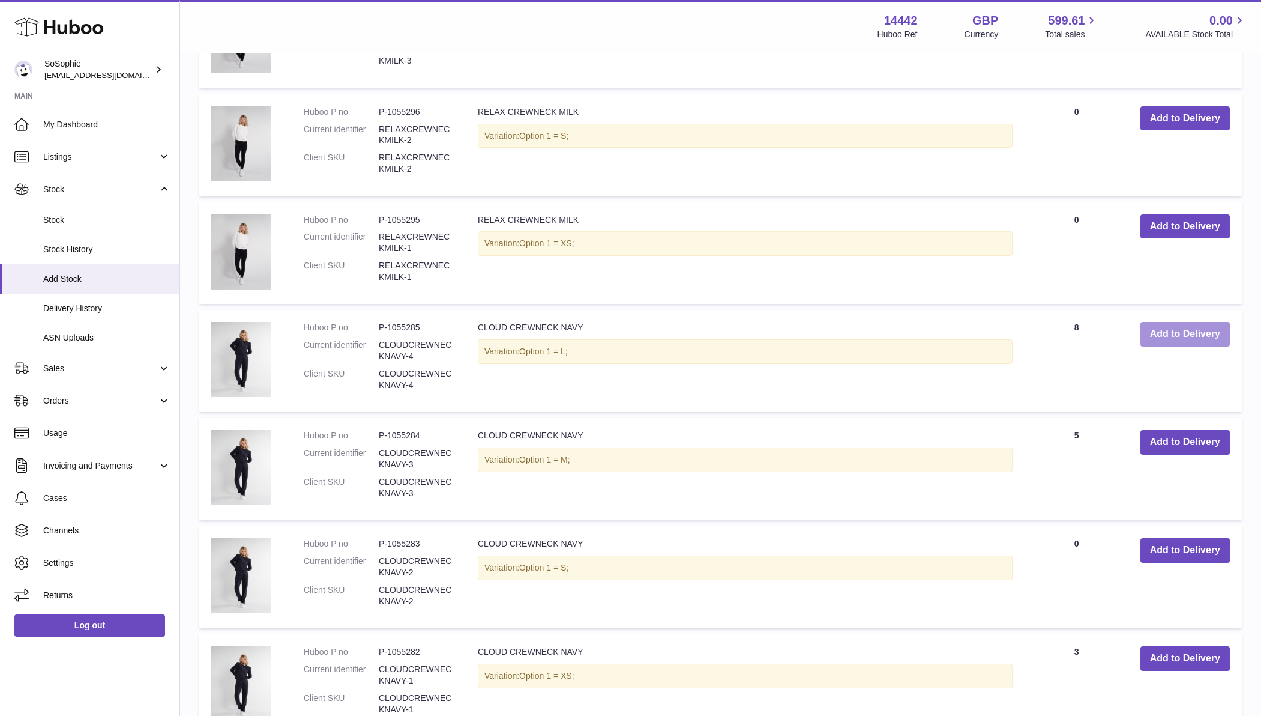
click at [1183, 326] on button "Add to Delivery" at bounding box center [1185, 334] width 89 height 25
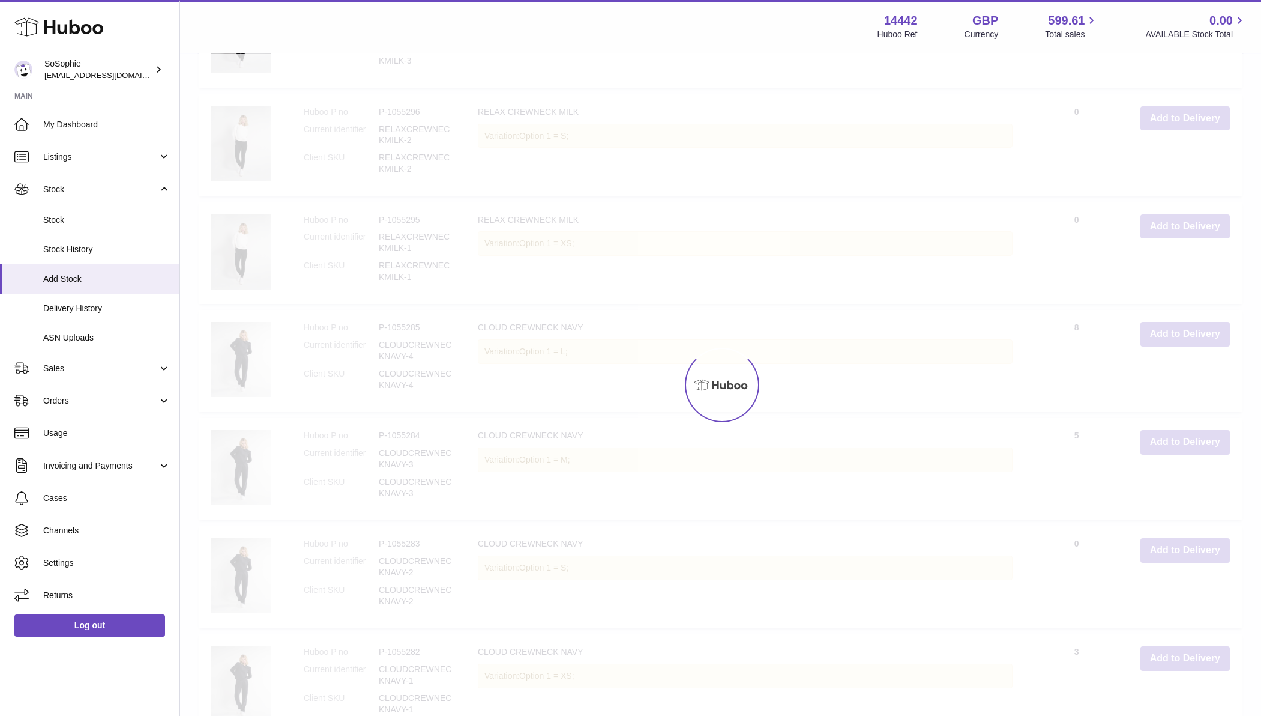
type input "*"
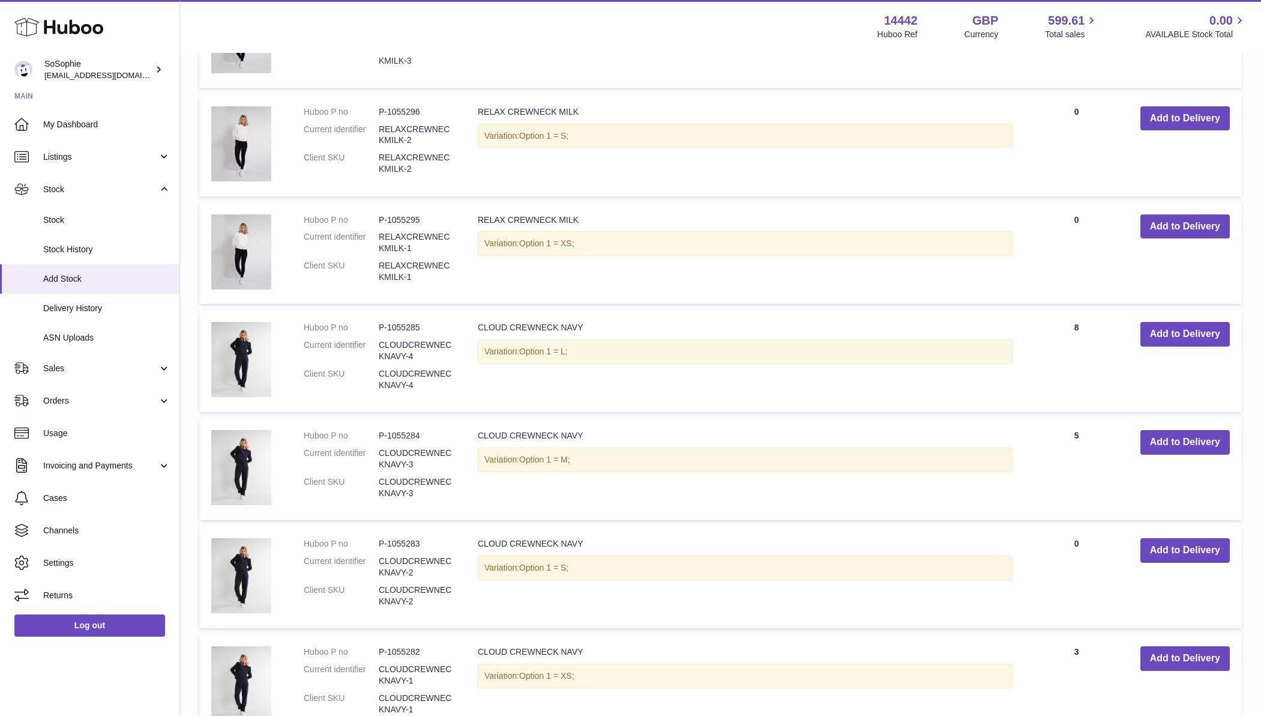
click at [1194, 546] on button "Add to Delivery" at bounding box center [1185, 550] width 89 height 25
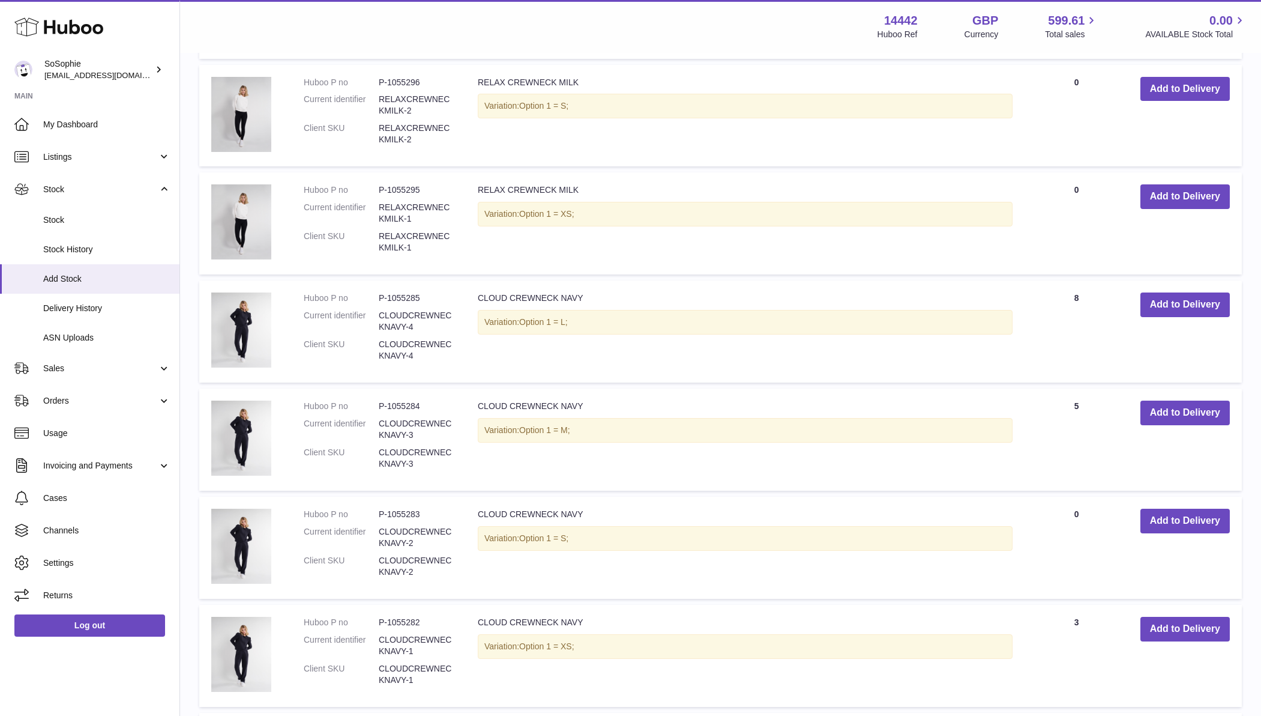
scroll to position [1639, 0]
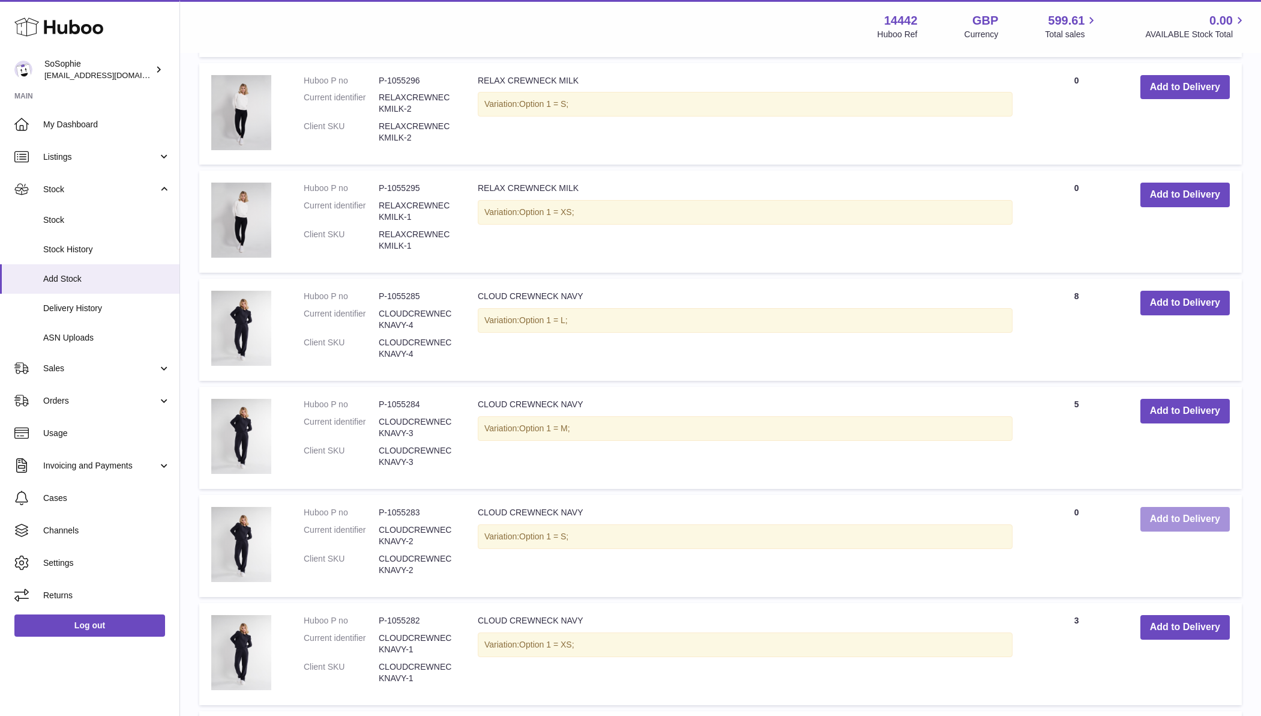
click at [1204, 507] on button "Add to Delivery" at bounding box center [1185, 519] width 89 height 25
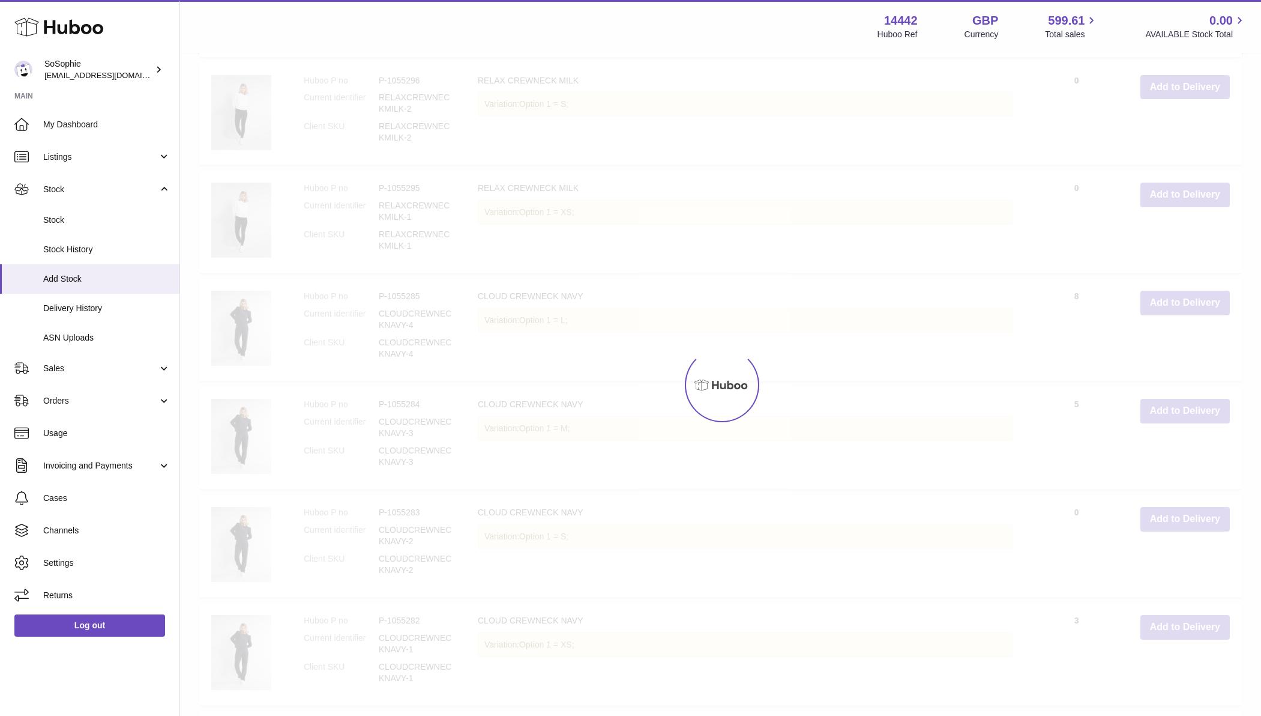
scroll to position [1638, 0]
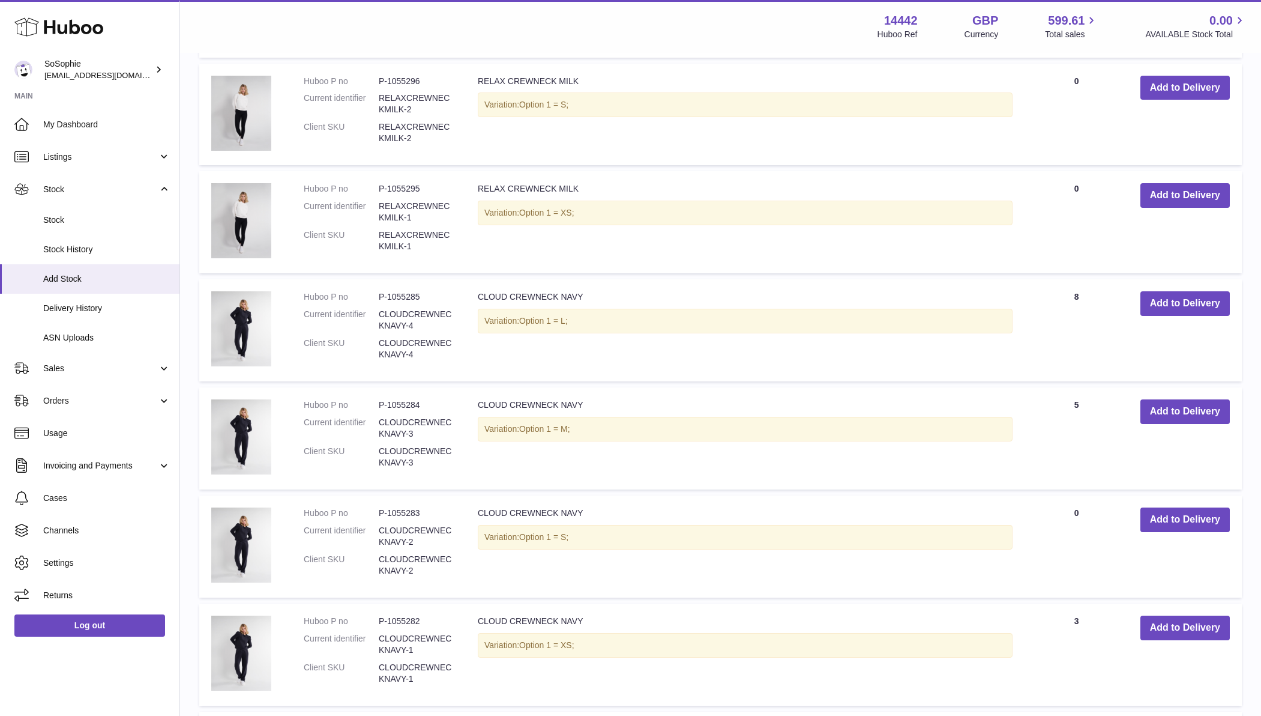
type input "*"
click at [1164, 615] on button "Add to Delivery" at bounding box center [1185, 627] width 89 height 25
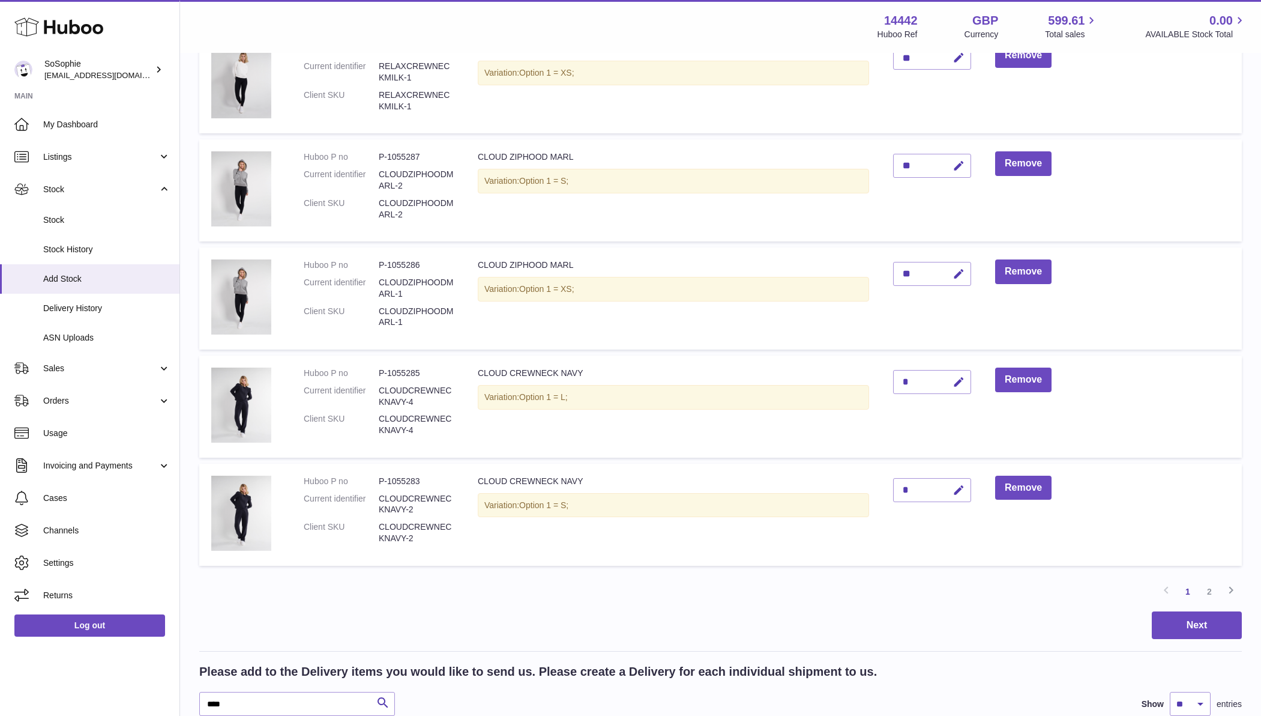
scroll to position [738, 0]
click at [1212, 582] on link "2" at bounding box center [1210, 590] width 22 height 22
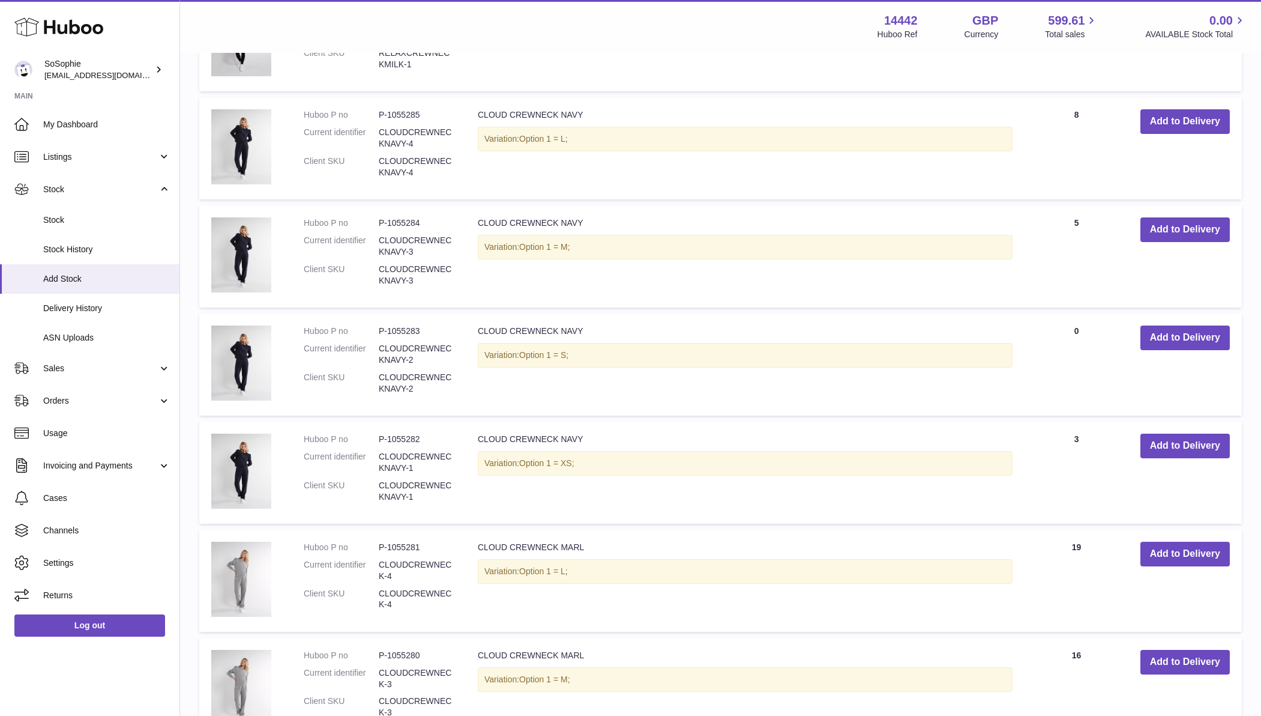
scroll to position [910, 0]
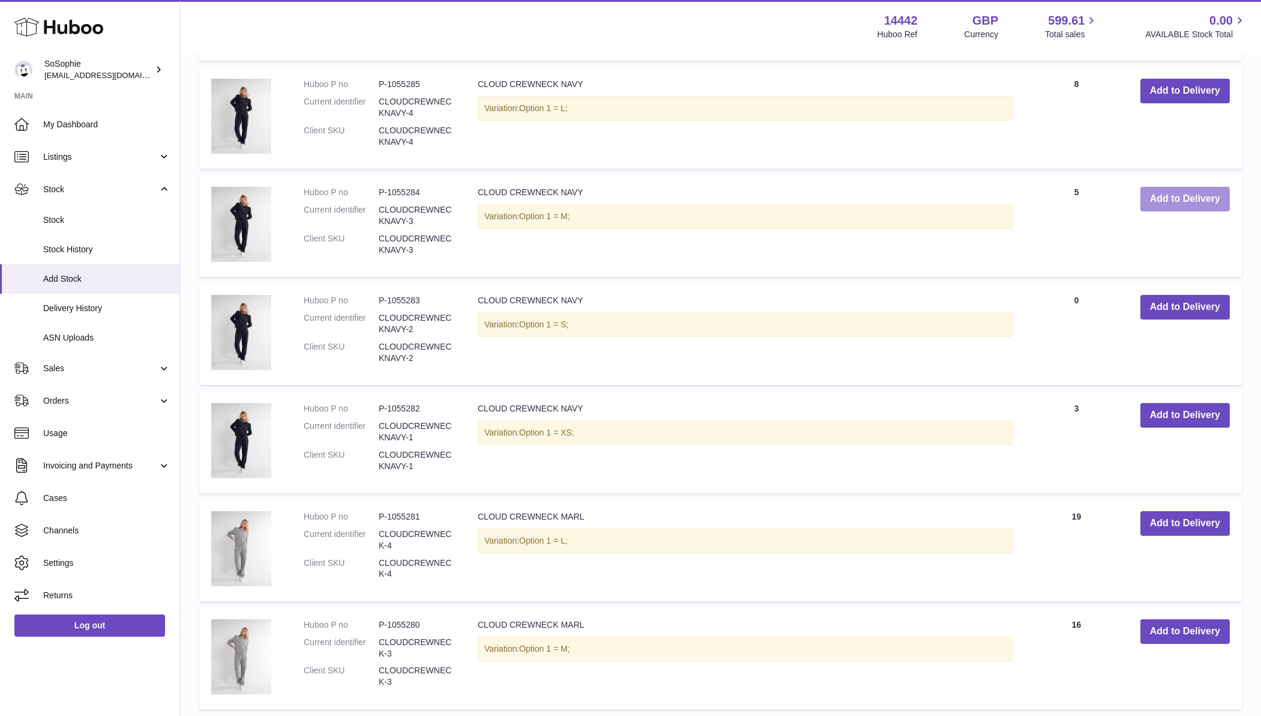
click at [1173, 205] on td "Add to Delivery" at bounding box center [1185, 226] width 113 height 102
click at [1173, 195] on button "Add to Delivery" at bounding box center [1185, 199] width 89 height 25
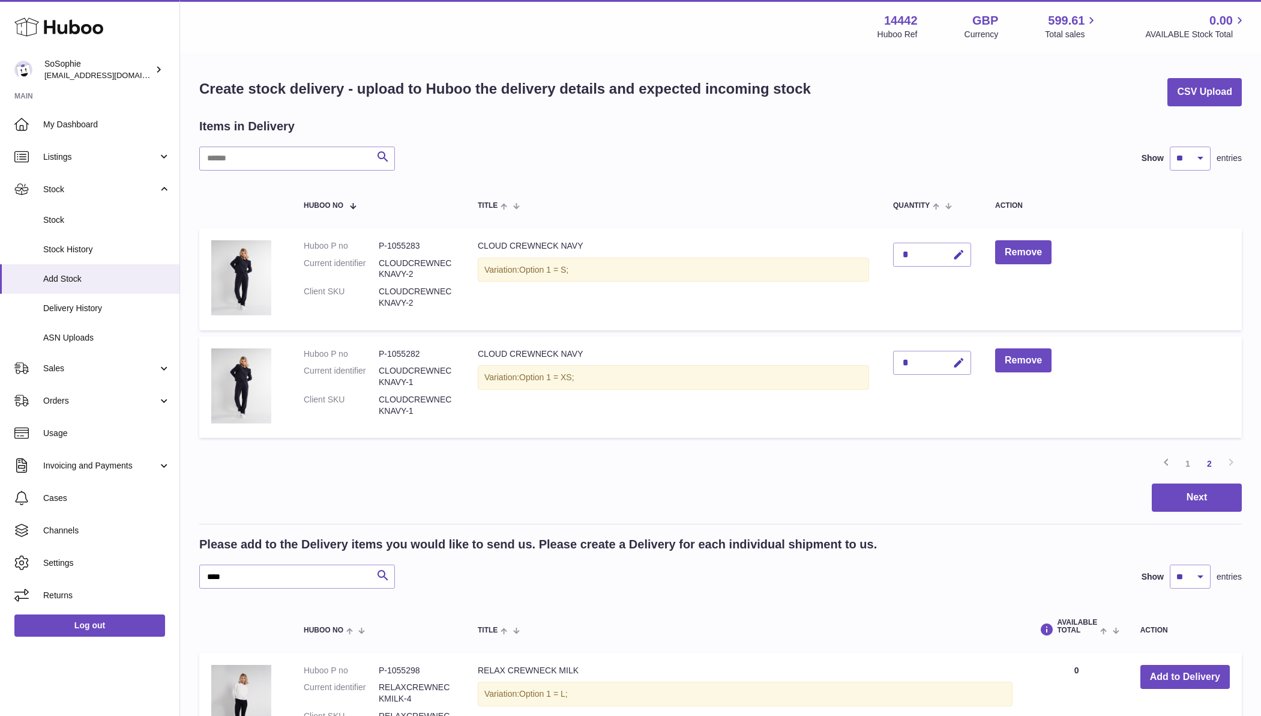
scroll to position [0, 0]
click at [1187, 460] on link "1" at bounding box center [1188, 464] width 22 height 22
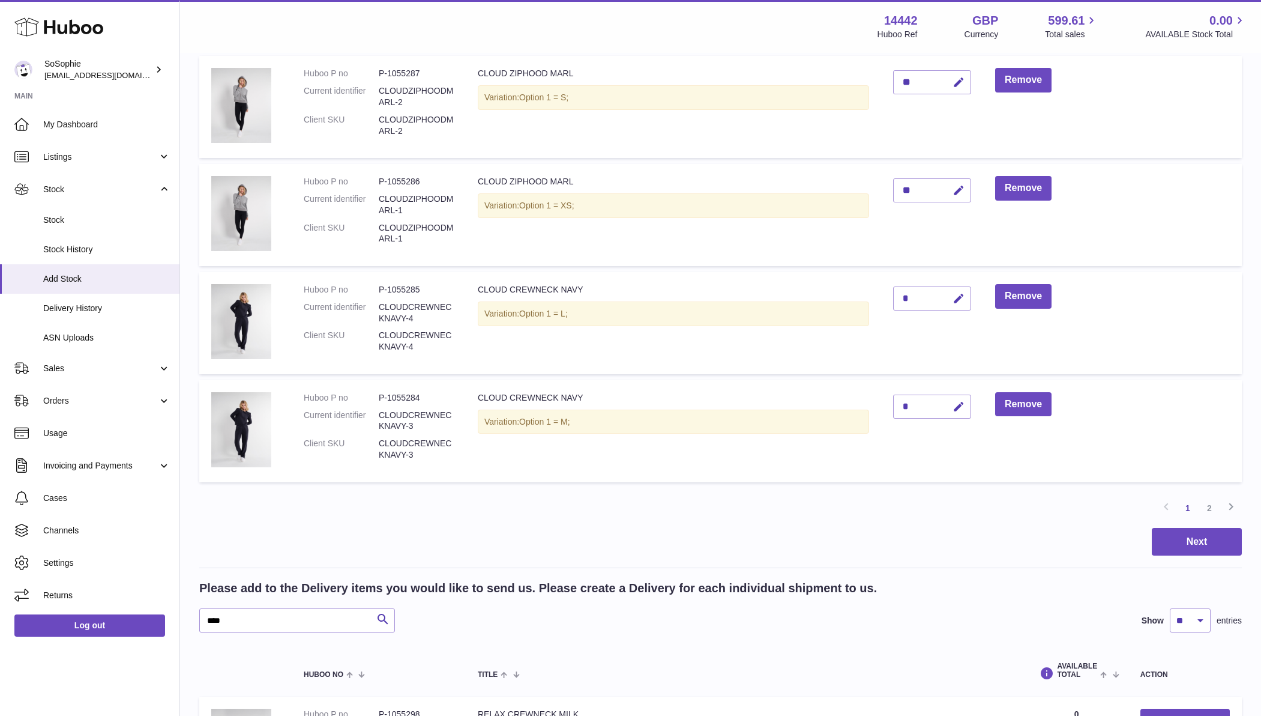
scroll to position [809, 0]
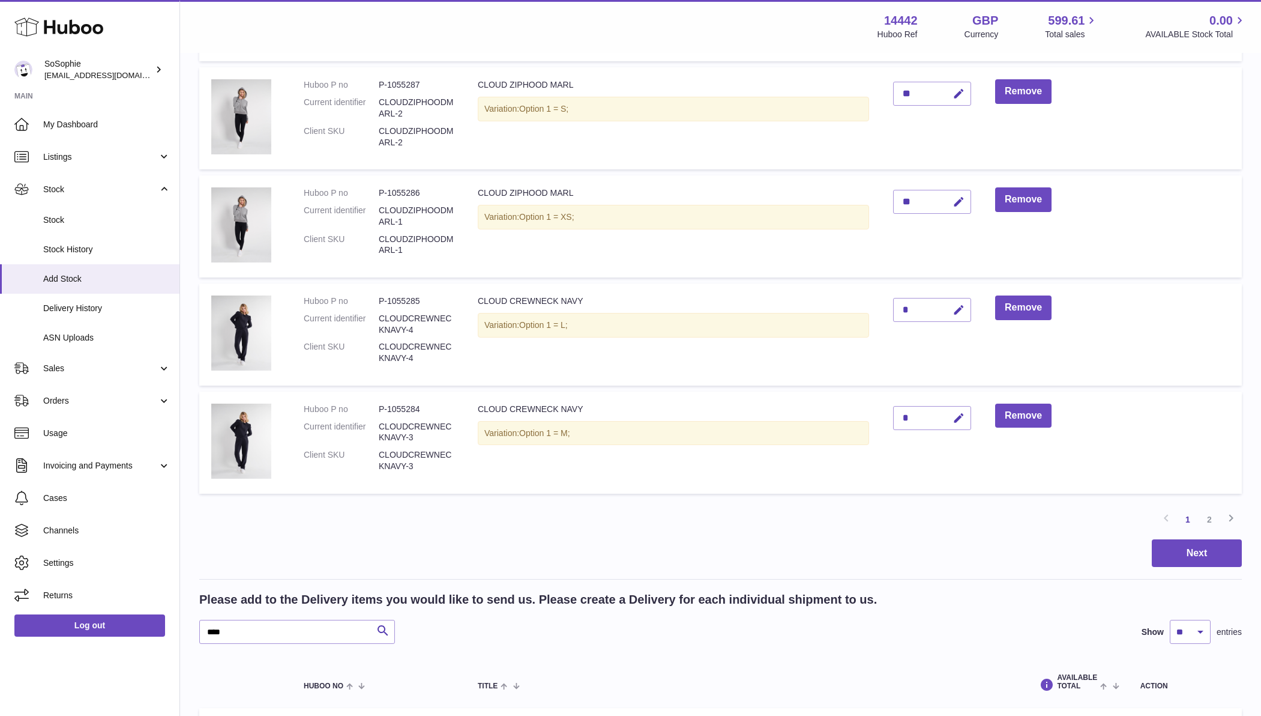
click at [917, 302] on div "*" at bounding box center [932, 310] width 78 height 24
click at [910, 304] on div "*" at bounding box center [932, 310] width 78 height 24
click at [955, 304] on icon "button" at bounding box center [959, 310] width 13 height 13
type input "**"
click at [959, 304] on icon "submit" at bounding box center [959, 309] width 11 height 11
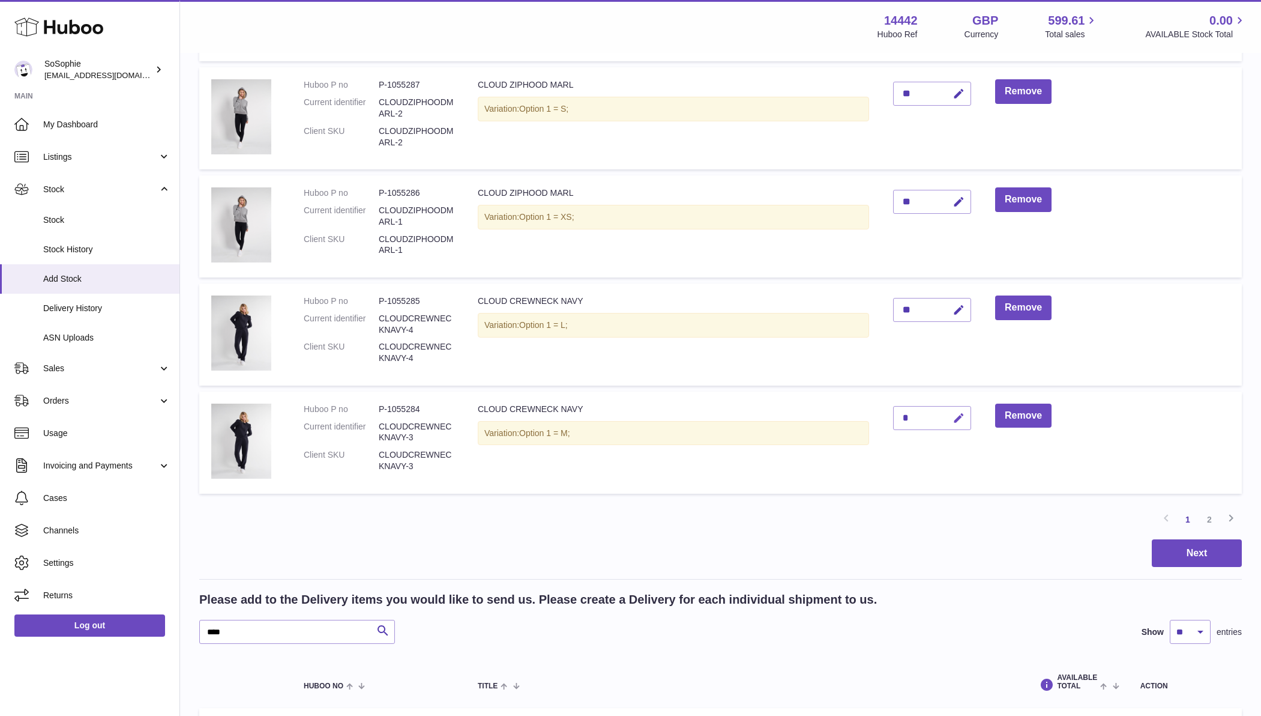
click at [961, 412] on icon "button" at bounding box center [959, 418] width 13 height 13
click at [933, 412] on icon "button" at bounding box center [934, 417] width 11 height 11
click at [910, 408] on div "*" at bounding box center [932, 418] width 78 height 24
click at [950, 411] on button "button" at bounding box center [957, 418] width 28 height 25
type input "**"
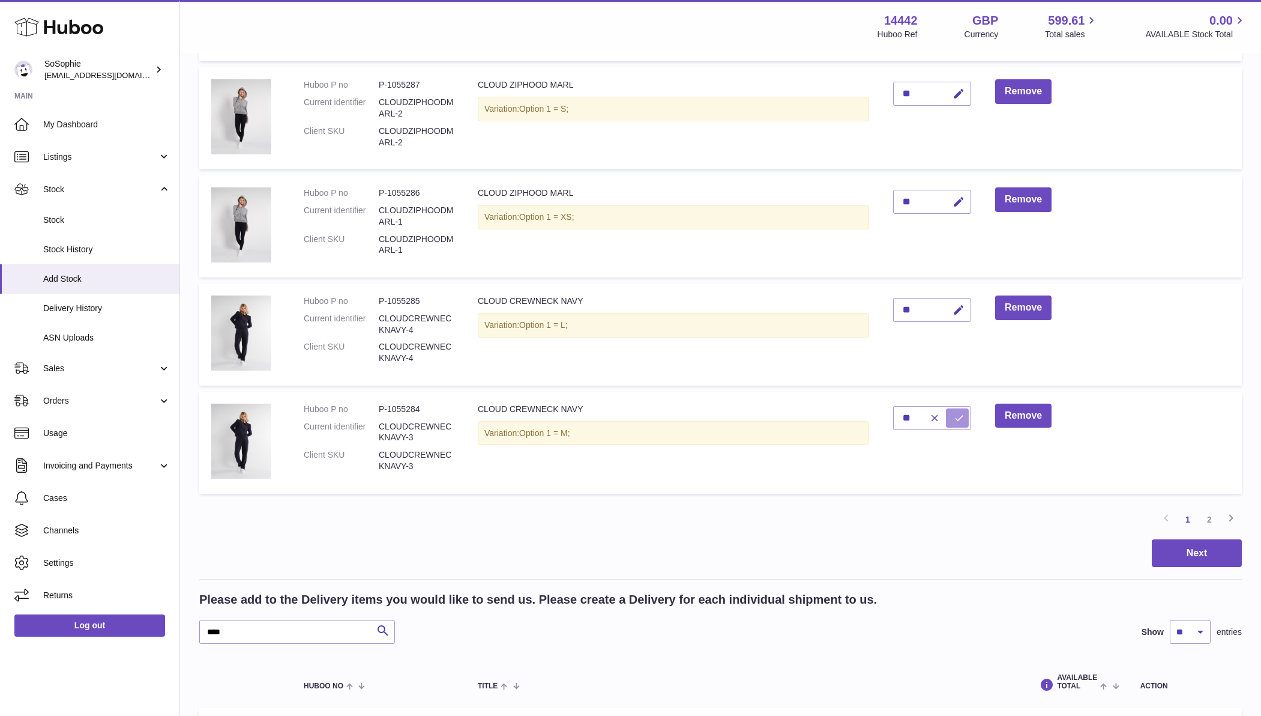
click at [959, 412] on icon "submit" at bounding box center [959, 417] width 11 height 11
click at [1210, 512] on link "2" at bounding box center [1210, 520] width 22 height 22
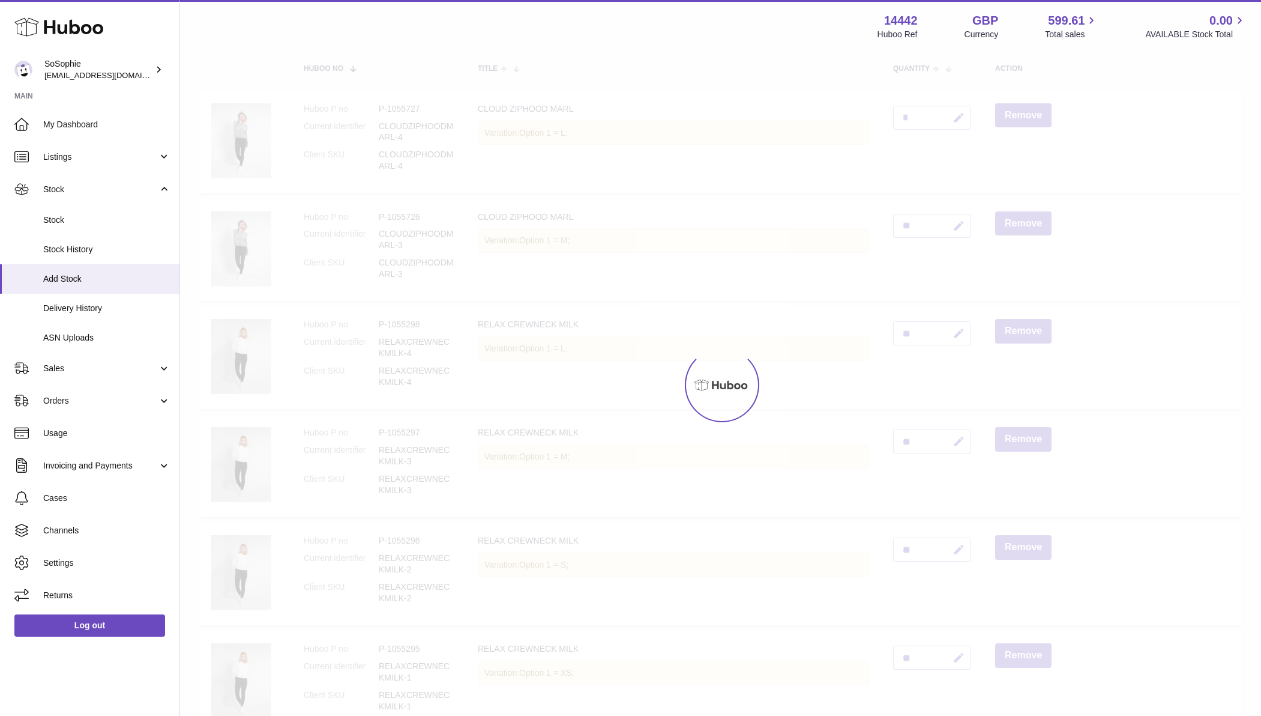
scroll to position [54, 0]
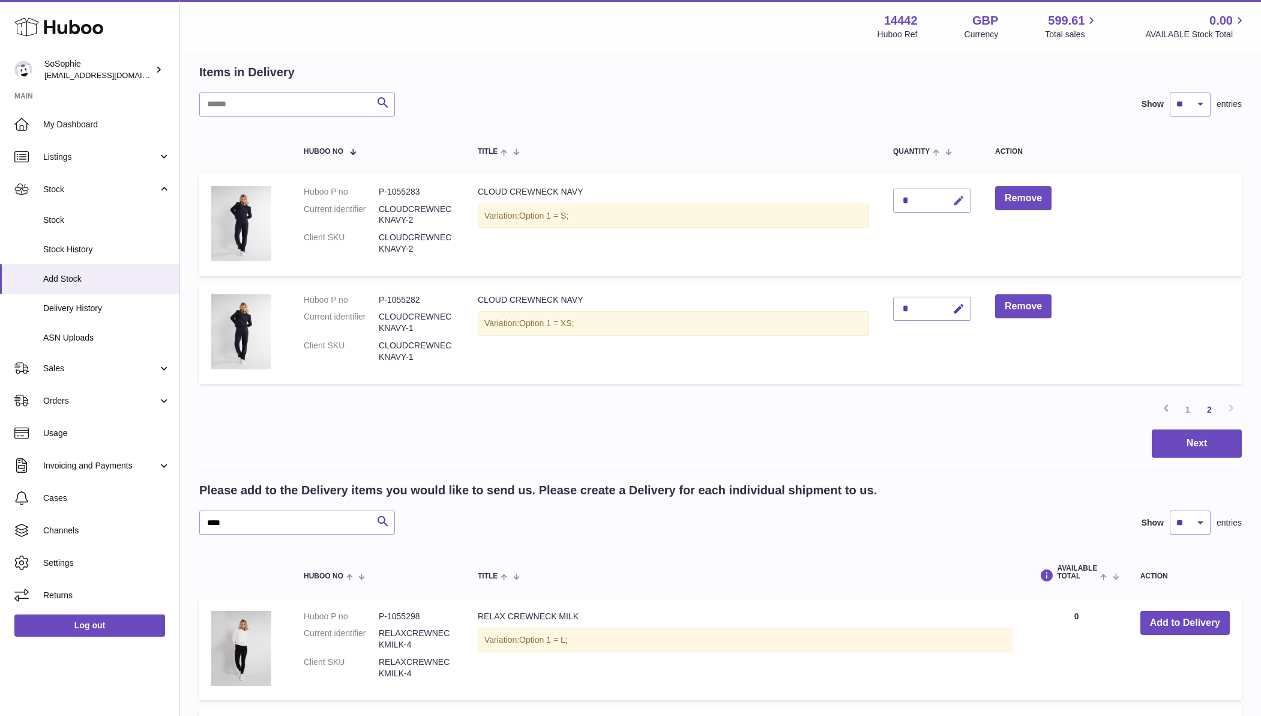
click at [958, 198] on icon "button" at bounding box center [959, 201] width 13 height 13
type input "**"
click at [954, 193] on button "submit" at bounding box center [957, 200] width 23 height 19
click at [958, 306] on icon "button" at bounding box center [959, 309] width 13 height 13
type input "**"
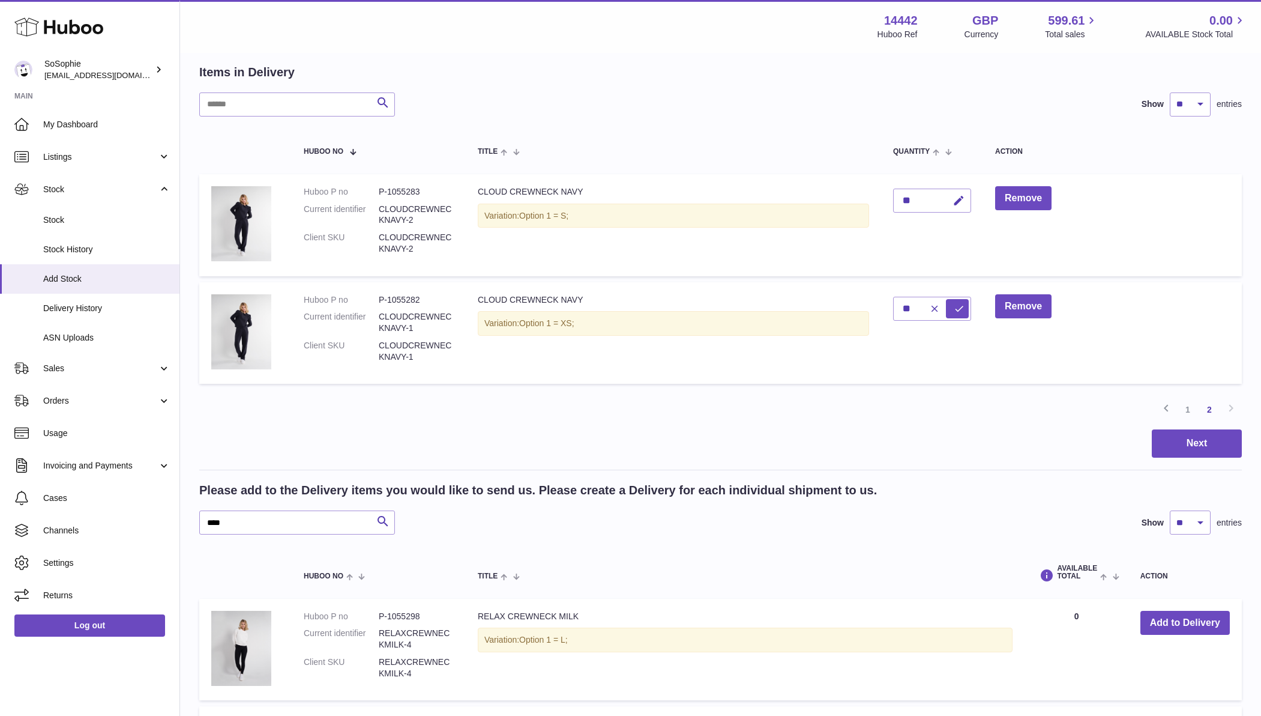
click at [957, 304] on icon "submit" at bounding box center [959, 308] width 11 height 11
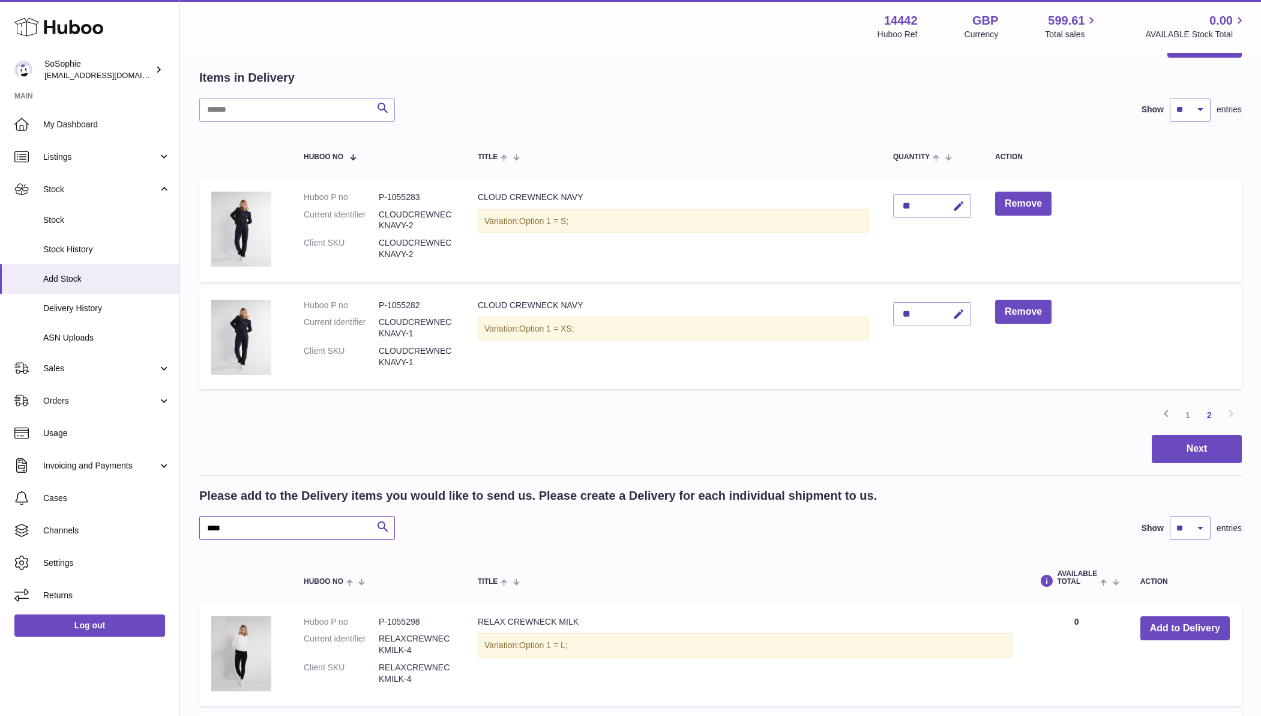
click at [247, 522] on input "****" at bounding box center [297, 528] width 196 height 24
click at [247, 522] on input "****" at bounding box center [297, 527] width 196 height 24
type input "******"
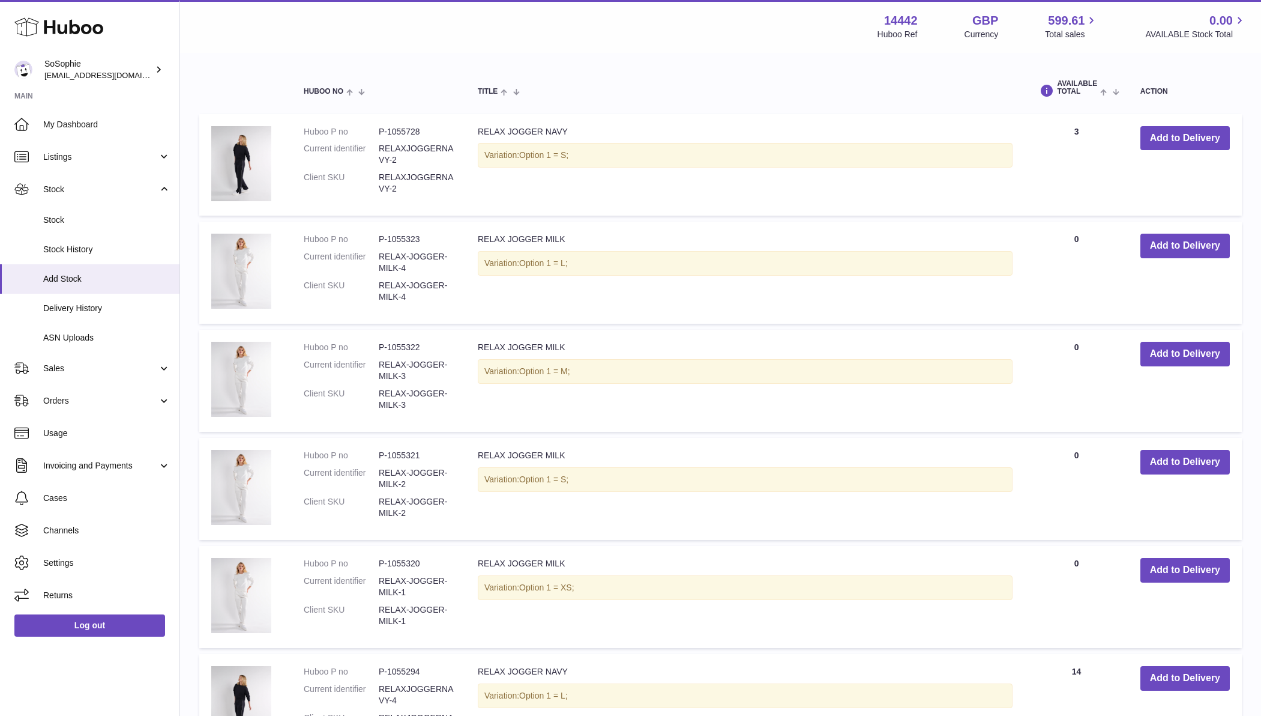
scroll to position [528, 0]
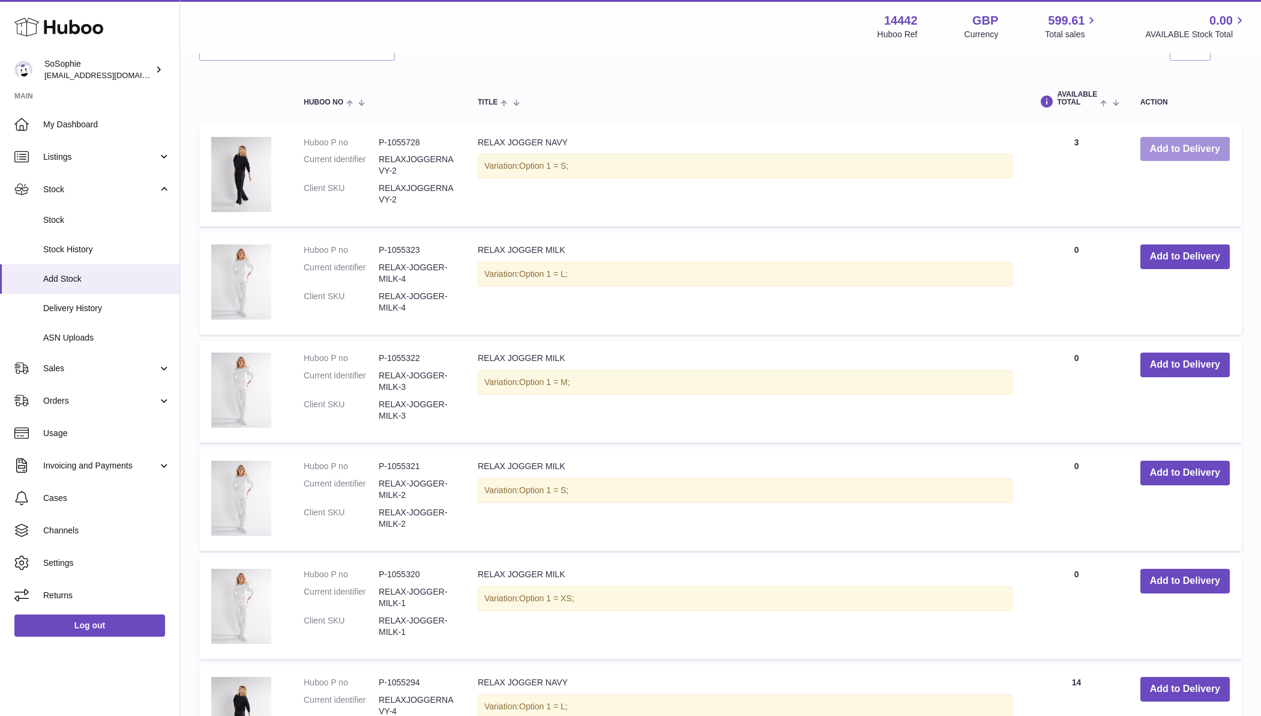
click at [1165, 146] on button "Add to Delivery" at bounding box center [1185, 149] width 89 height 25
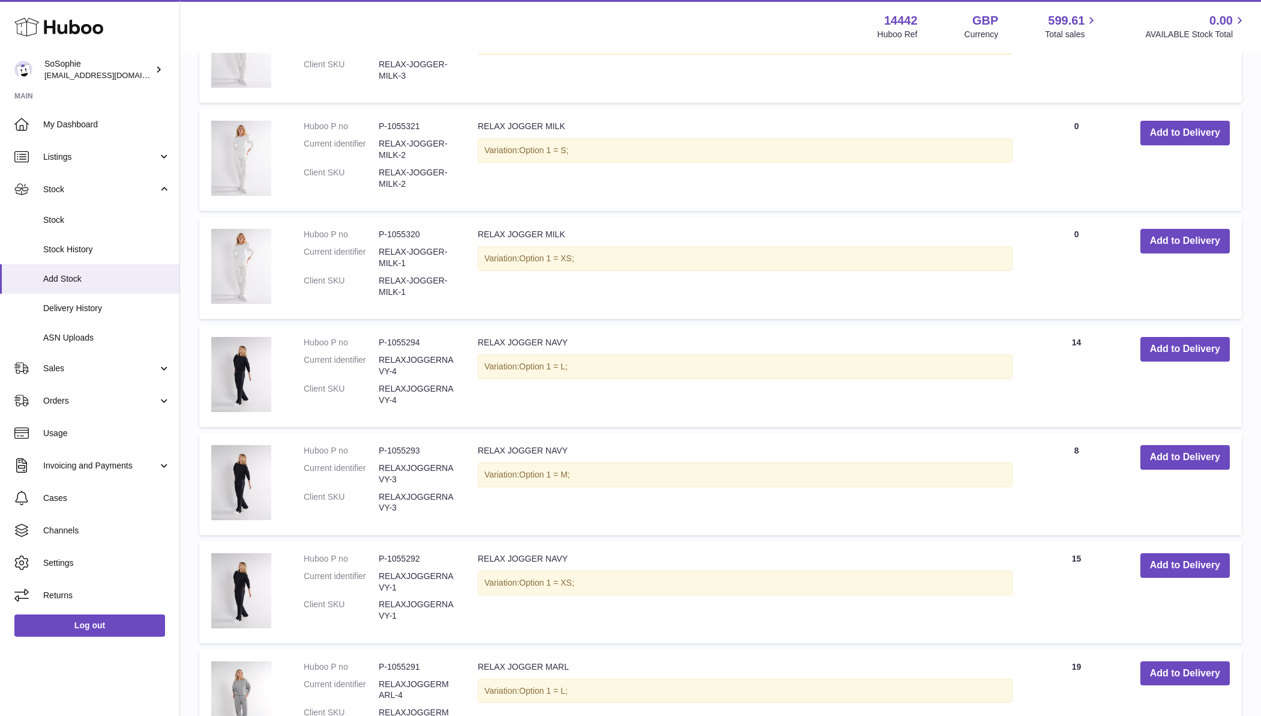
scroll to position [977, 0]
drag, startPoint x: 1163, startPoint y: 445, endPoint x: 1148, endPoint y: 447, distance: 15.1
click at [1163, 445] on button "Add to Delivery" at bounding box center [1185, 456] width 89 height 25
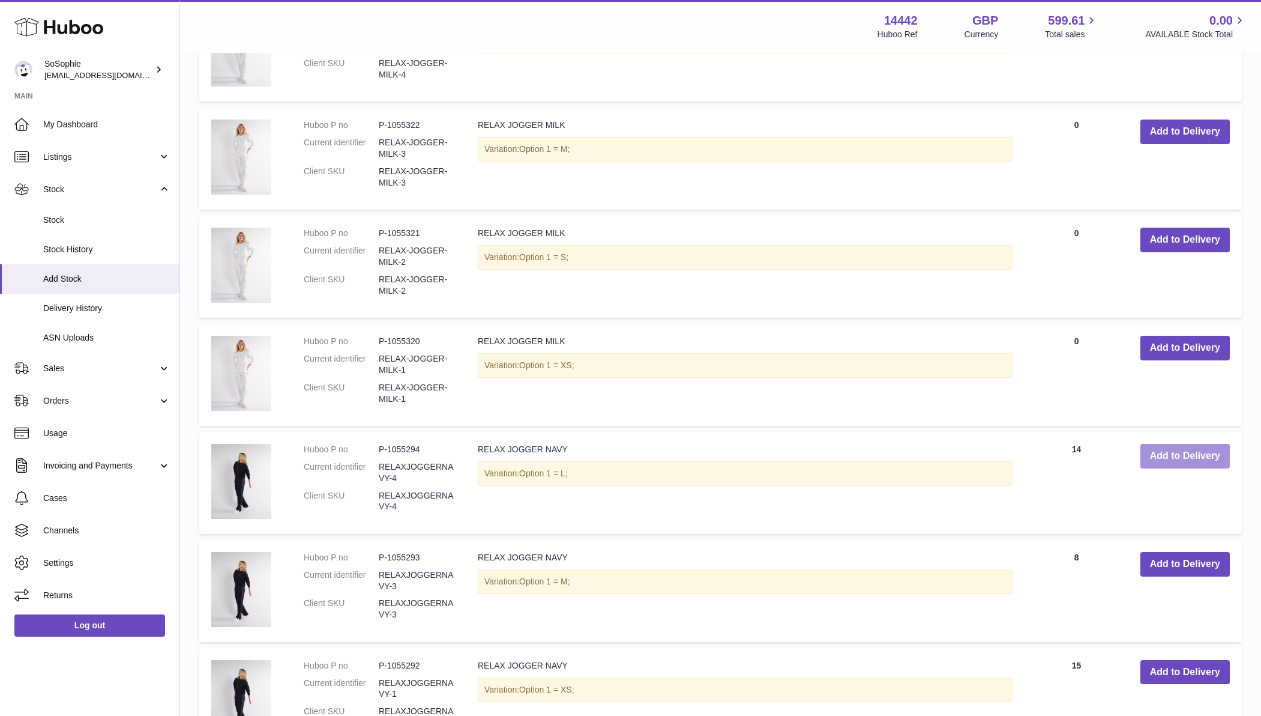
click at [1187, 447] on button "Add to Delivery" at bounding box center [1185, 456] width 89 height 25
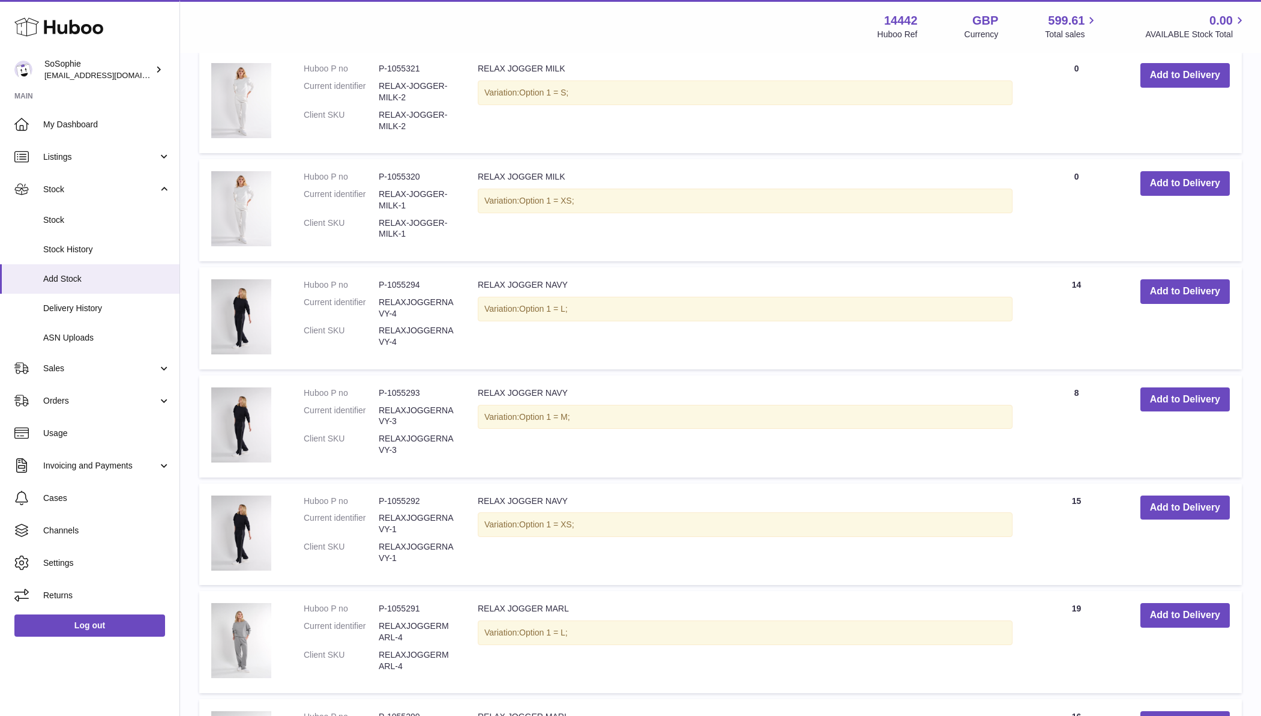
scroll to position [1251, 0]
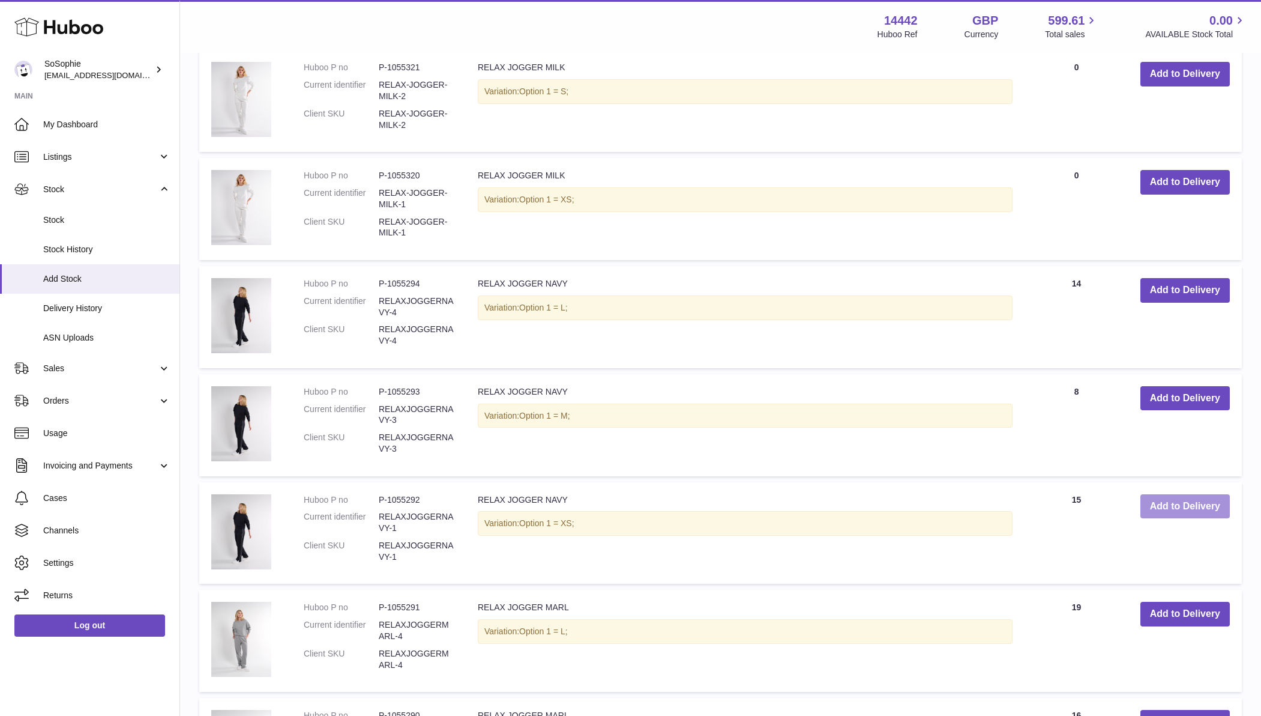
click at [1159, 496] on button "Add to Delivery" at bounding box center [1185, 506] width 89 height 25
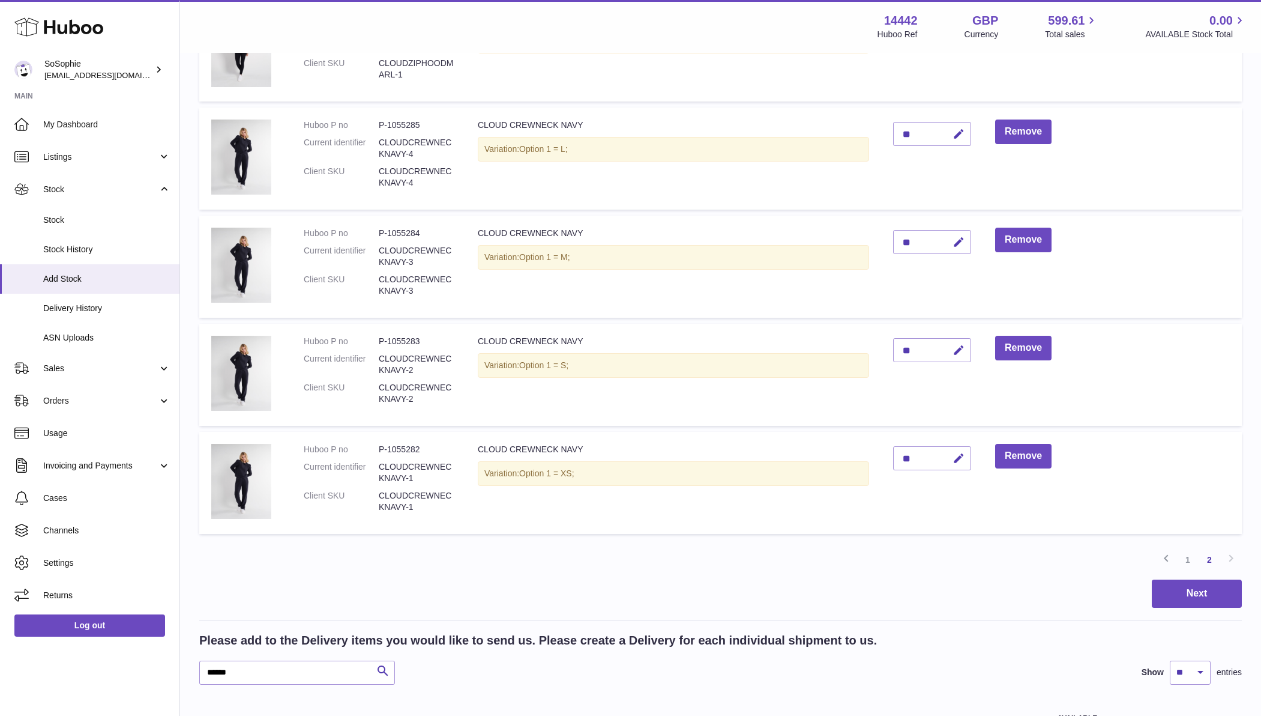
scroll to position [342, 0]
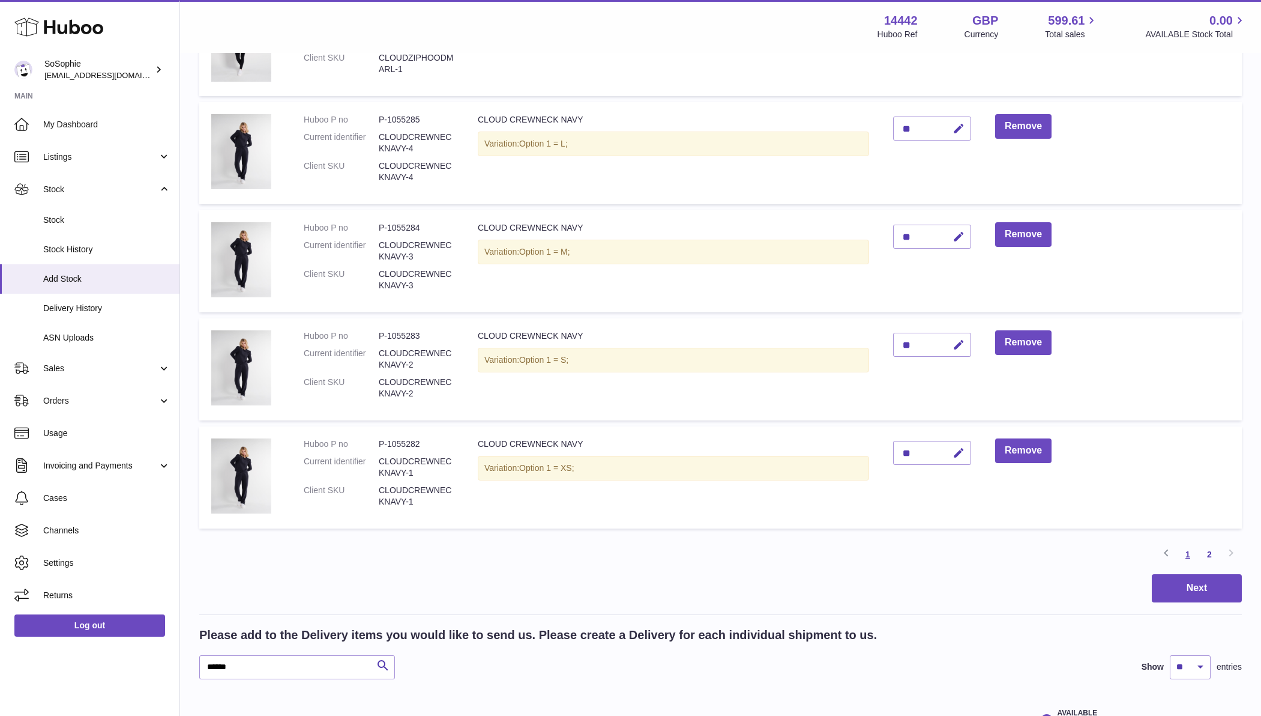
click at [1189, 552] on link "1" at bounding box center [1188, 554] width 22 height 22
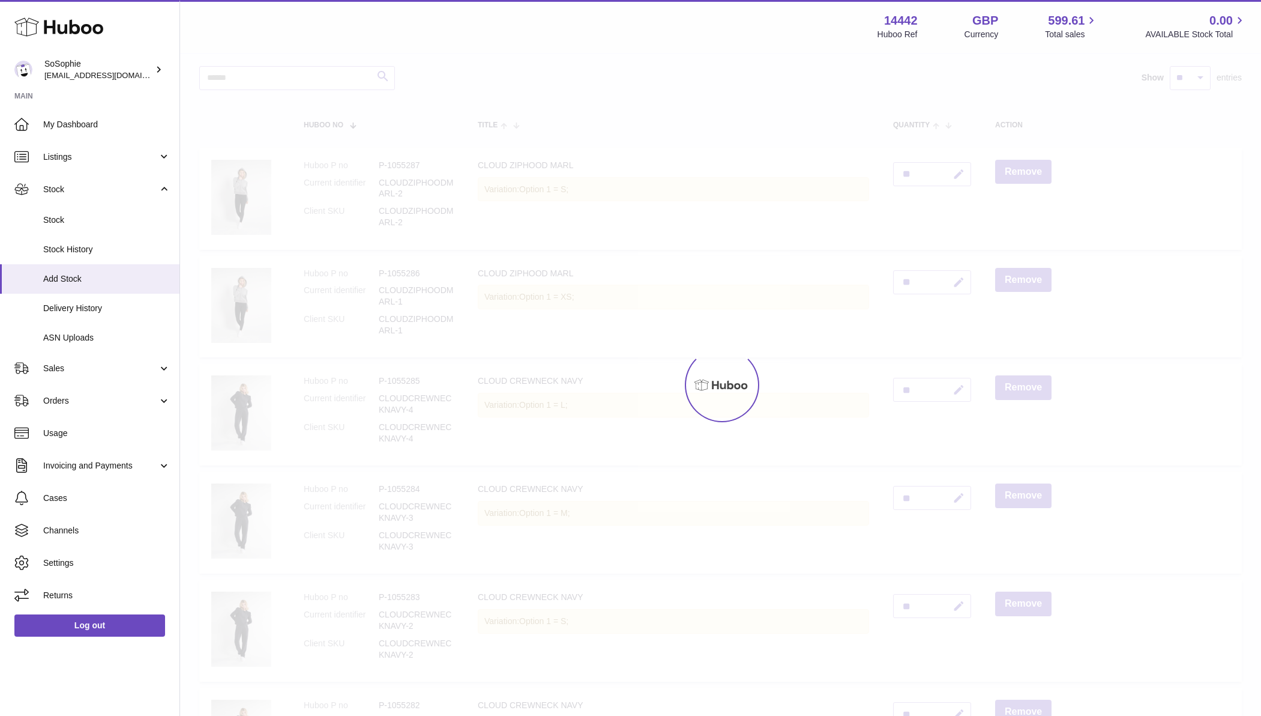
scroll to position [54, 0]
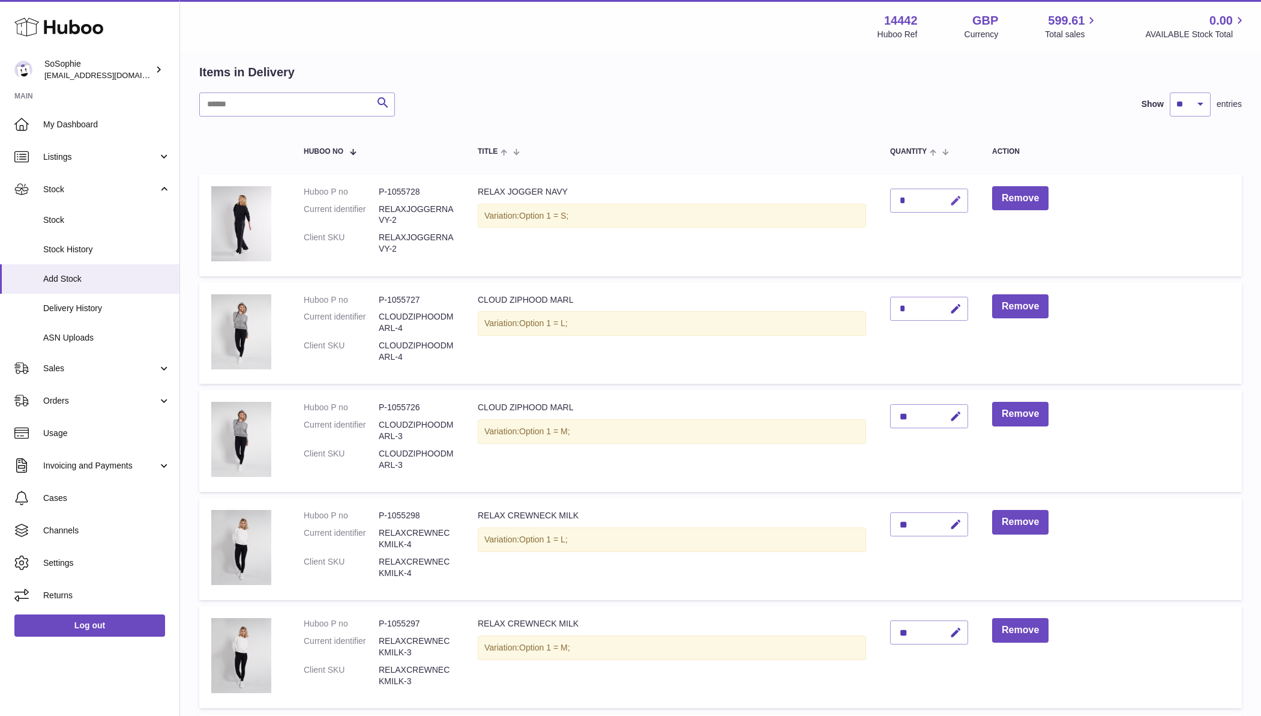
click at [958, 197] on icon "button" at bounding box center [956, 201] width 13 height 13
type input "**"
click at [954, 198] on icon "submit" at bounding box center [956, 200] width 11 height 11
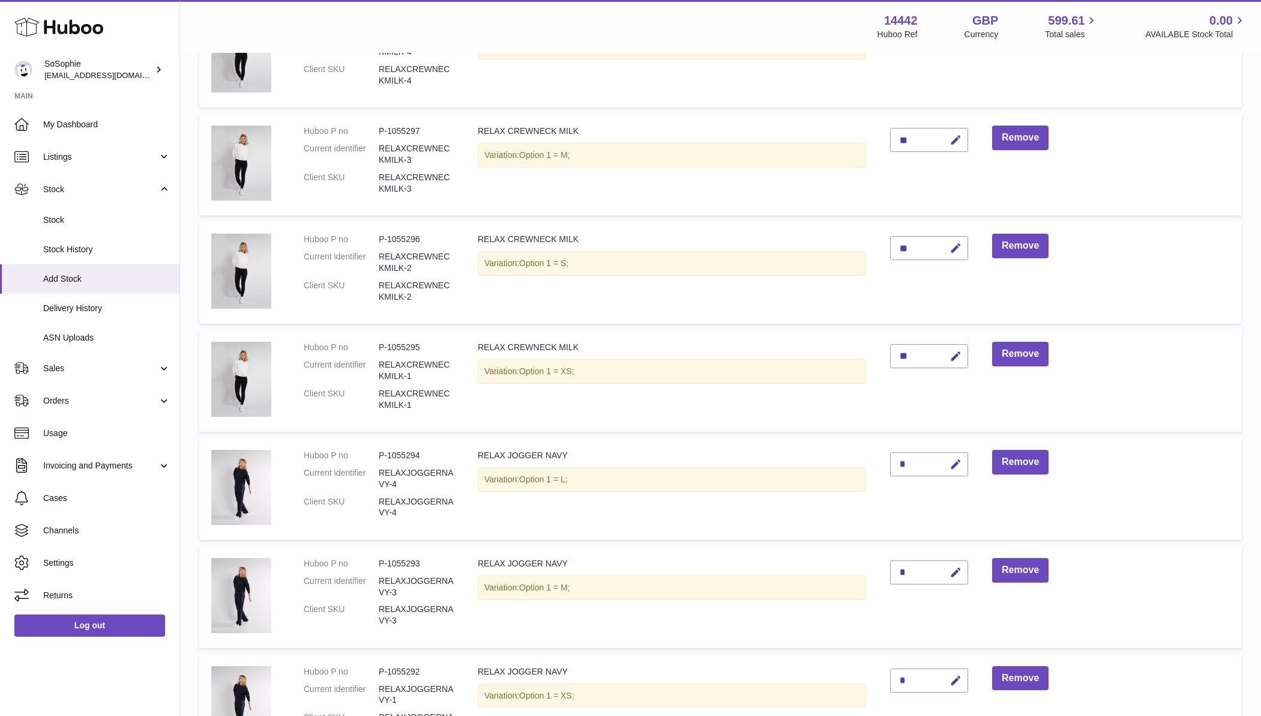
scroll to position [580, 0]
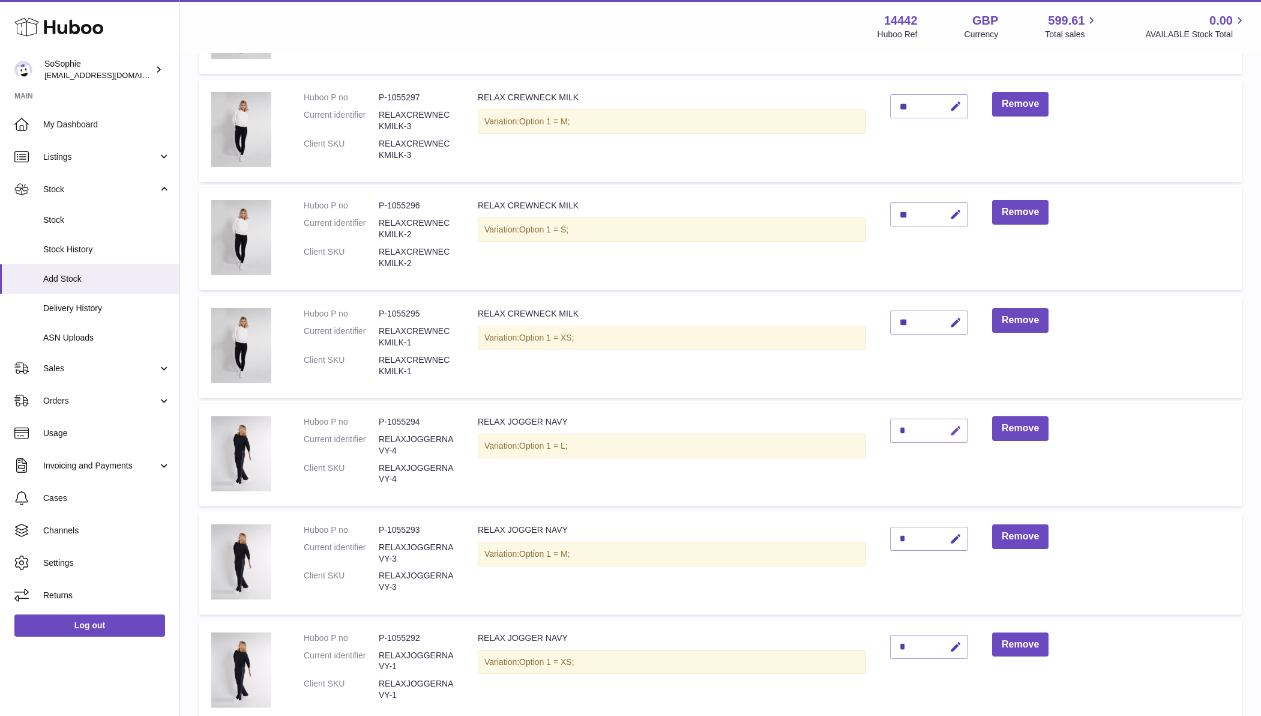
click at [959, 426] on icon "button" at bounding box center [956, 430] width 13 height 13
type input "**"
click at [958, 425] on icon "submit" at bounding box center [956, 430] width 11 height 11
click at [961, 533] on icon "button" at bounding box center [956, 539] width 13 height 13
type input "**"
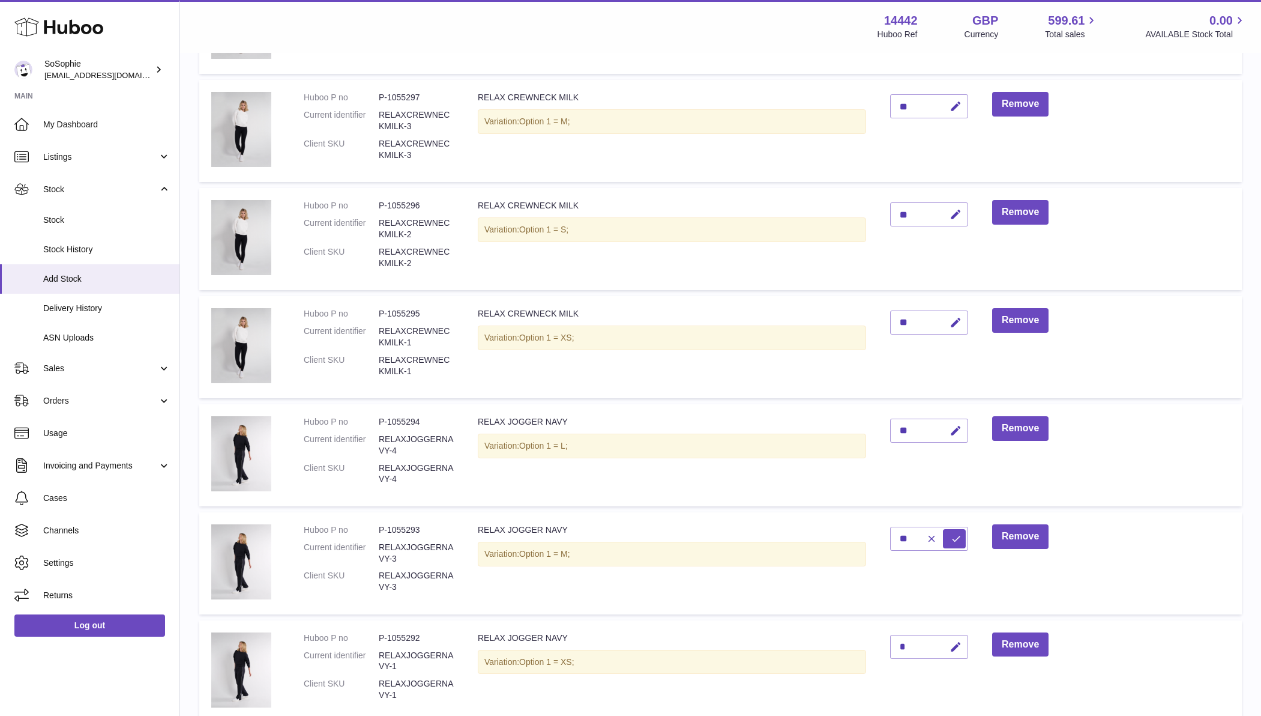
click at [958, 533] on icon "submit" at bounding box center [956, 538] width 11 height 11
click at [961, 641] on icon "button" at bounding box center [956, 647] width 13 height 13
type input "**"
click at [955, 641] on icon "submit" at bounding box center [956, 646] width 11 height 11
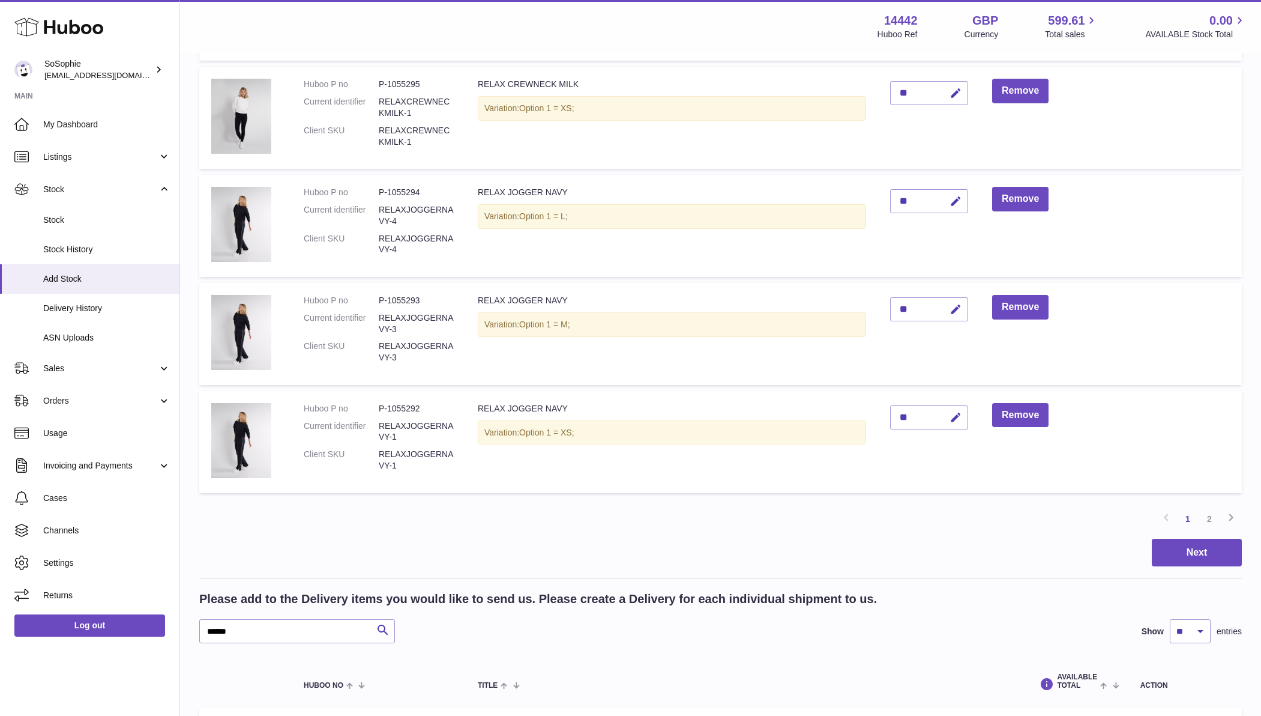
scroll to position [812, 0]
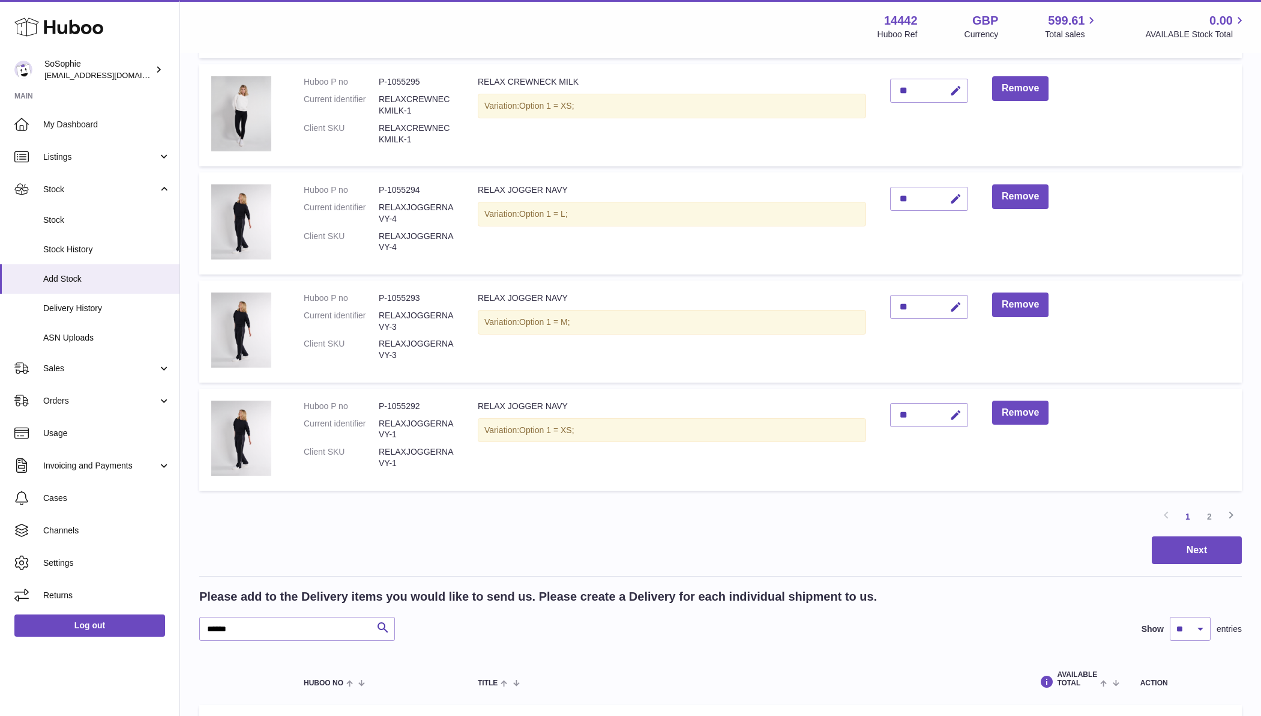
click at [1208, 510] on link "2" at bounding box center [1210, 517] width 22 height 22
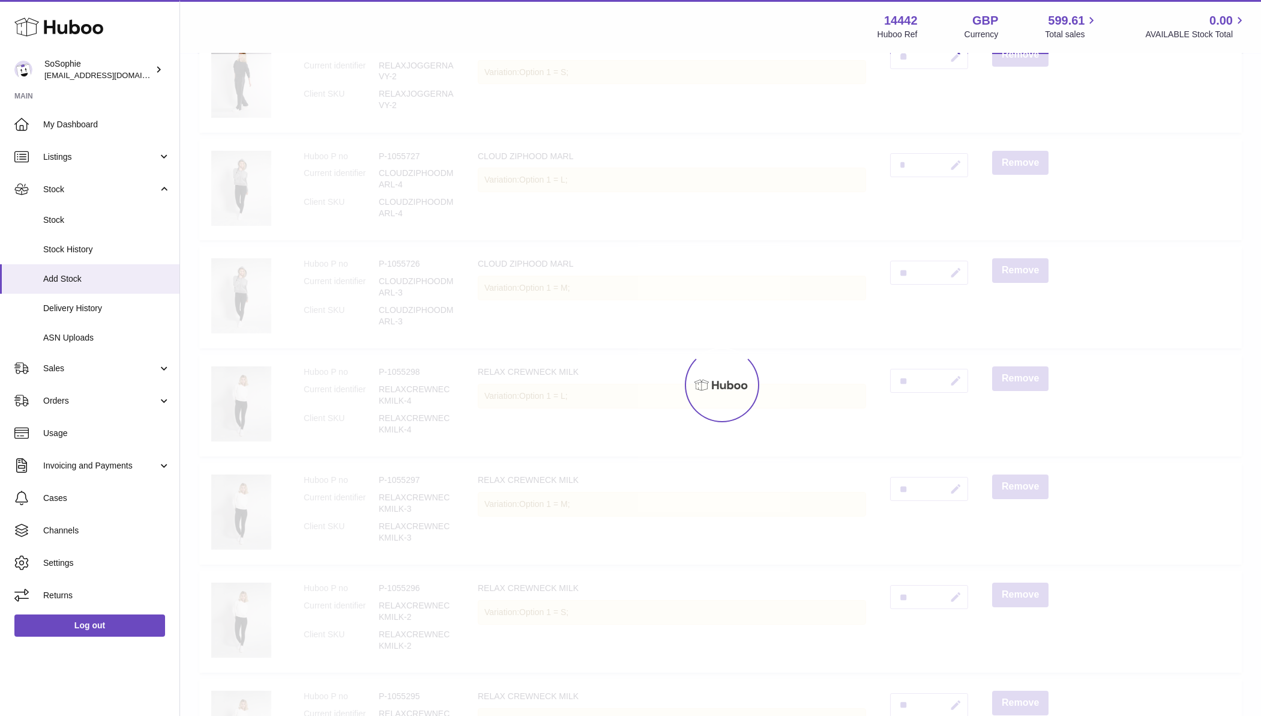
scroll to position [54, 0]
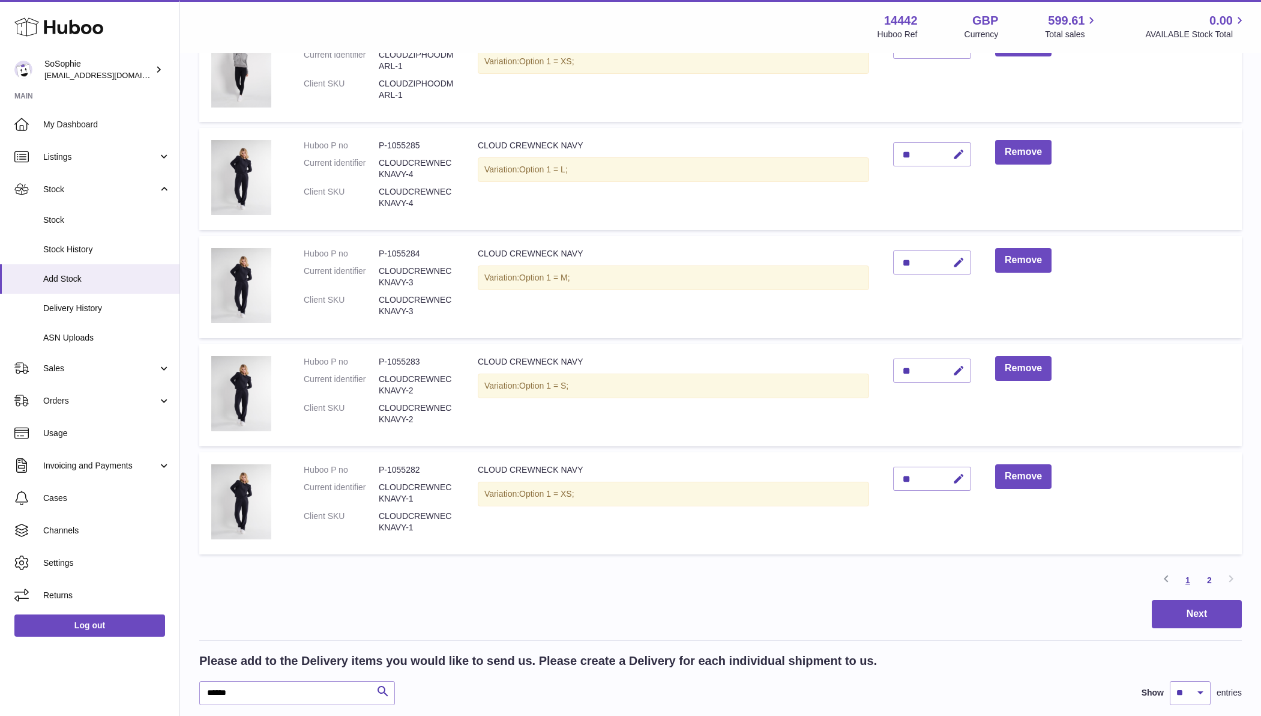
click at [1185, 574] on link "1" at bounding box center [1188, 580] width 22 height 22
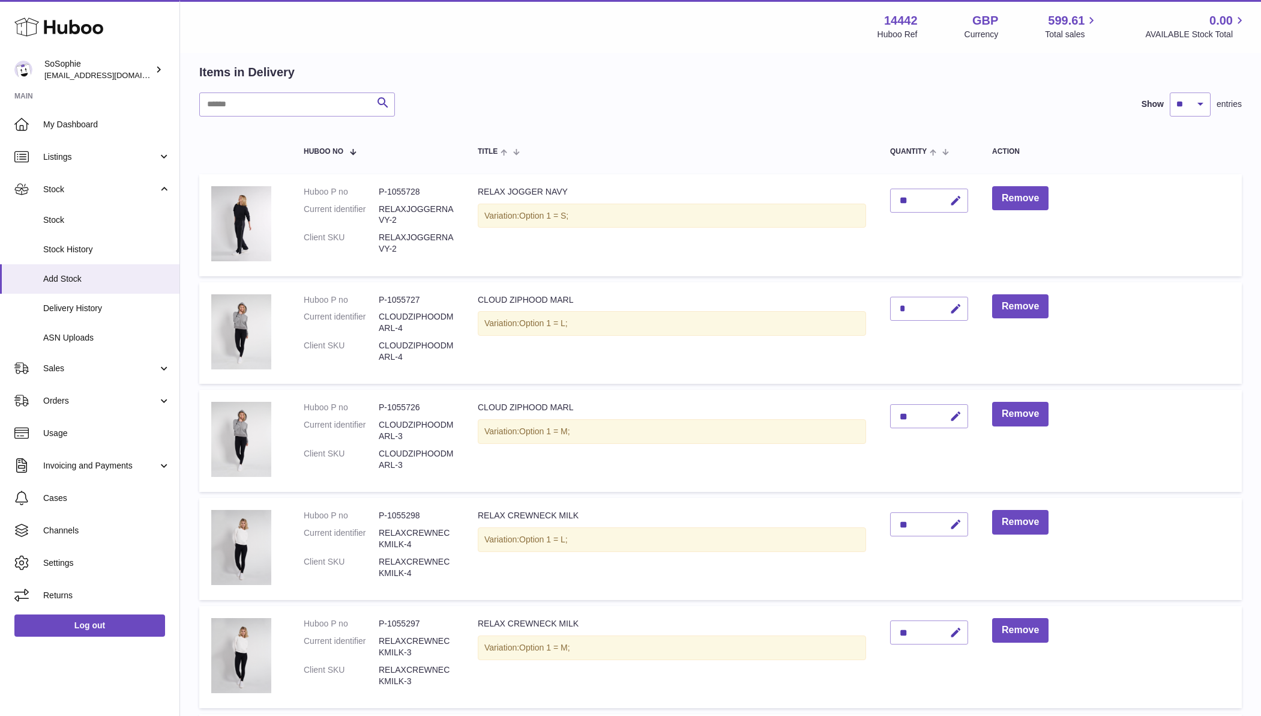
scroll to position [56, 0]
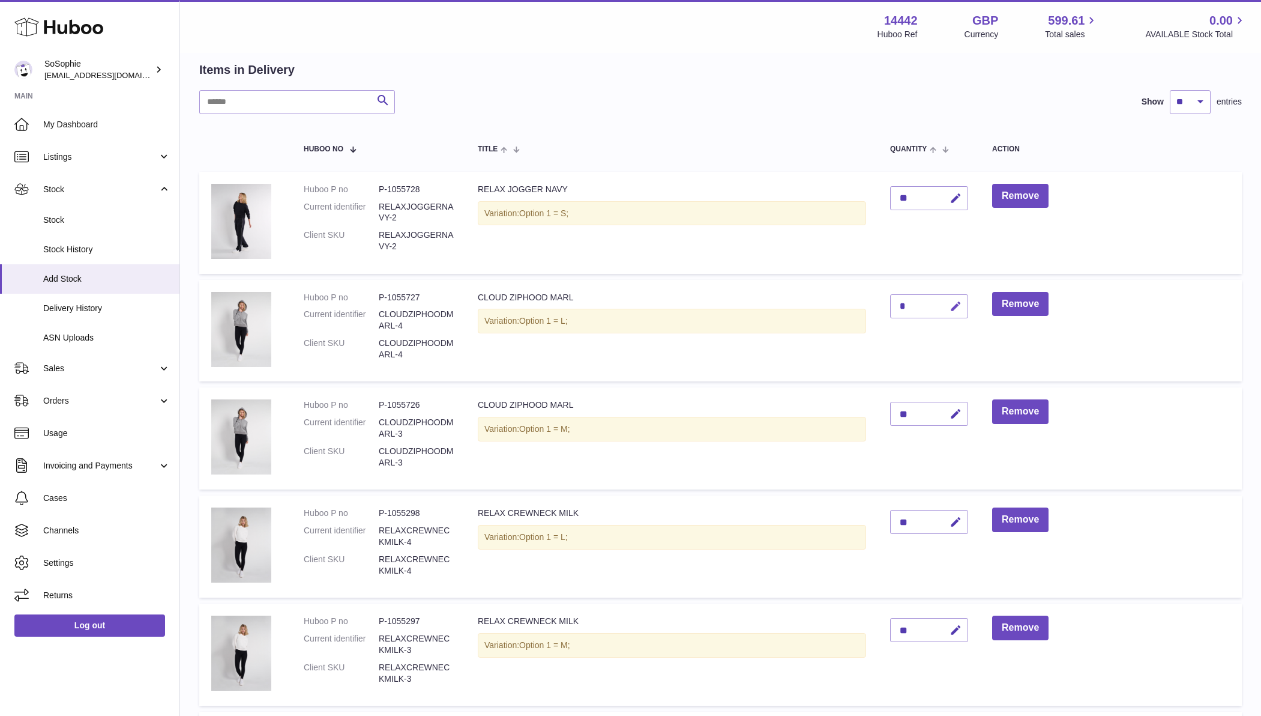
click at [958, 303] on icon "button" at bounding box center [956, 306] width 13 height 13
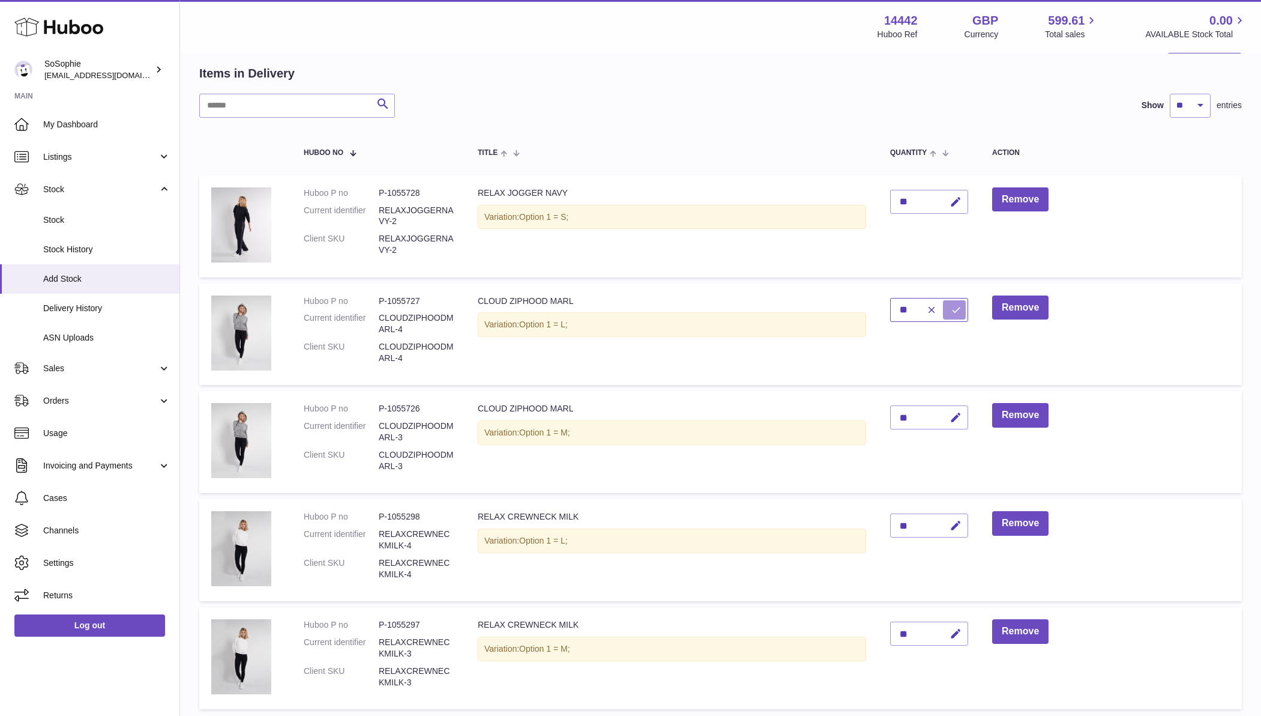
type input "**"
click at [952, 307] on button "submit" at bounding box center [954, 309] width 23 height 19
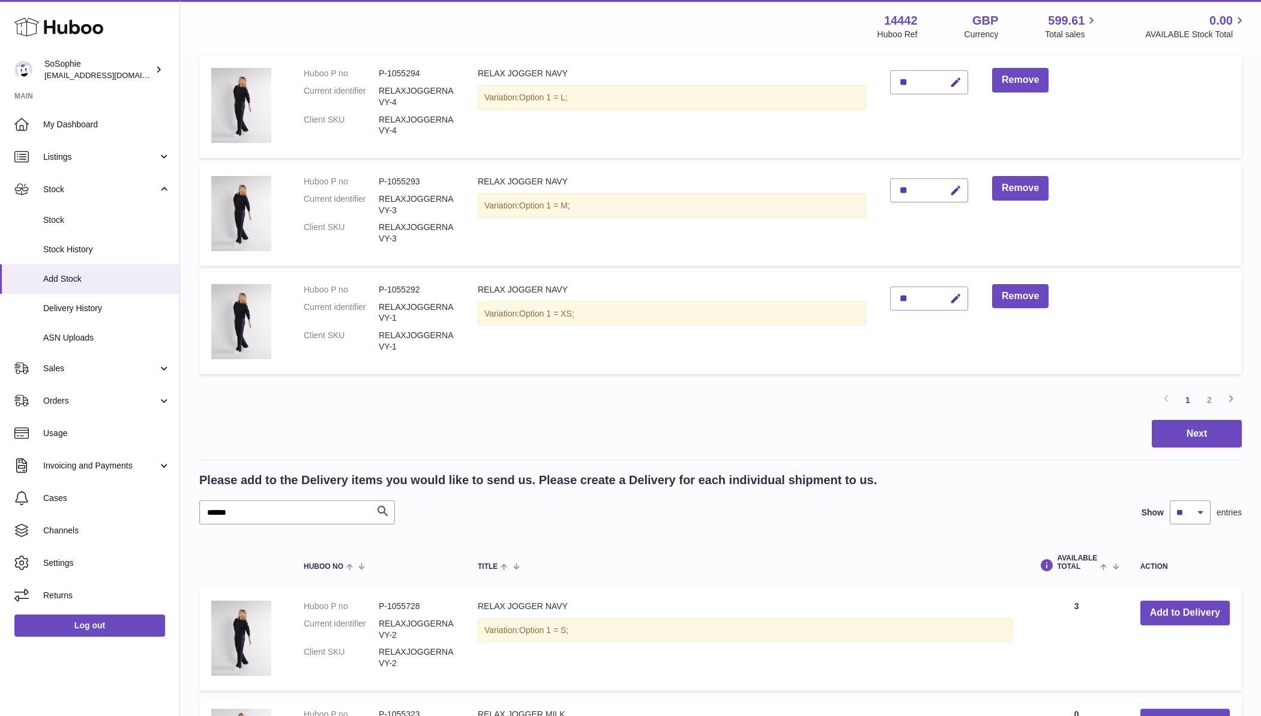
click at [1211, 394] on link "2" at bounding box center [1210, 400] width 22 height 22
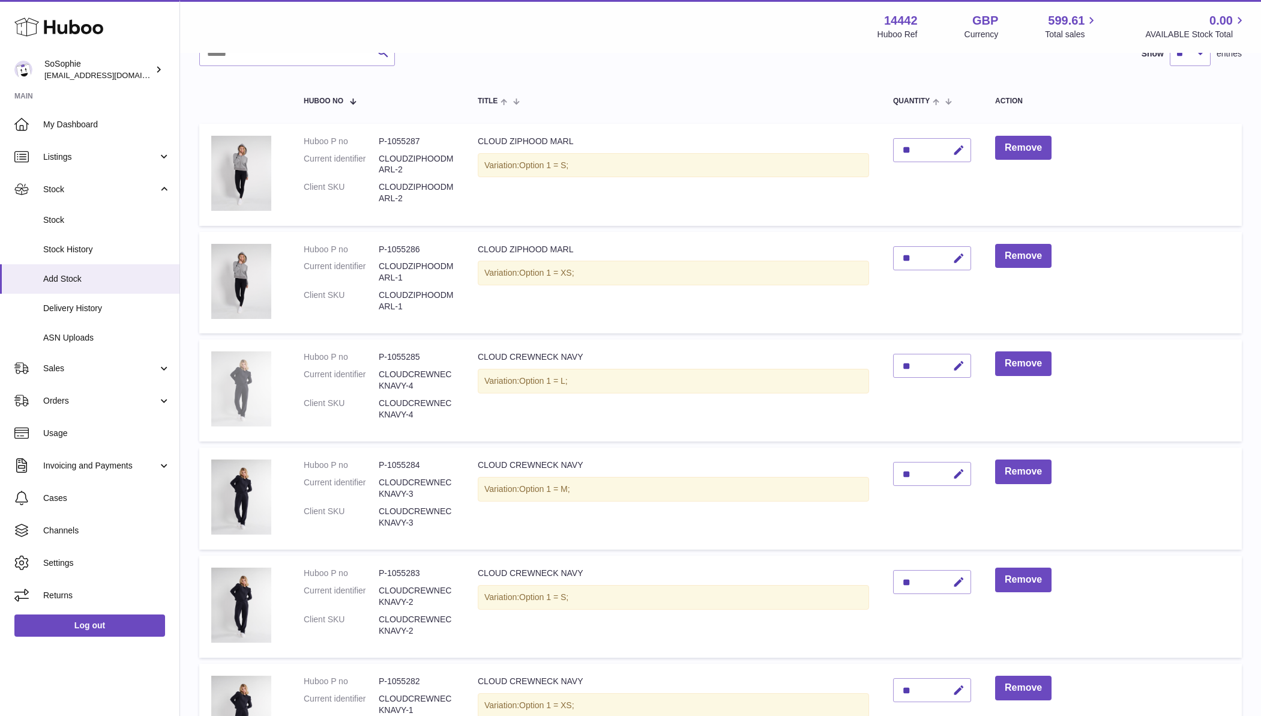
scroll to position [103, 0]
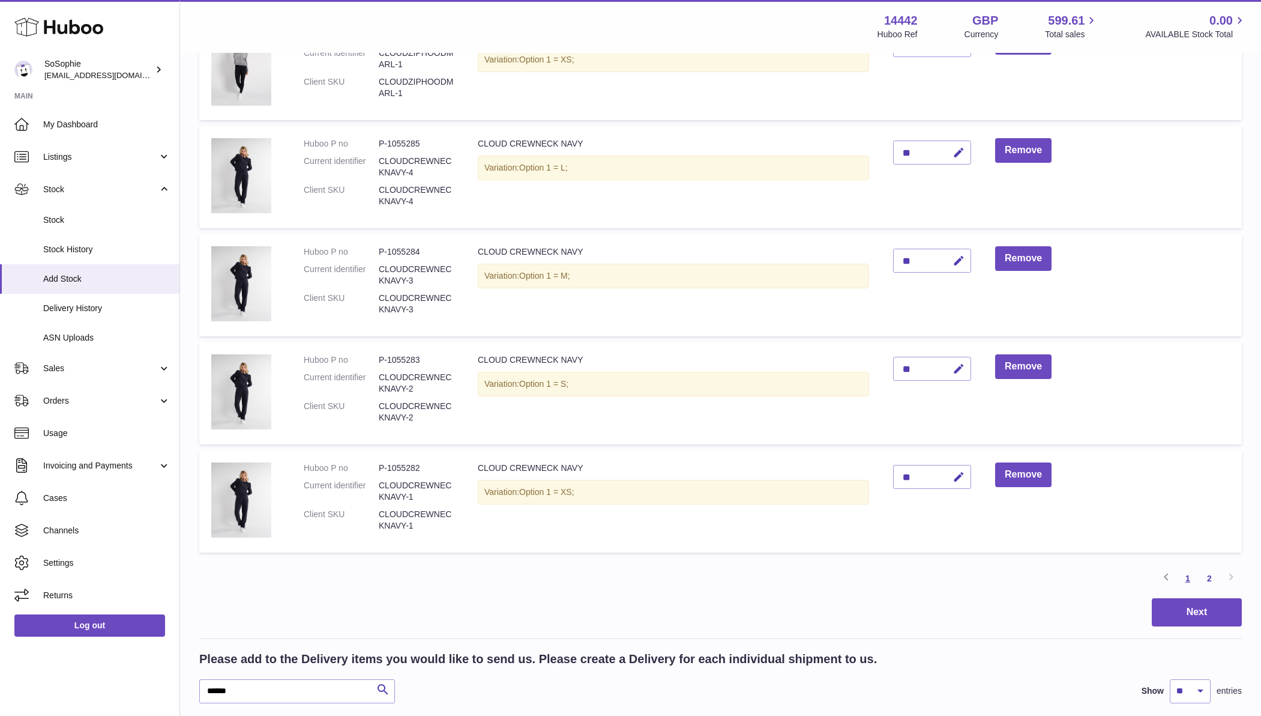
click at [1191, 576] on link "1" at bounding box center [1188, 578] width 22 height 22
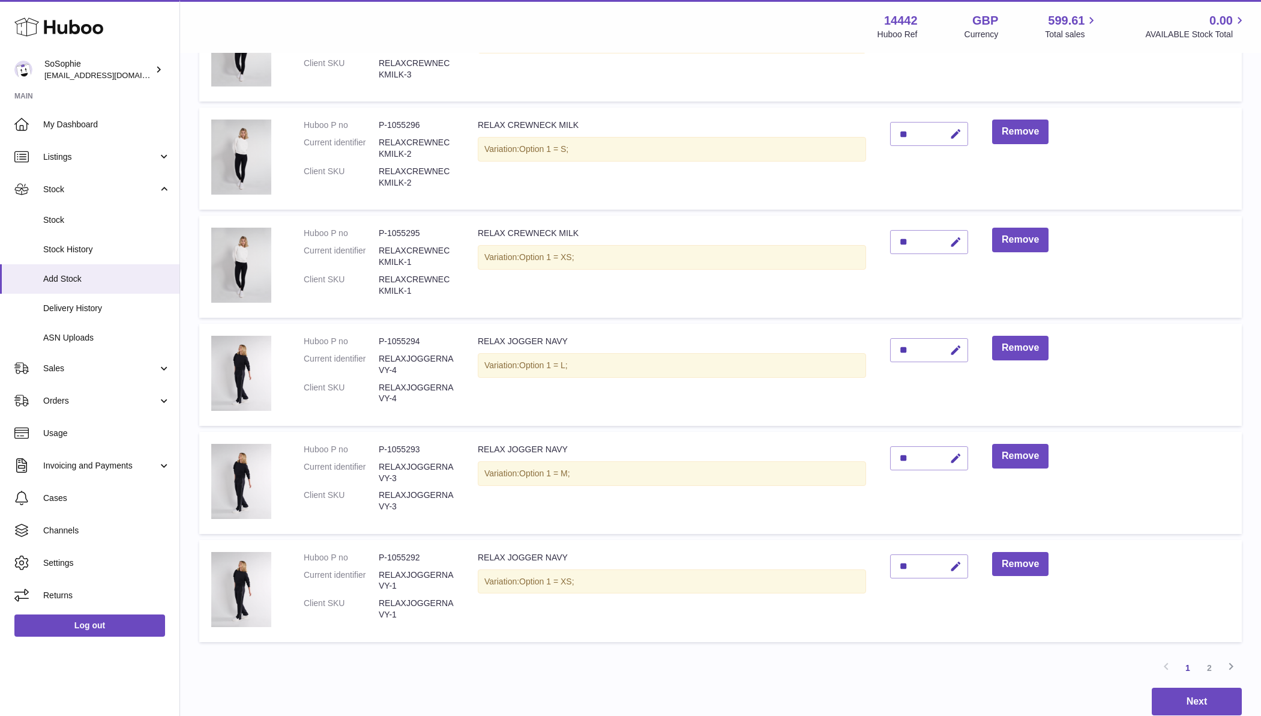
scroll to position [662, 0]
click at [1204, 693] on button "Next" at bounding box center [1197, 700] width 90 height 28
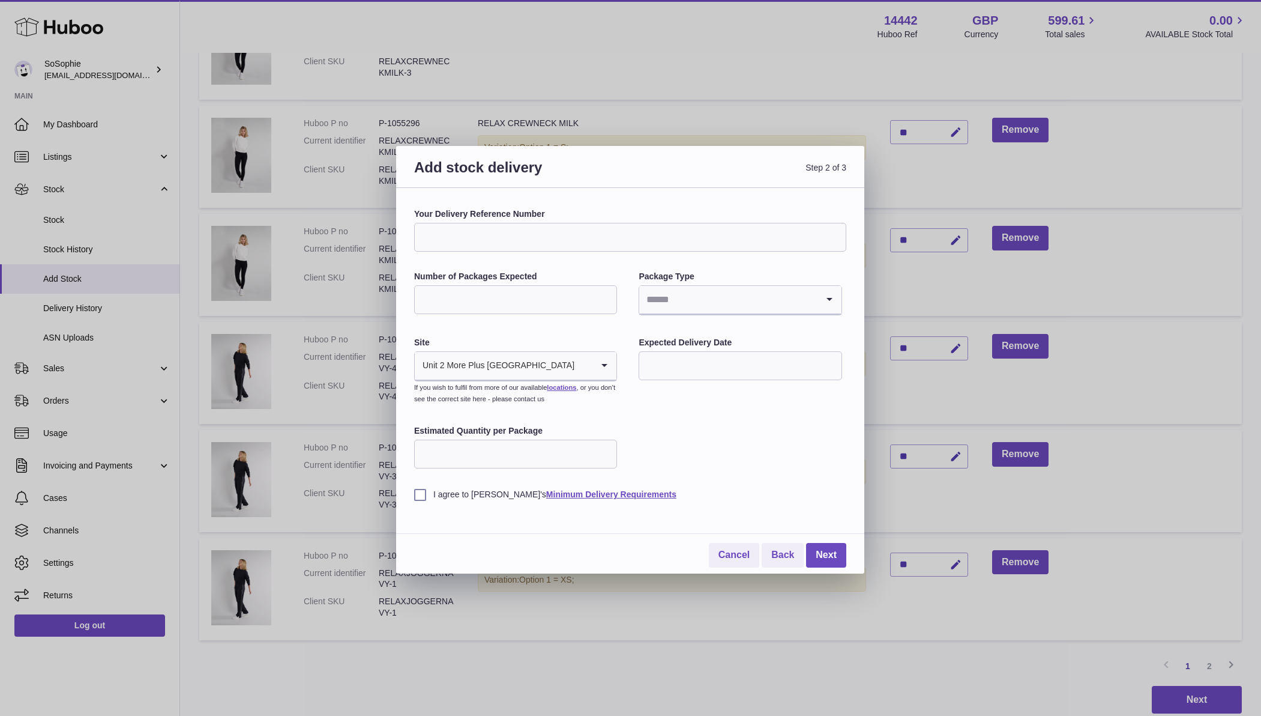
click at [553, 297] on input "Number of Packages Expected" at bounding box center [515, 299] width 203 height 29
type input "**"
click at [708, 299] on input "Search for option" at bounding box center [728, 300] width 178 height 28
click at [666, 379] on li "Boxes" at bounding box center [740, 380] width 201 height 24
click at [674, 363] on input "text" at bounding box center [740, 365] width 203 height 29
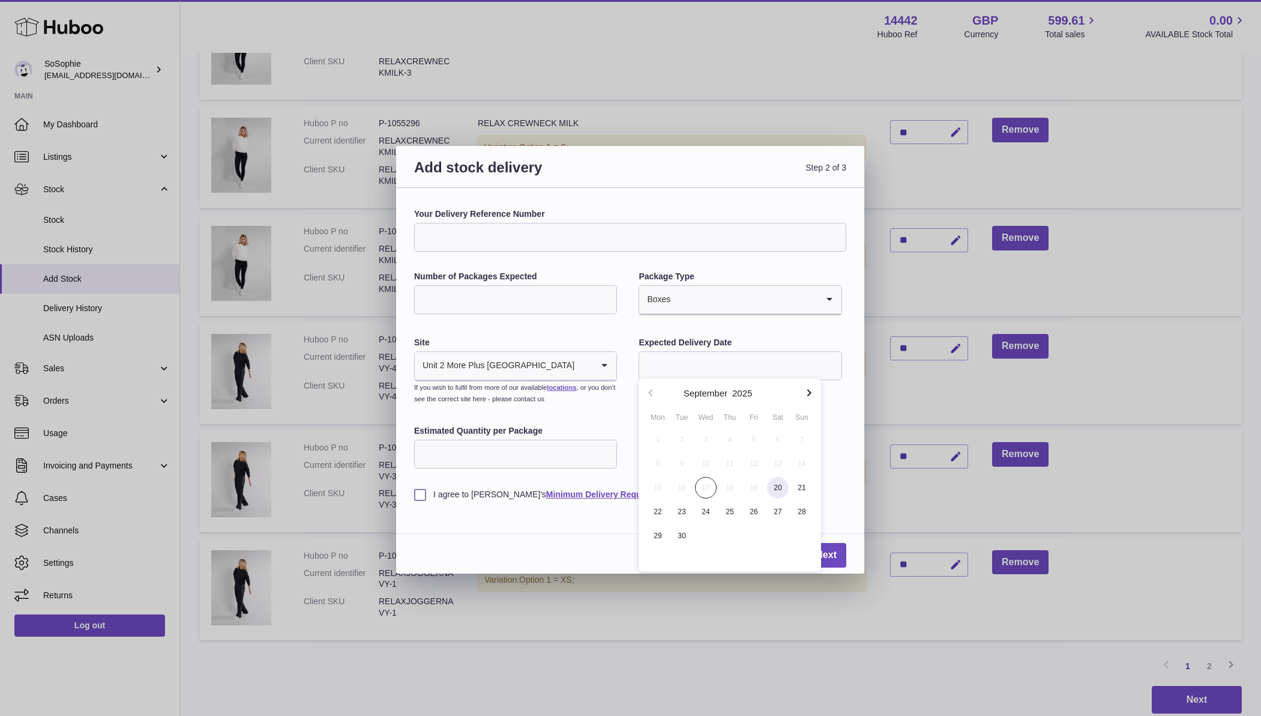
click at [773, 484] on span "20" at bounding box center [778, 488] width 22 height 22
type input "**********"
click at [552, 455] on input "Estimated Quantity per Package" at bounding box center [515, 453] width 203 height 29
type input "**"
click at [473, 239] on input "Your Delivery Reference Number" at bounding box center [630, 237] width 432 height 29
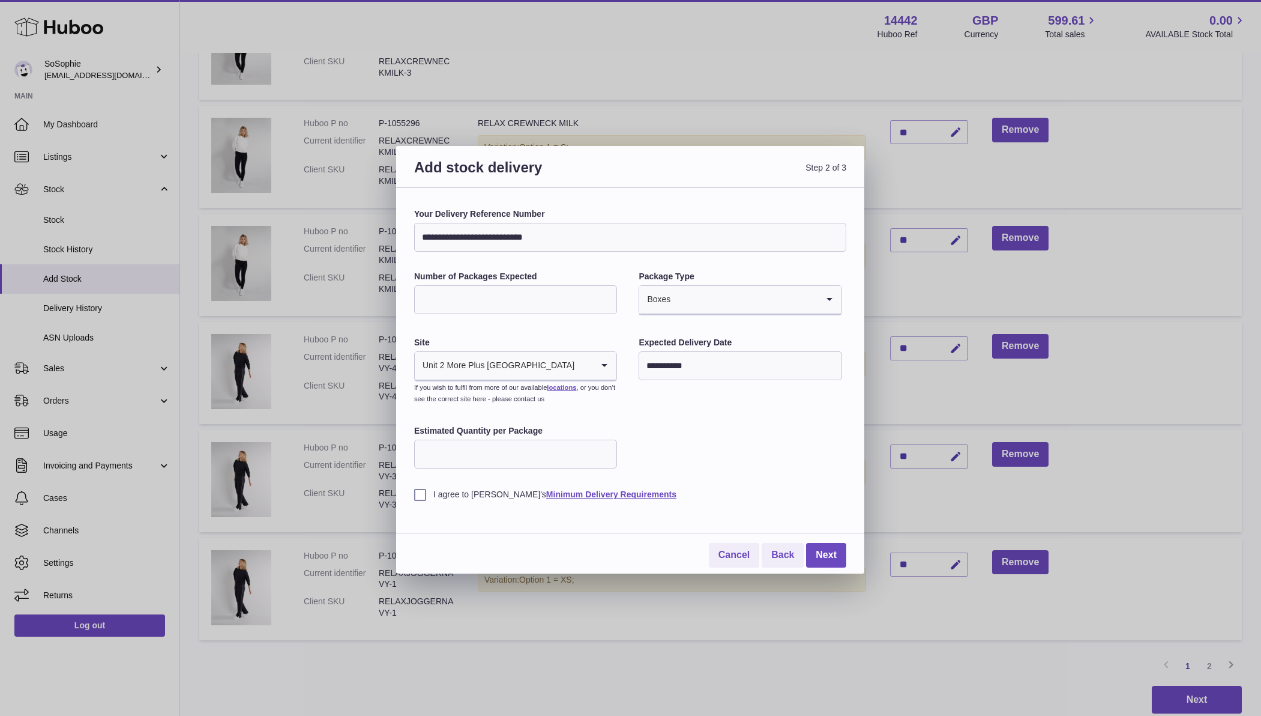
type input "**********"
click at [415, 492] on label "I agree to Huboo's Minimum Delivery Requirements" at bounding box center [630, 494] width 432 height 11
click at [824, 553] on link "Next" at bounding box center [826, 555] width 40 height 25
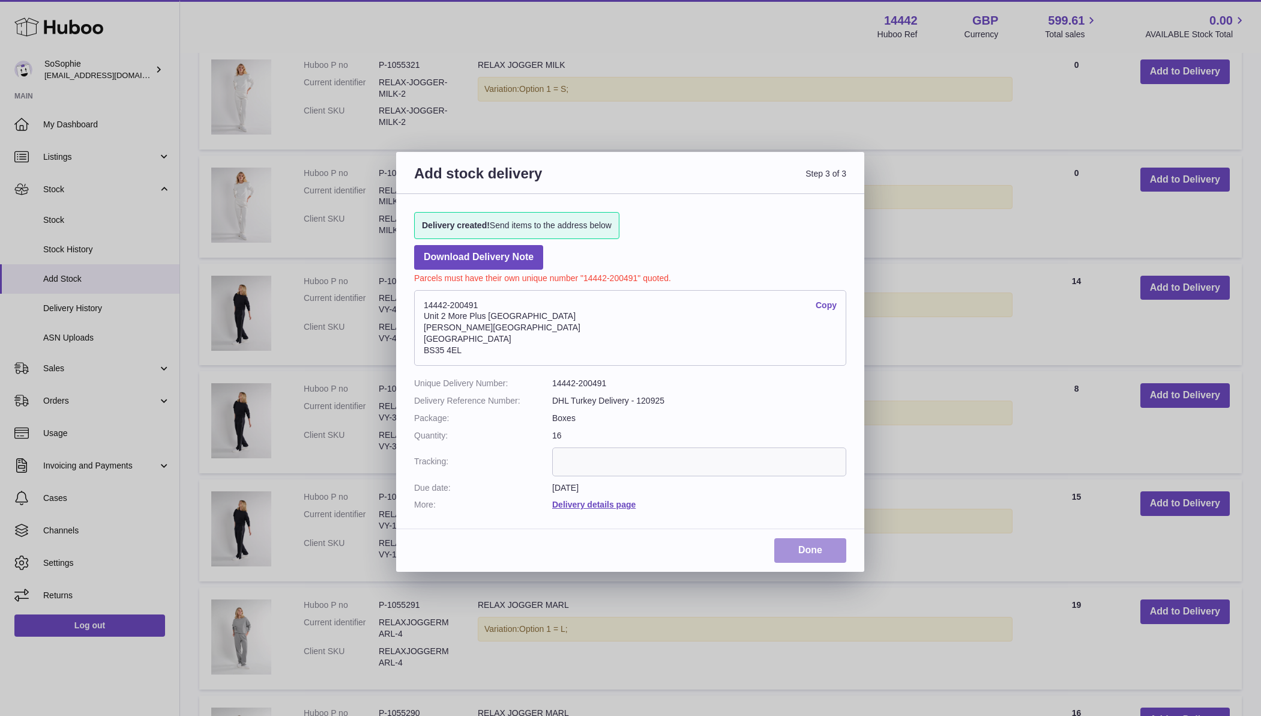
scroll to position [663, 0]
click at [822, 544] on link "Done" at bounding box center [810, 550] width 72 height 25
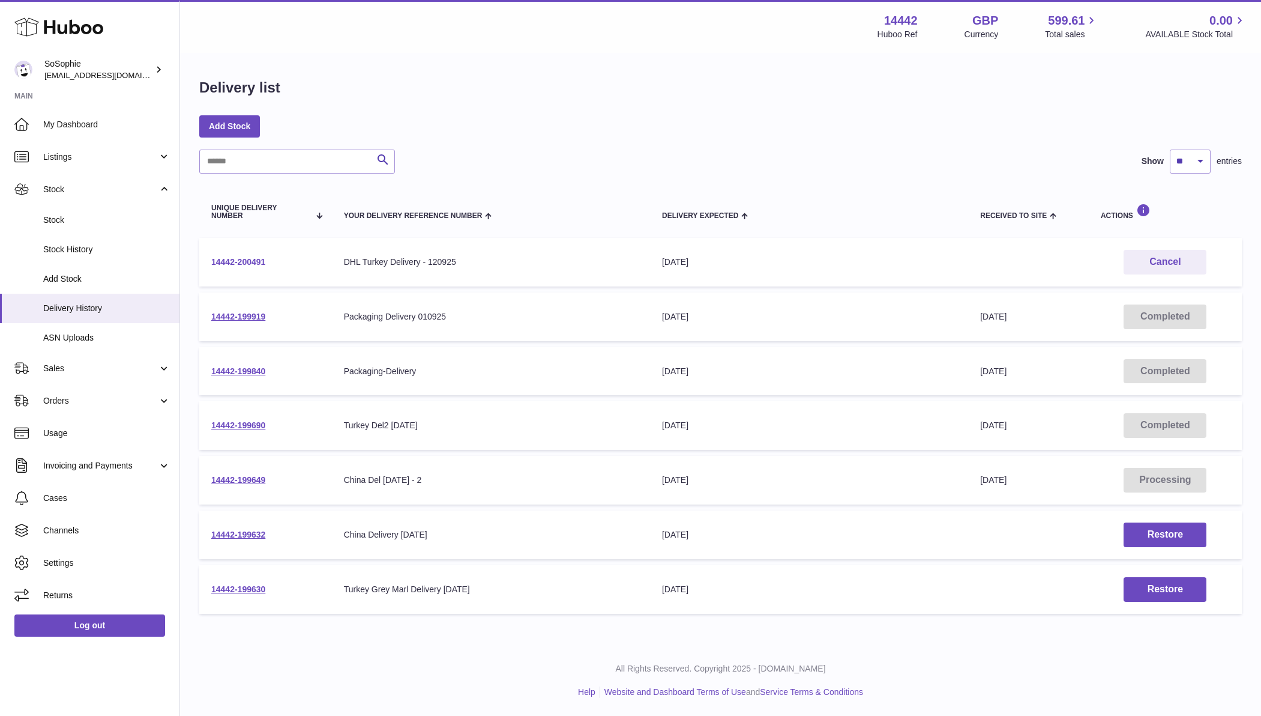
click at [243, 262] on link "14442-200491" at bounding box center [238, 262] width 54 height 10
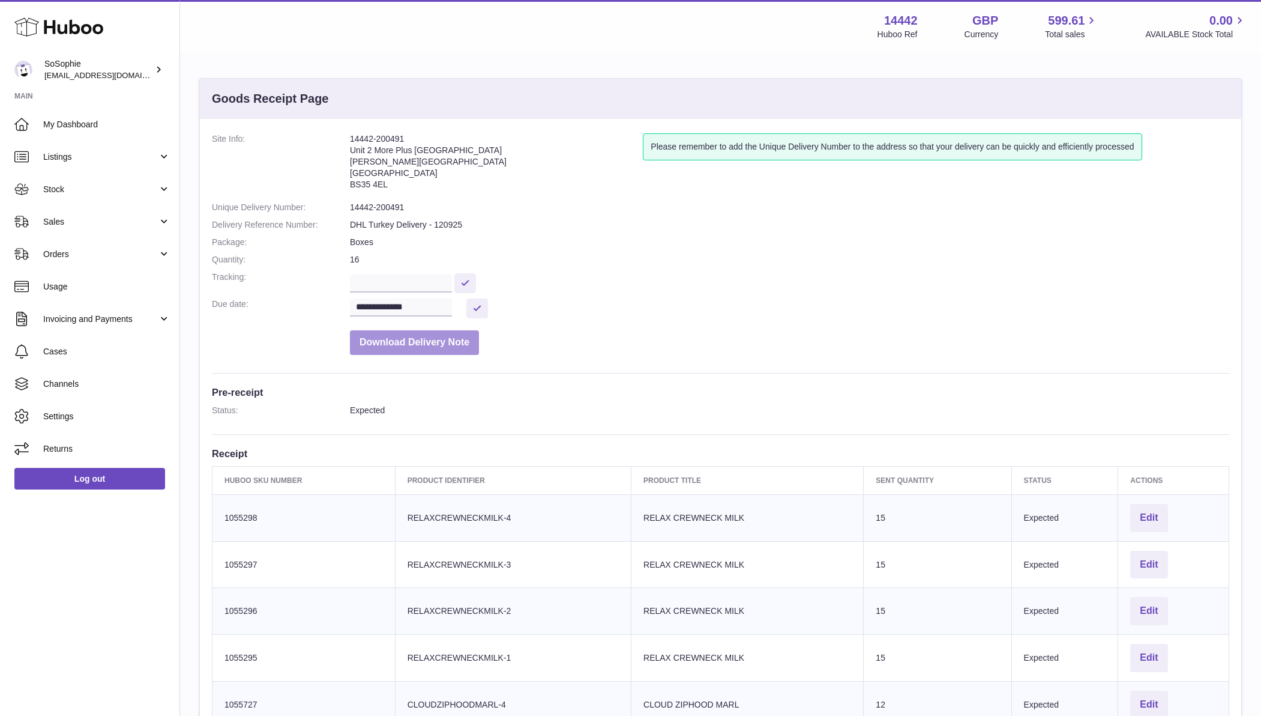
click at [411, 336] on button "Download Delivery Note" at bounding box center [414, 342] width 129 height 25
click at [100, 193] on span "Stock" at bounding box center [100, 189] width 115 height 11
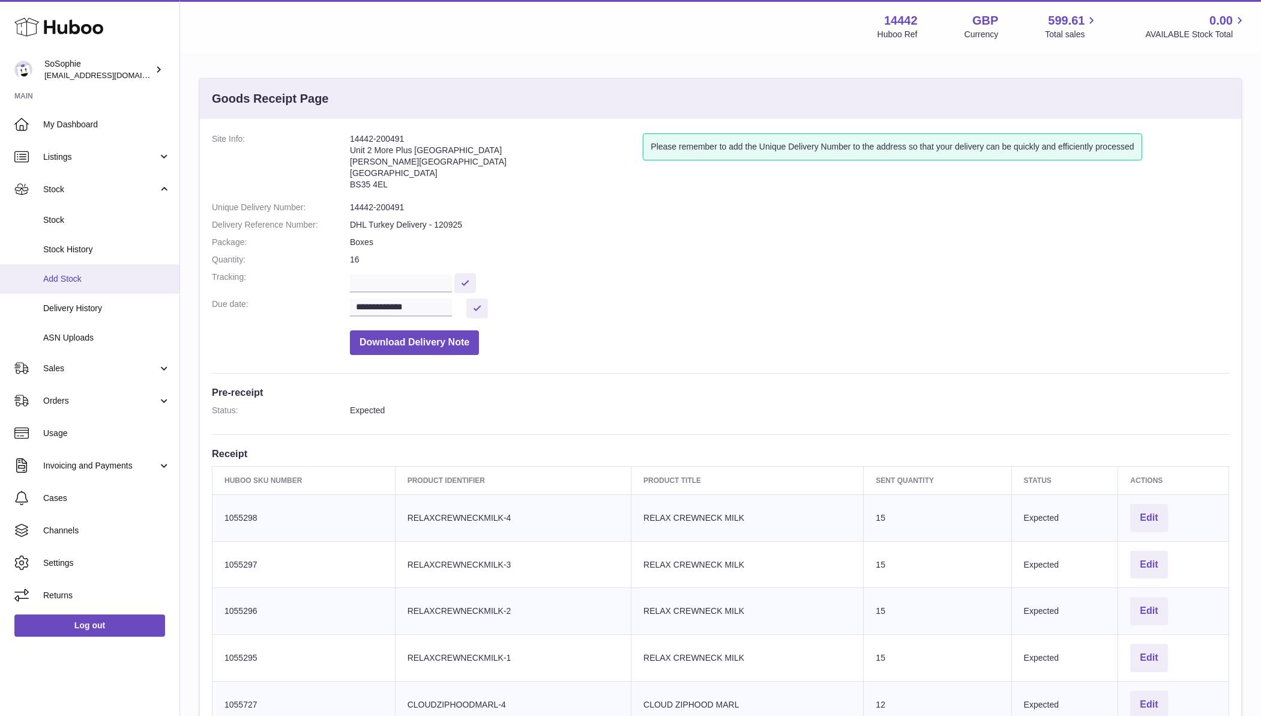
click at [62, 277] on span "Add Stock" at bounding box center [106, 278] width 127 height 11
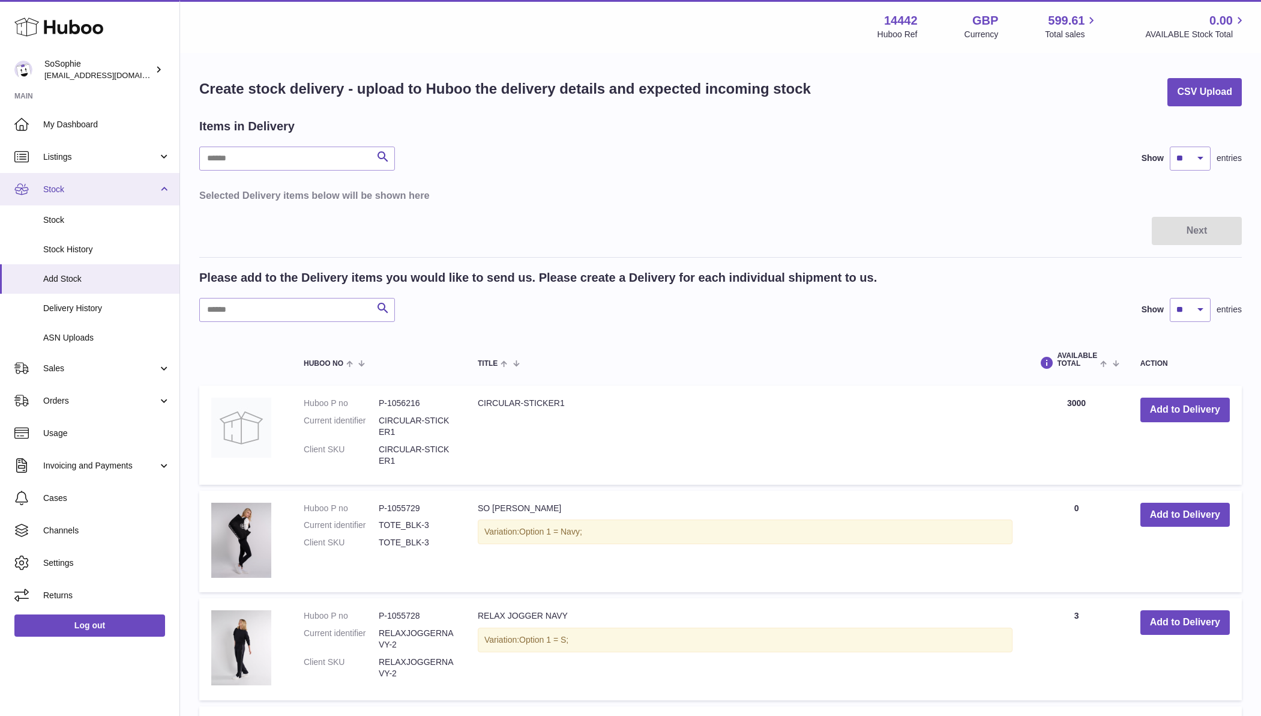
click at [158, 187] on link "Stock" at bounding box center [90, 189] width 180 height 32
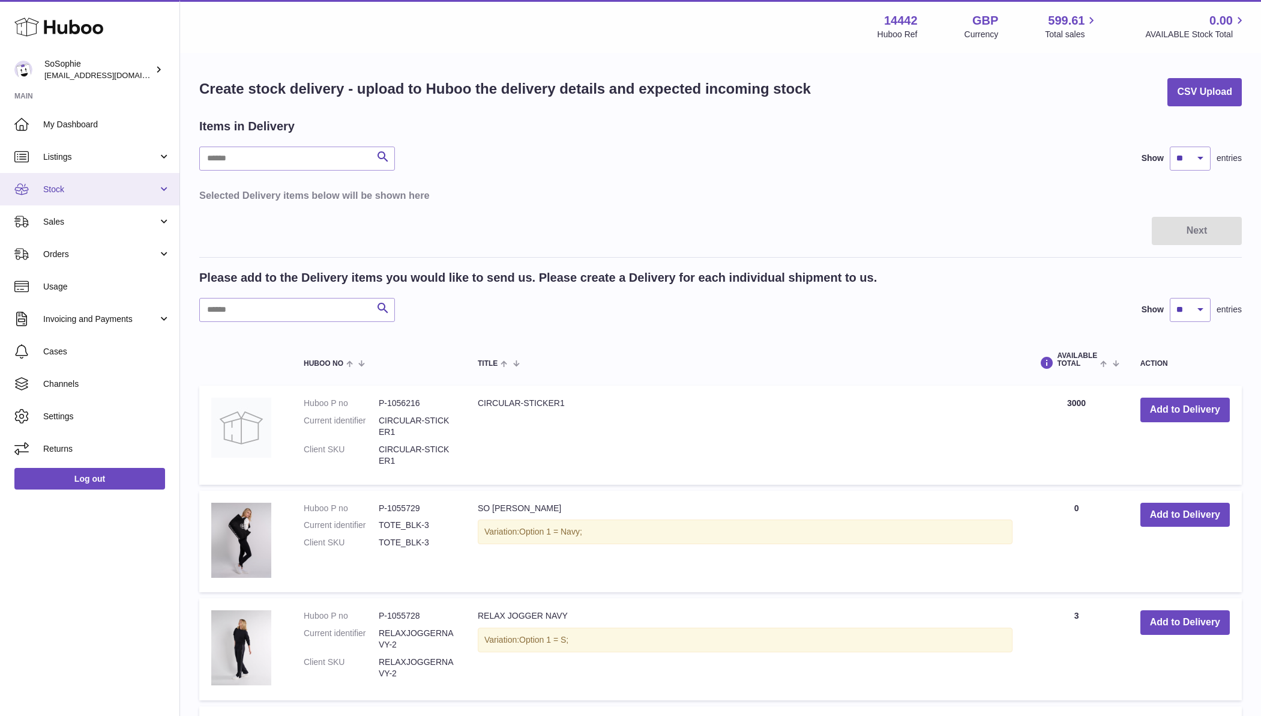
click at [163, 187] on link "Stock" at bounding box center [90, 189] width 180 height 32
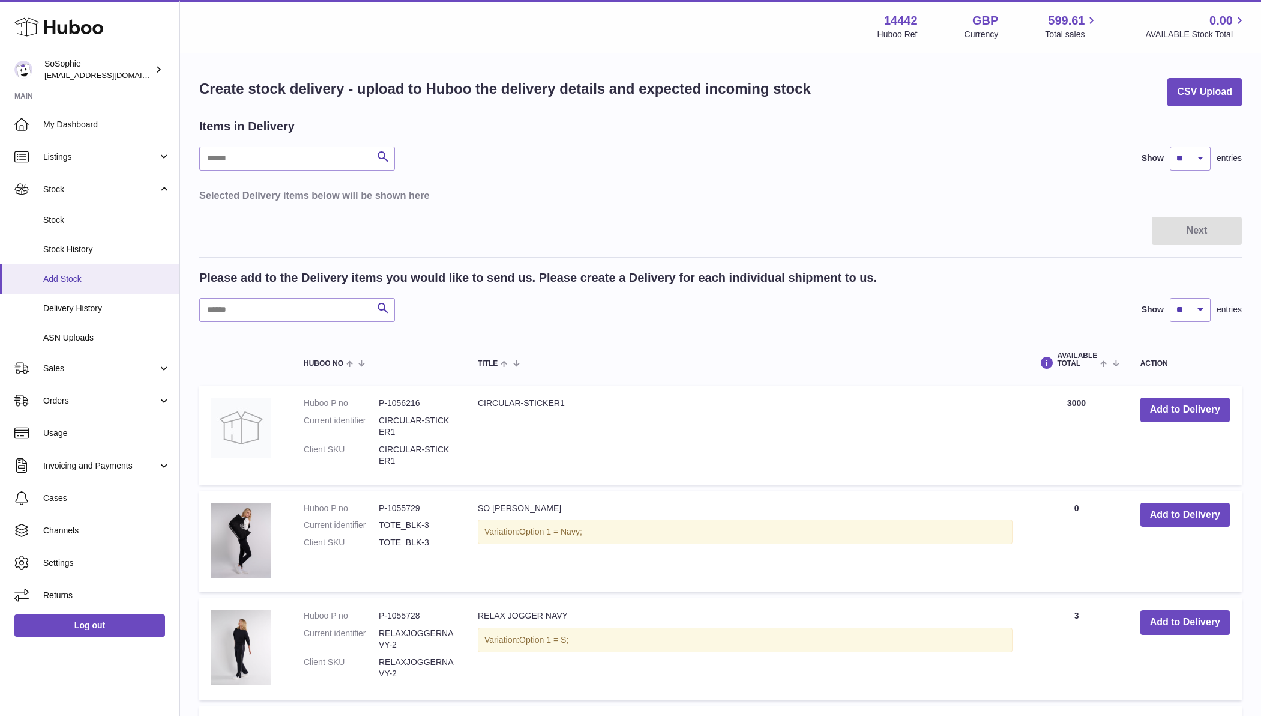
click at [64, 277] on span "Add Stock" at bounding box center [106, 278] width 127 height 11
click at [1171, 510] on button "Add to Delivery" at bounding box center [1185, 515] width 89 height 25
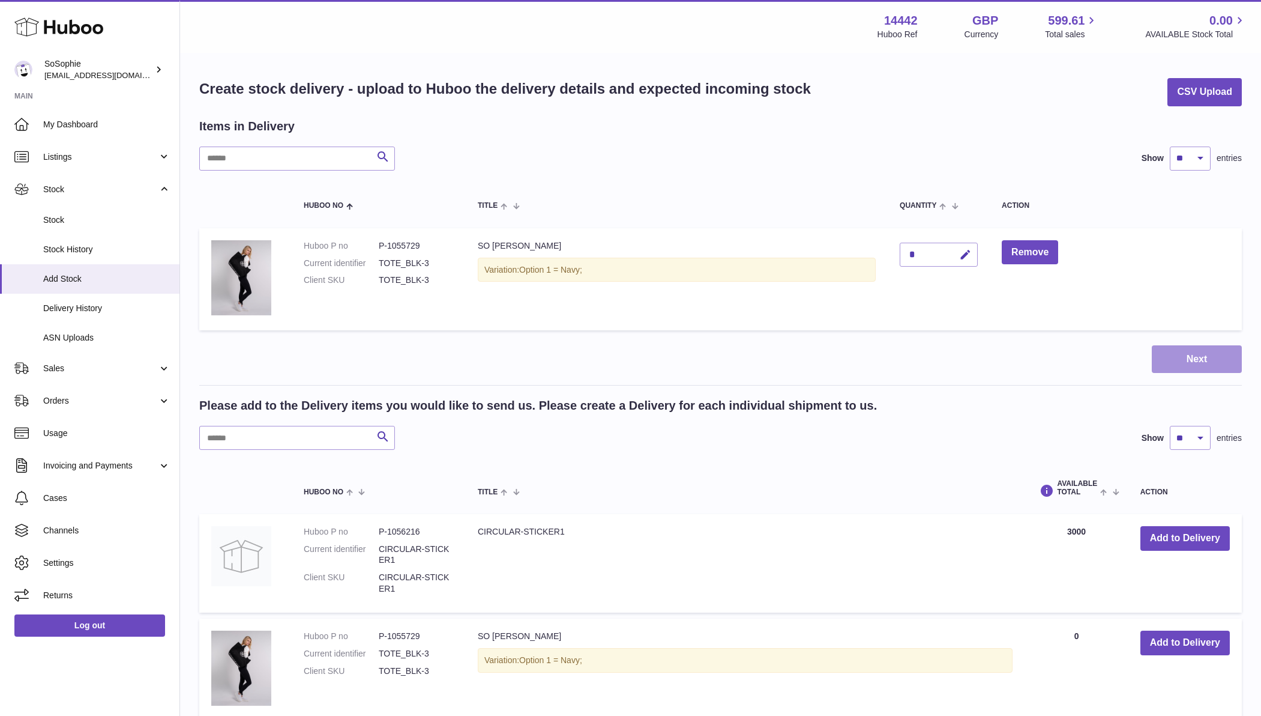
click at [1187, 352] on button "Next" at bounding box center [1197, 359] width 90 height 28
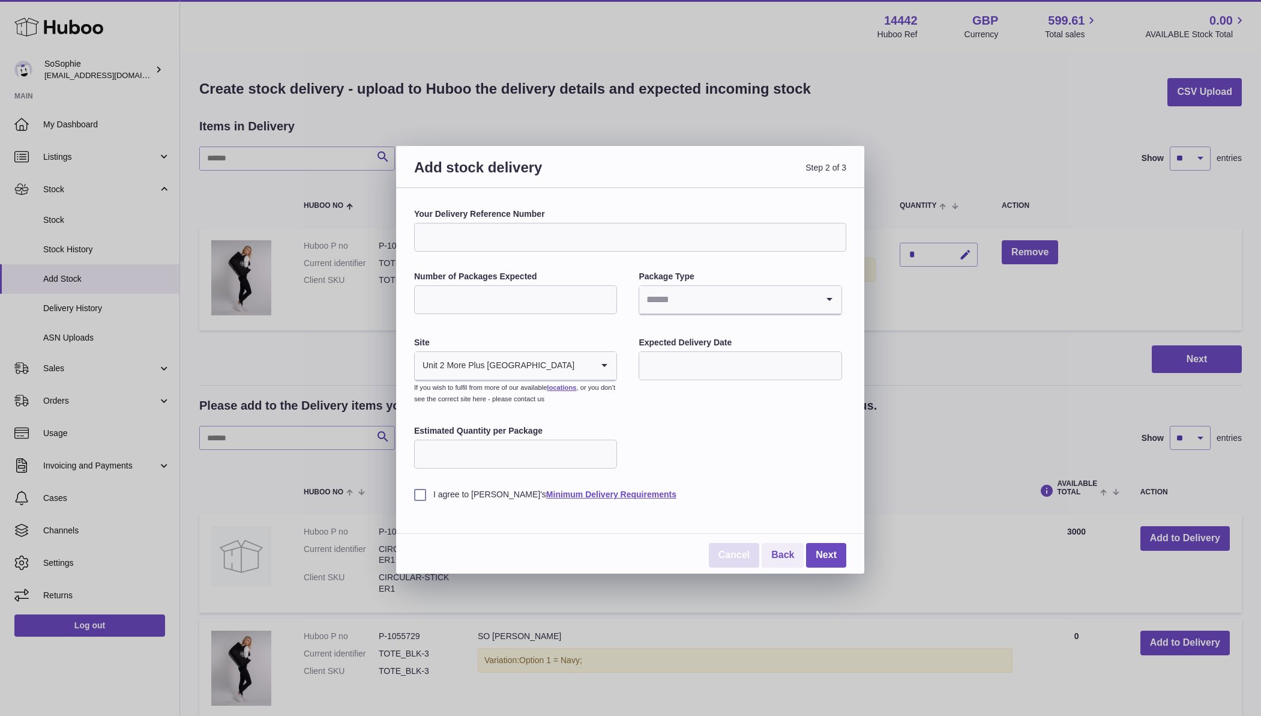
click at [737, 558] on link "Cancel" at bounding box center [734, 555] width 50 height 25
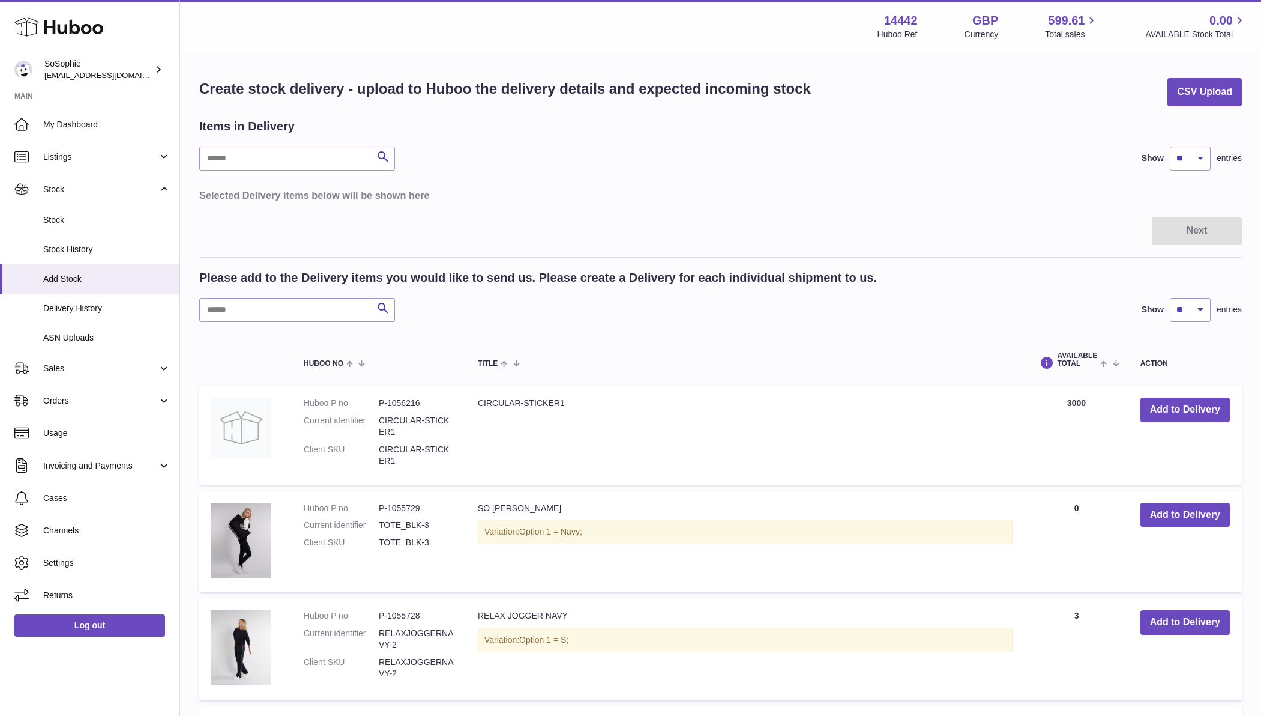
click at [1161, 509] on button "Add to Delivery" at bounding box center [1185, 515] width 89 height 25
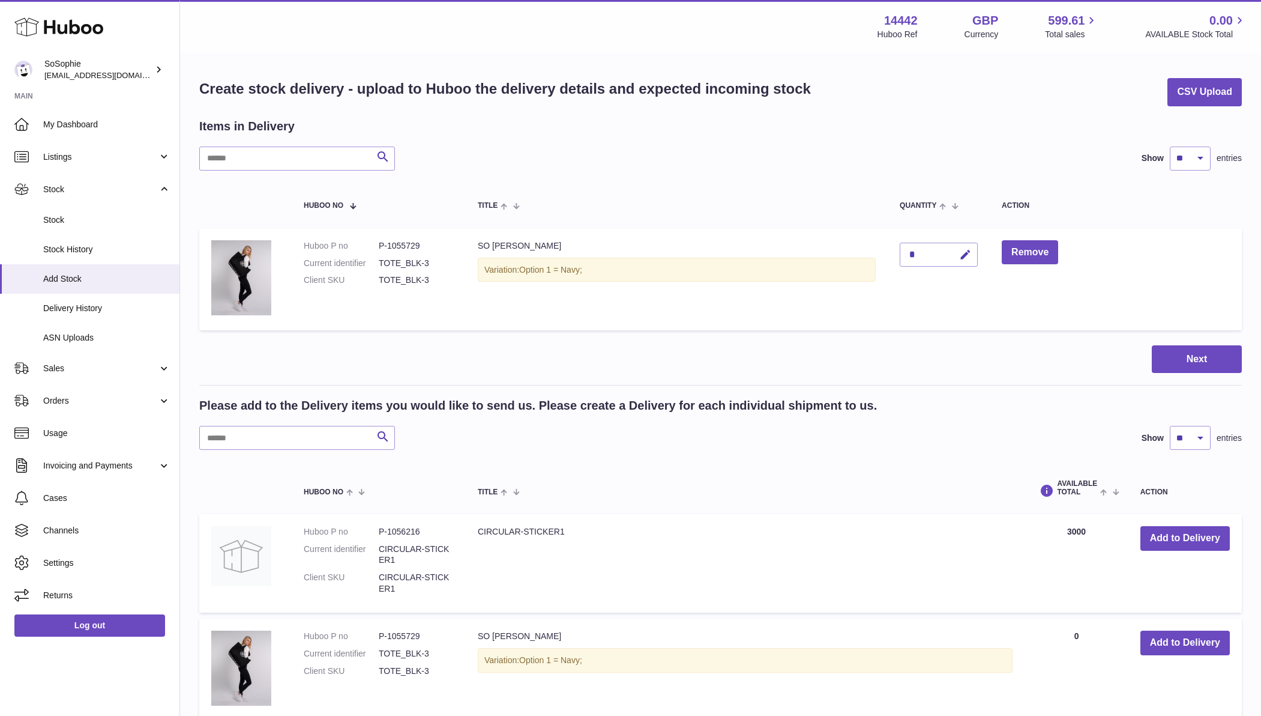
click at [934, 255] on div "*" at bounding box center [939, 255] width 78 height 24
click at [923, 252] on div "*" at bounding box center [939, 255] width 78 height 24
click at [969, 257] on icon "button" at bounding box center [965, 255] width 13 height 13
type input "**"
click at [965, 250] on icon "submit" at bounding box center [966, 254] width 11 height 11
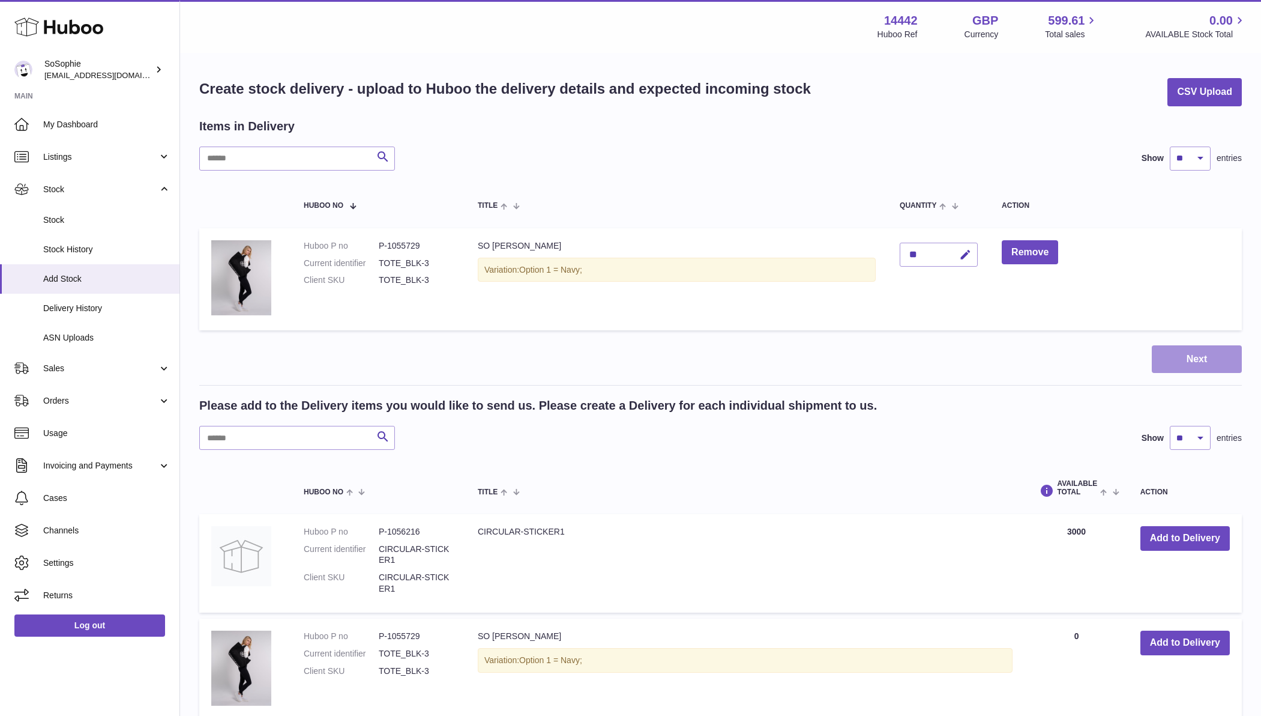
click at [1165, 355] on button "Next" at bounding box center [1197, 359] width 90 height 28
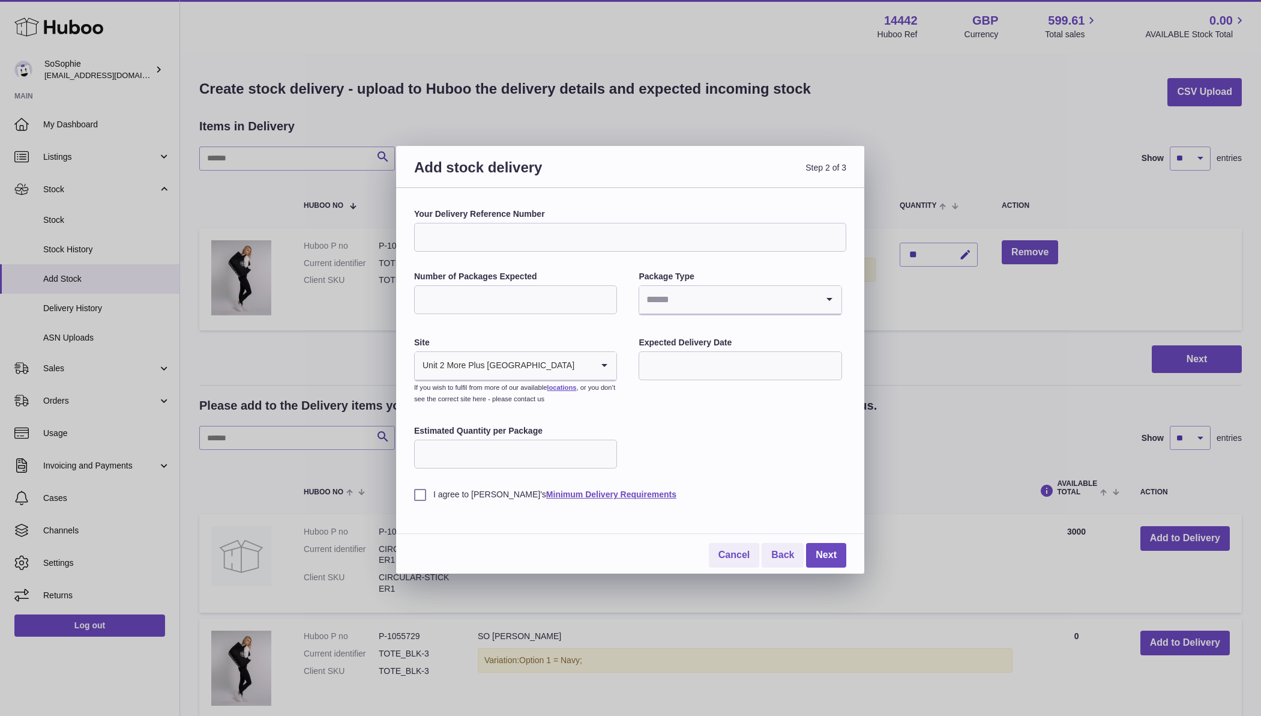
click at [707, 294] on input "Search for option" at bounding box center [728, 300] width 178 height 28
click at [600, 328] on div "Your Delivery Reference Number Number of Packages Expected Package Type Loading…" at bounding box center [630, 354] width 432 height 292
click at [711, 366] on input "text" at bounding box center [740, 365] width 203 height 29
click at [494, 453] on input "Estimated Quantity per Package" at bounding box center [515, 453] width 203 height 29
click at [736, 552] on link "Cancel" at bounding box center [734, 555] width 50 height 25
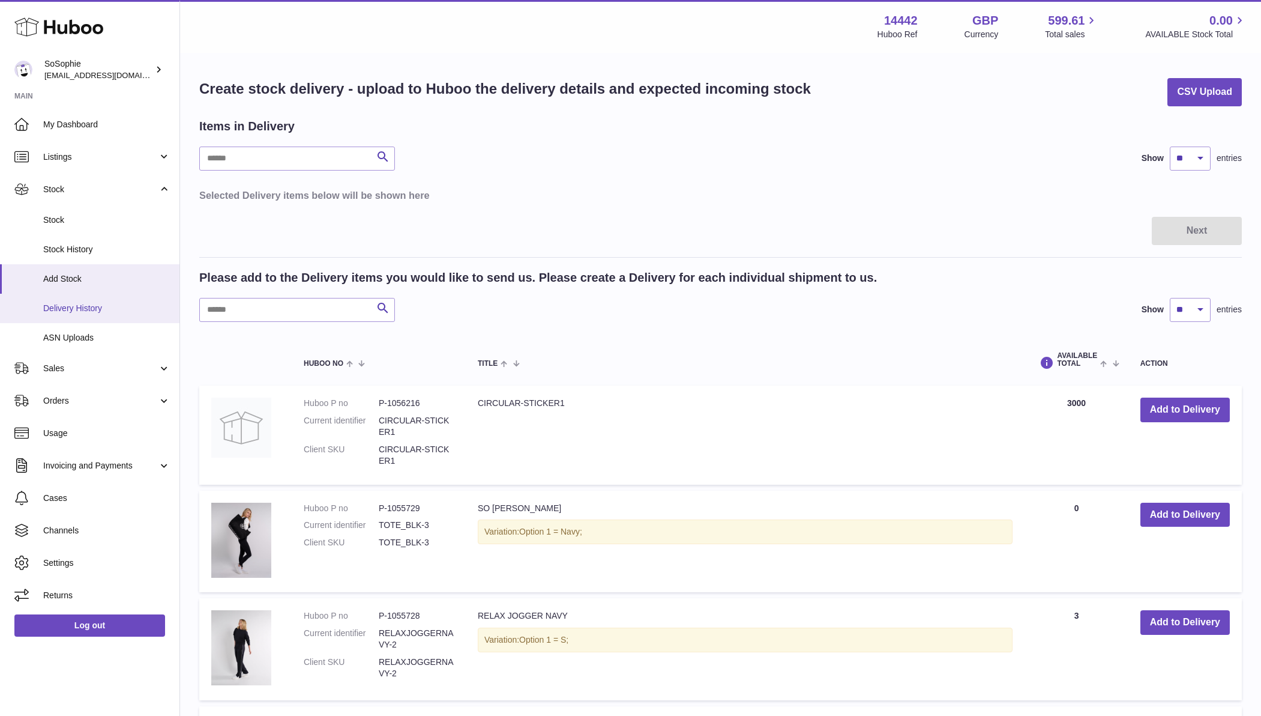
scroll to position [-1, 0]
click at [77, 310] on span "Delivery History" at bounding box center [106, 308] width 127 height 11
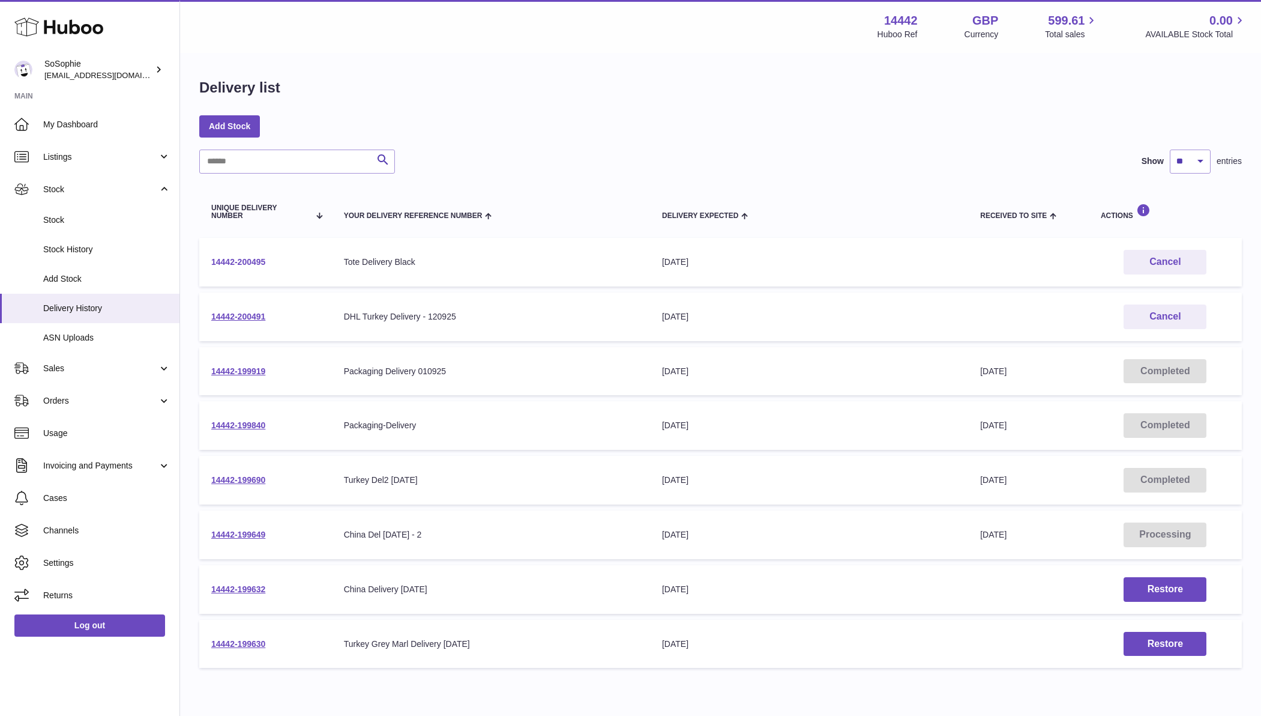
click at [250, 264] on link "14442-200495" at bounding box center [238, 262] width 54 height 10
click at [231, 263] on link "14442-200495" at bounding box center [238, 262] width 54 height 10
